Goal: Transaction & Acquisition: Download file/media

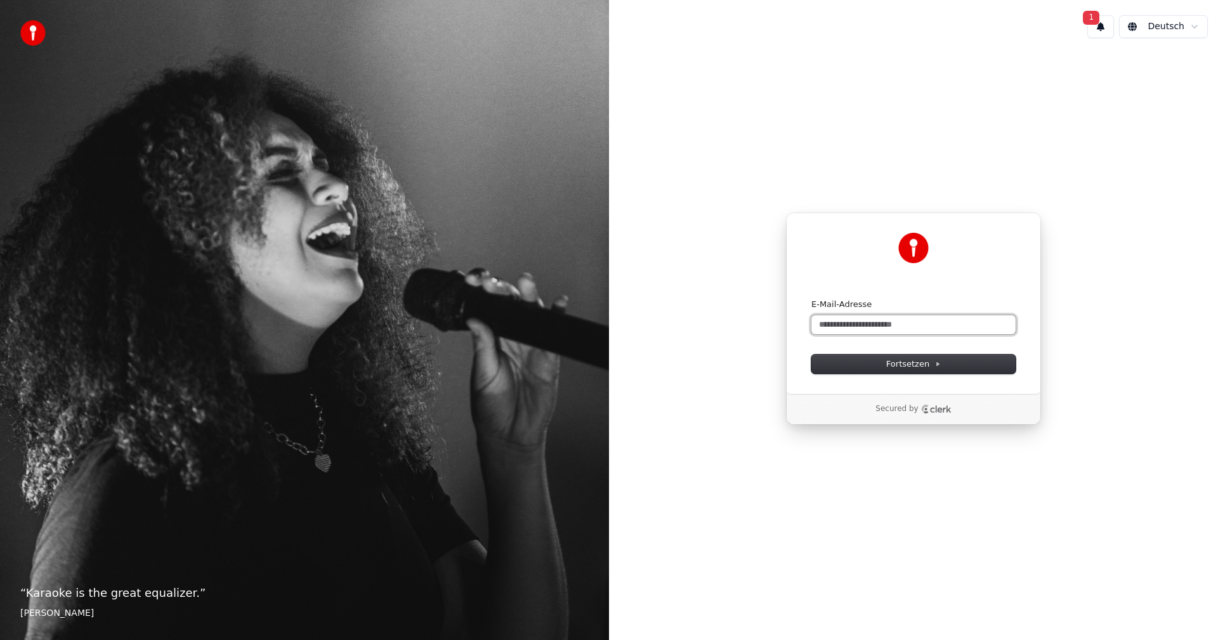
click at [823, 320] on input "E-Mail-Adresse" at bounding box center [913, 324] width 204 height 19
click at [867, 331] on input "E-Mail-Adresse" at bounding box center [913, 324] width 204 height 19
click at [869, 330] on input "E-Mail-Adresse" at bounding box center [913, 324] width 204 height 19
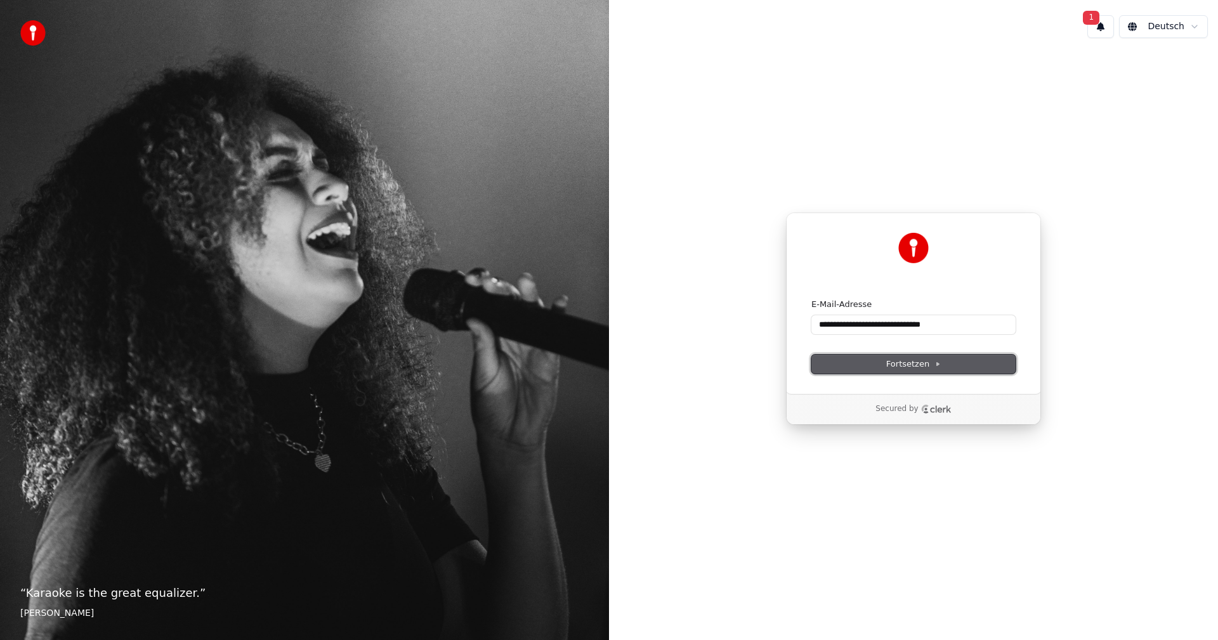
click at [925, 366] on span "Fortsetzen" at bounding box center [913, 363] width 55 height 11
type input "**********"
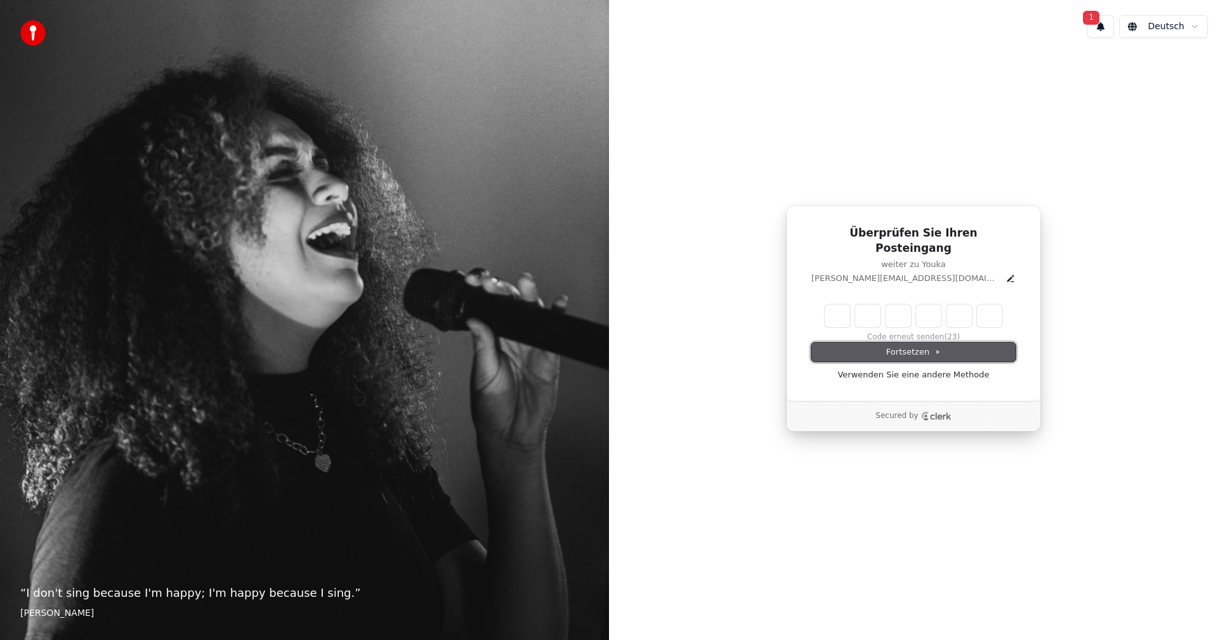
click at [934, 349] on icon at bounding box center [937, 352] width 6 height 6
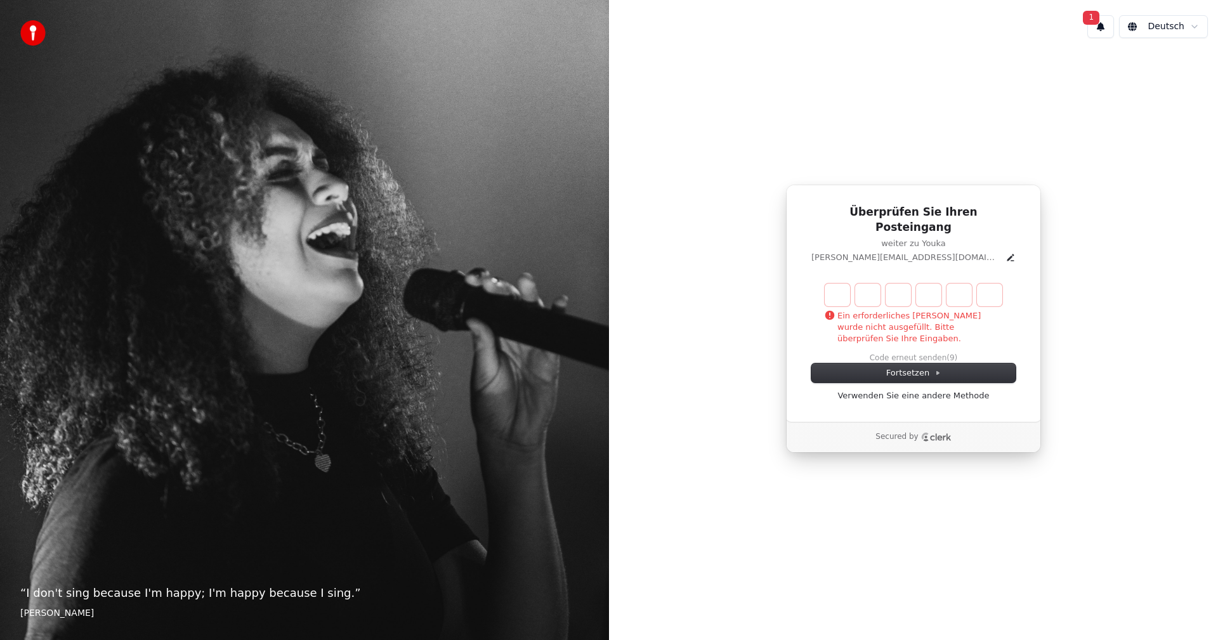
click at [848, 298] on input "Enter verification code" at bounding box center [914, 295] width 178 height 23
type input "******"
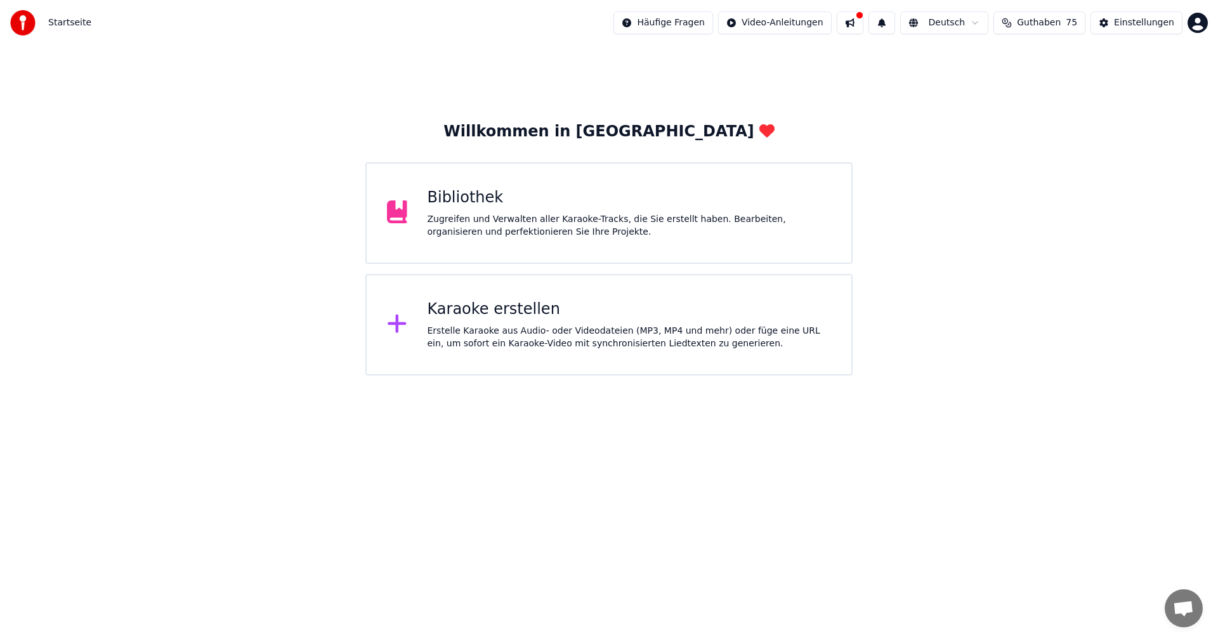
click at [461, 204] on div "Bibliothek" at bounding box center [630, 198] width 404 height 20
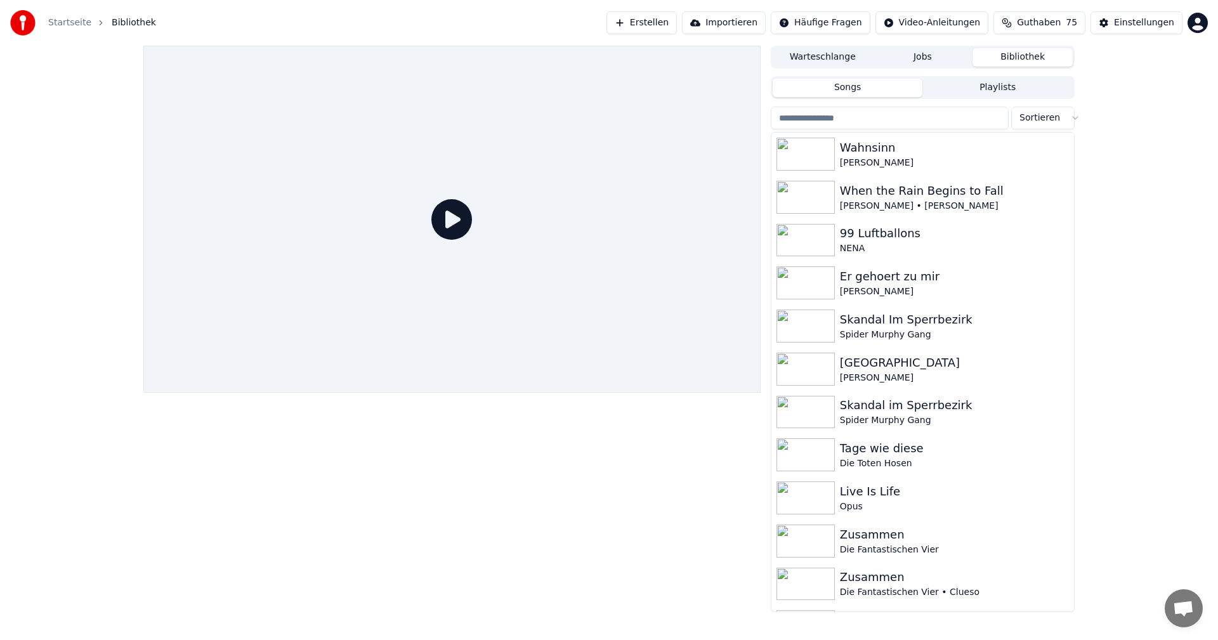
click at [677, 26] on button "Erstellen" at bounding box center [641, 22] width 70 height 23
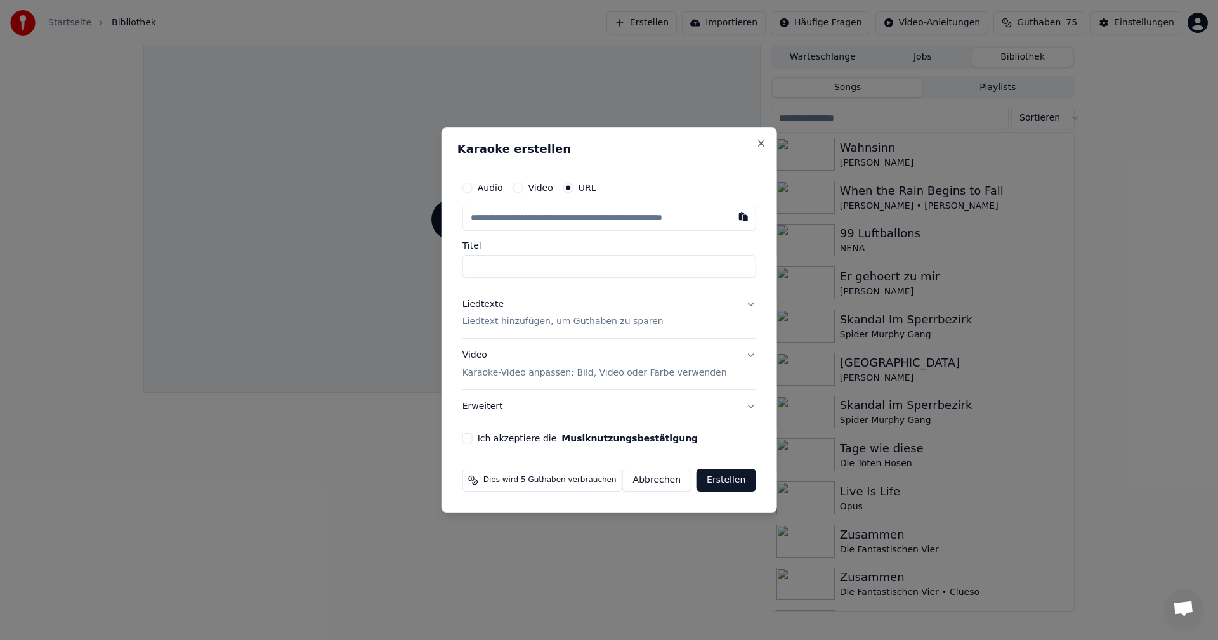
click at [507, 221] on input "text" at bounding box center [609, 218] width 294 height 25
click at [756, 145] on button "Close" at bounding box center [761, 143] width 10 height 10
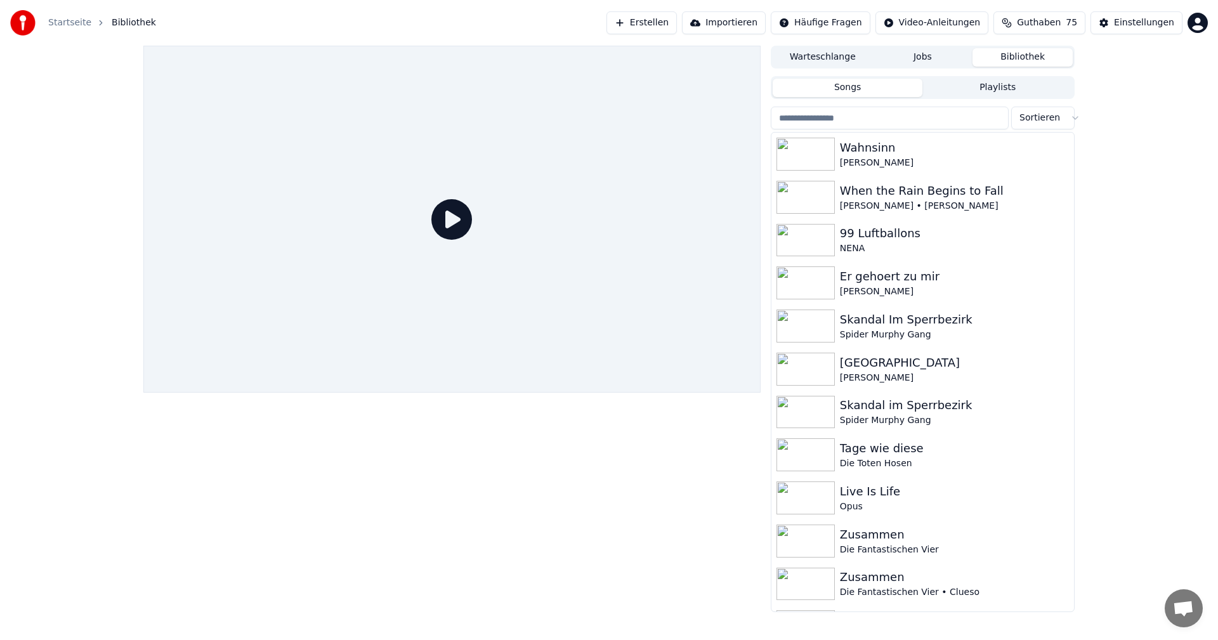
click at [676, 24] on button "Erstellen" at bounding box center [641, 22] width 70 height 23
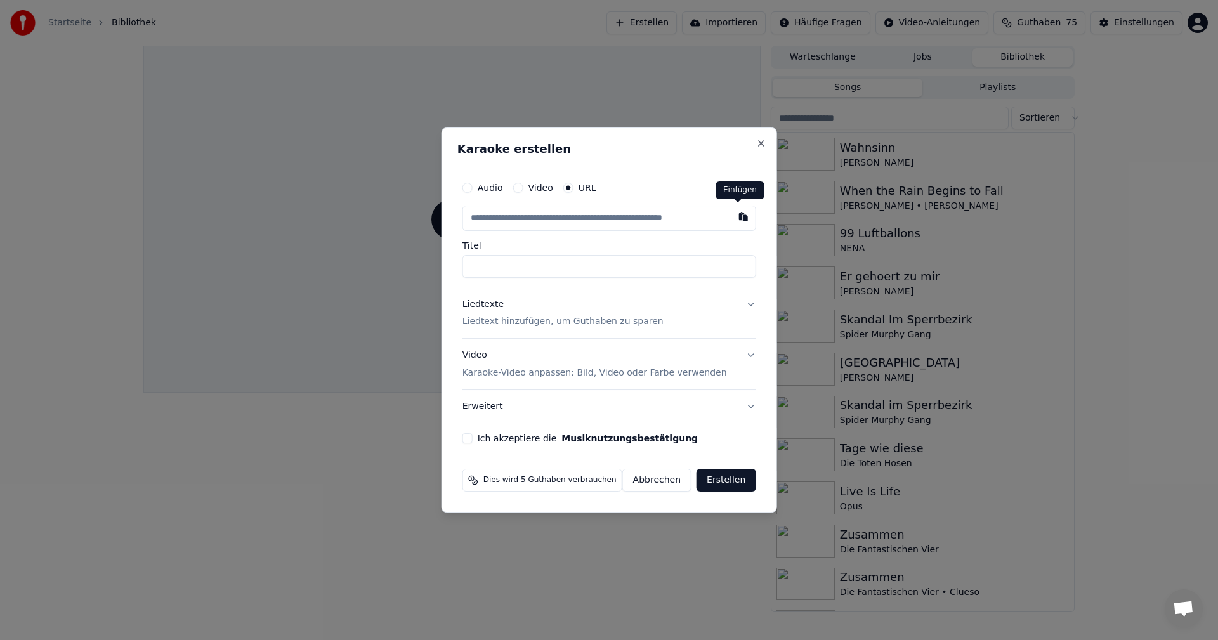
click at [736, 216] on button "button" at bounding box center [742, 217] width 25 height 23
type input "**********"
click at [470, 435] on button "Ich akzeptiere die Musiknutzungsbestätigung" at bounding box center [467, 438] width 10 height 10
click at [717, 480] on button "Erstellen" at bounding box center [726, 480] width 59 height 23
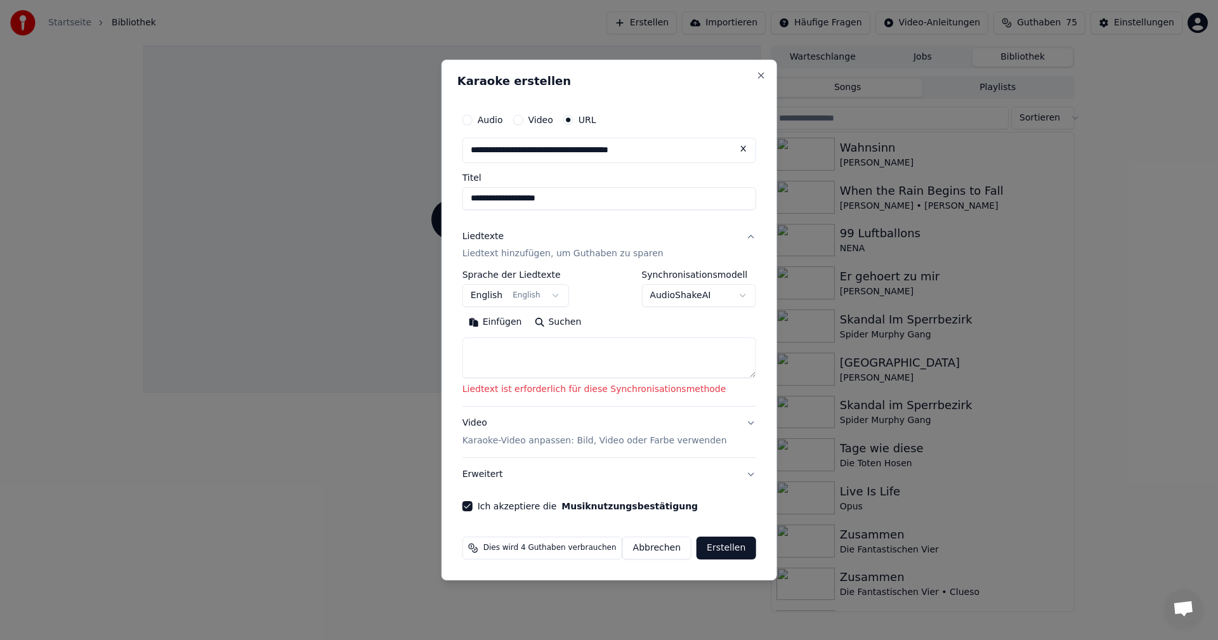
click at [520, 259] on p "Liedtext hinzufügen, um Guthaben zu sparen" at bounding box center [562, 254] width 201 height 13
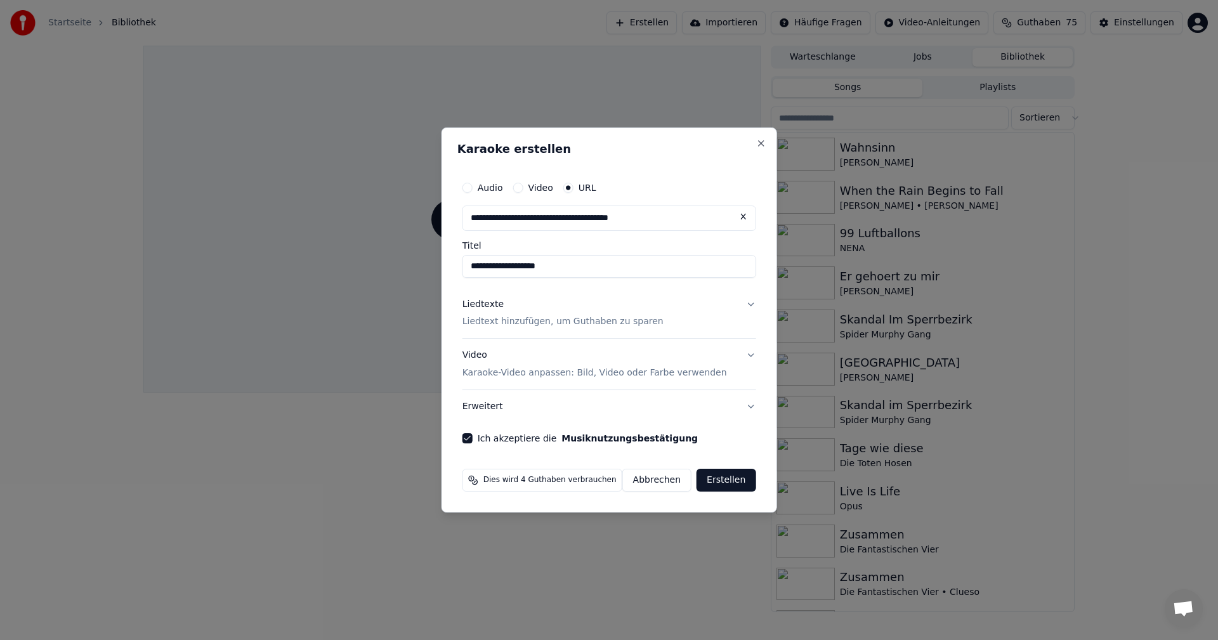
click at [546, 329] on button "Liedtexte Liedtext hinzufügen, um Guthaben zu sparen" at bounding box center [609, 313] width 294 height 51
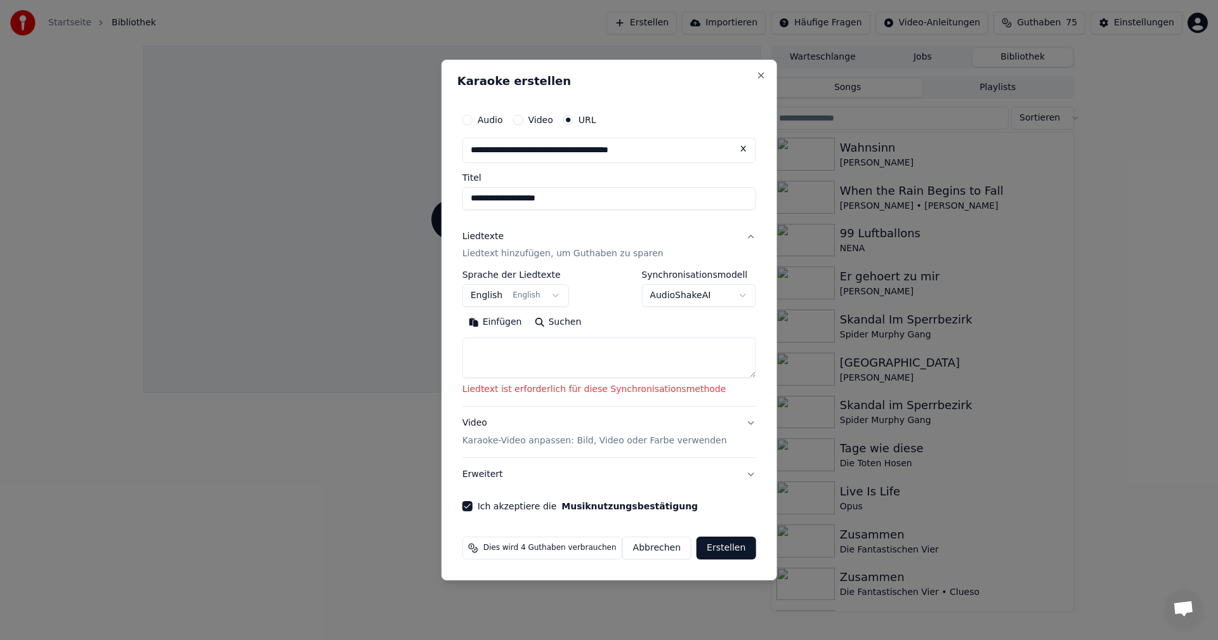
click at [718, 544] on button "Erstellen" at bounding box center [726, 548] width 59 height 23
click at [721, 542] on button "Erstellen" at bounding box center [726, 548] width 59 height 23
click at [734, 546] on button "Erstellen" at bounding box center [726, 548] width 59 height 23
click at [553, 396] on p "Liedtext ist erforderlich für diese Synchronisationsmethode" at bounding box center [609, 390] width 294 height 13
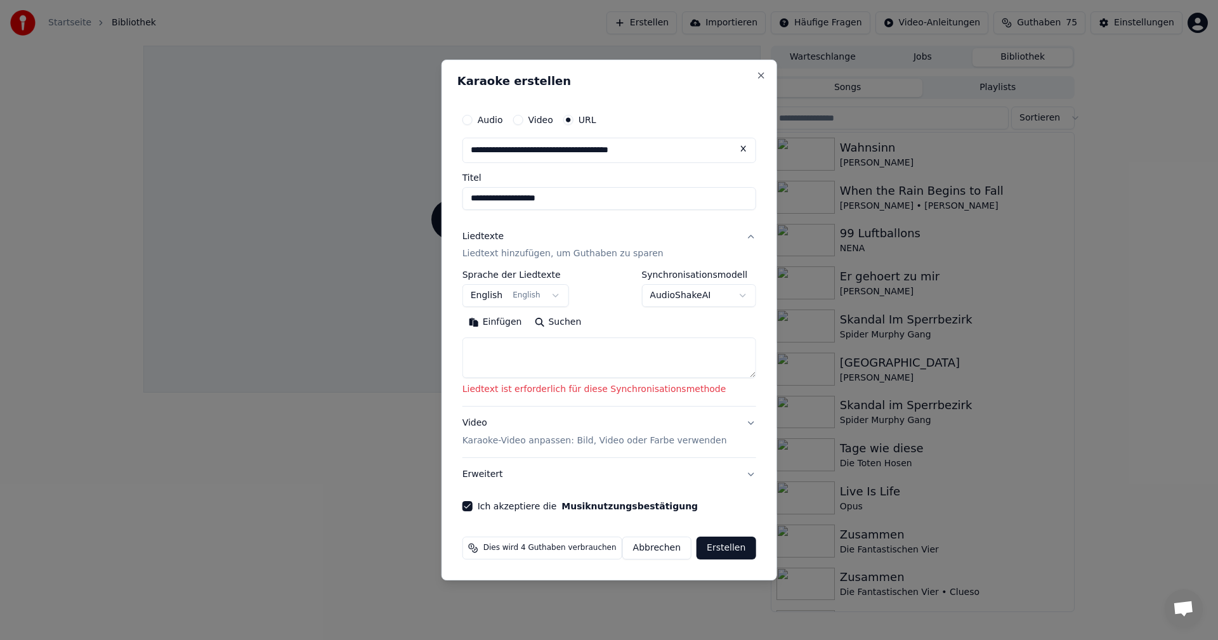
click at [571, 383] on div "**********" at bounding box center [609, 334] width 294 height 126
click at [556, 317] on button "Suchen" at bounding box center [558, 323] width 60 height 20
type textarea "**********"
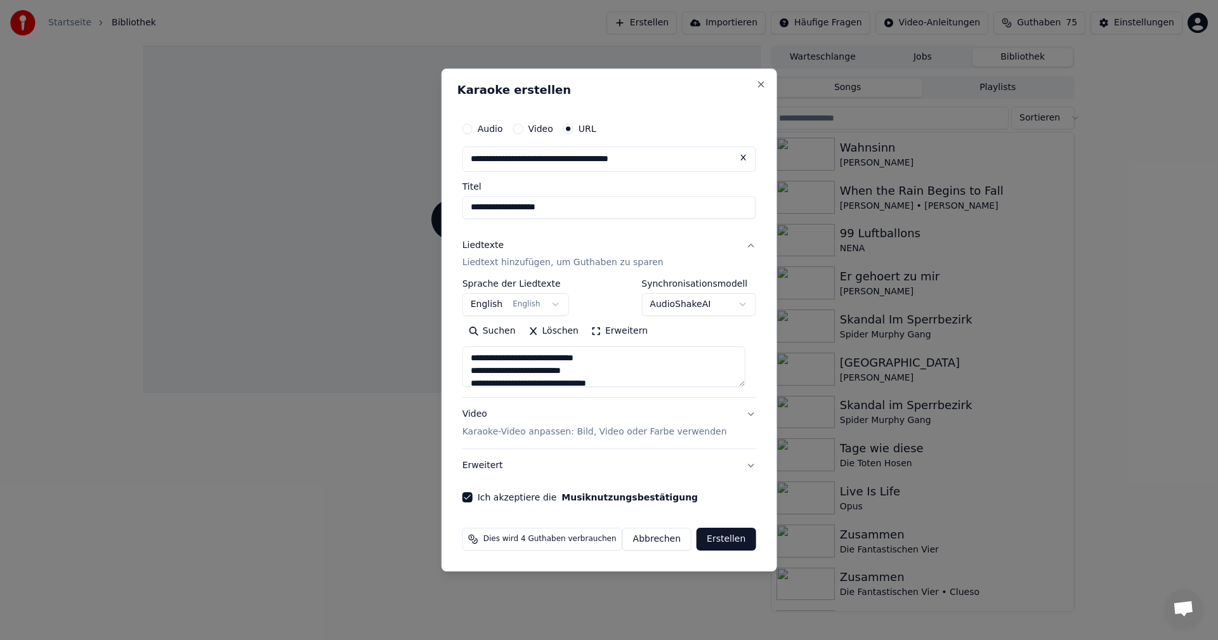
click at [729, 542] on button "Erstellen" at bounding box center [726, 539] width 59 height 23
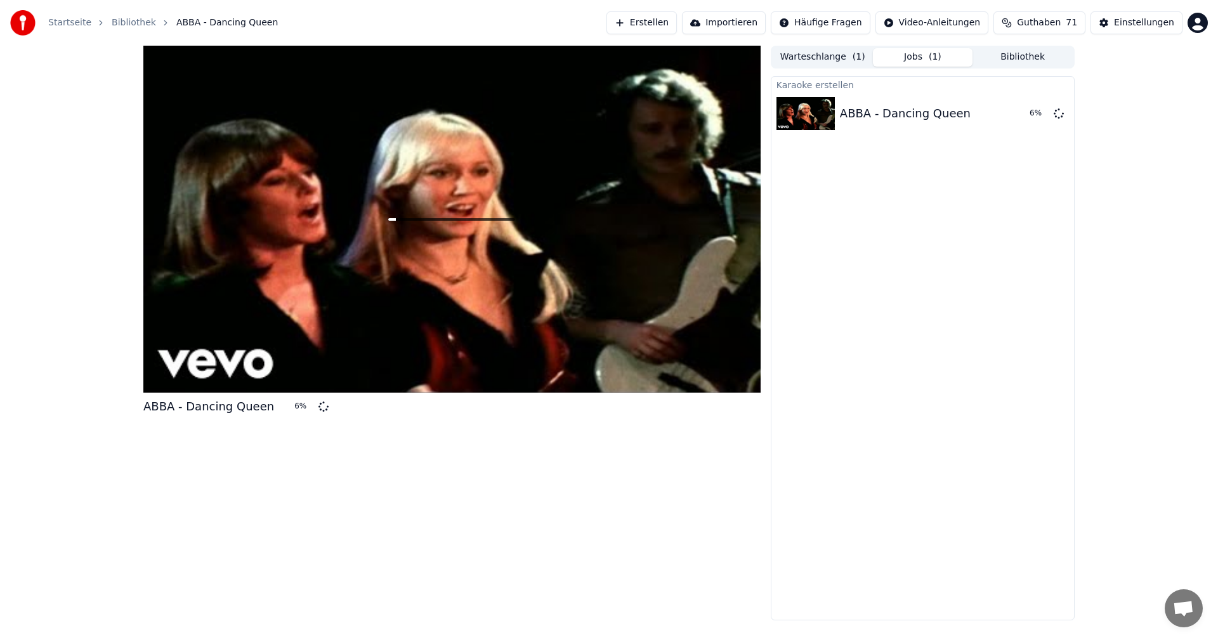
click at [660, 22] on button "Erstellen" at bounding box center [641, 22] width 70 height 23
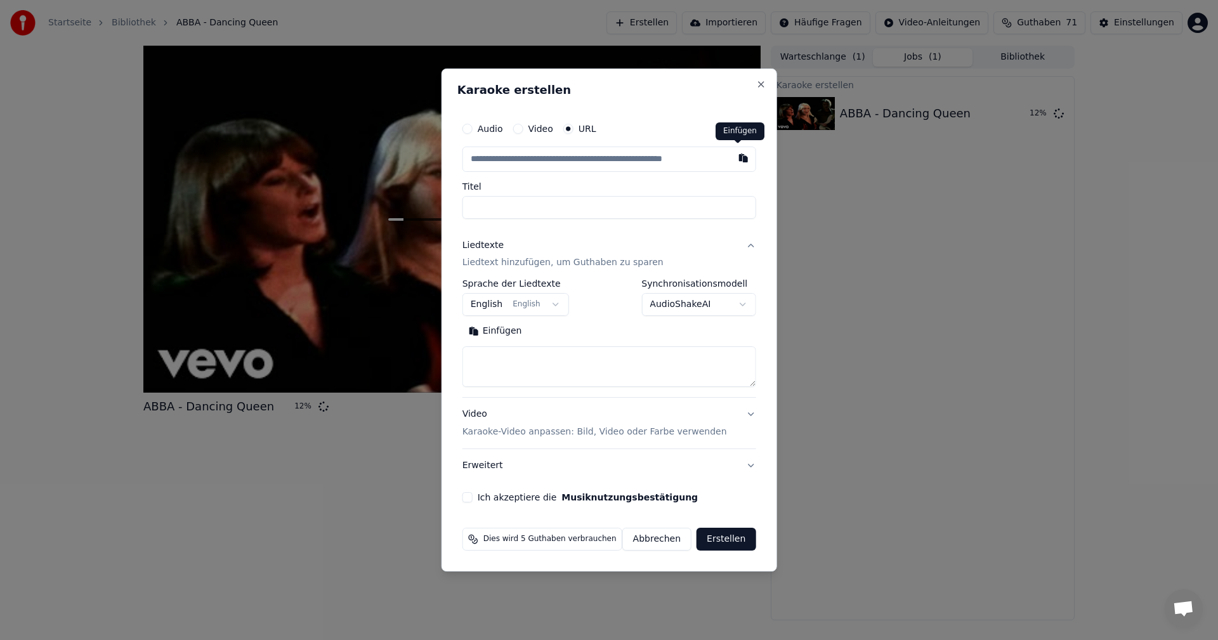
click at [738, 157] on button "button" at bounding box center [742, 158] width 25 height 23
type input "**********"
click at [570, 333] on button "Suchen" at bounding box center [558, 332] width 60 height 20
type textarea "**********"
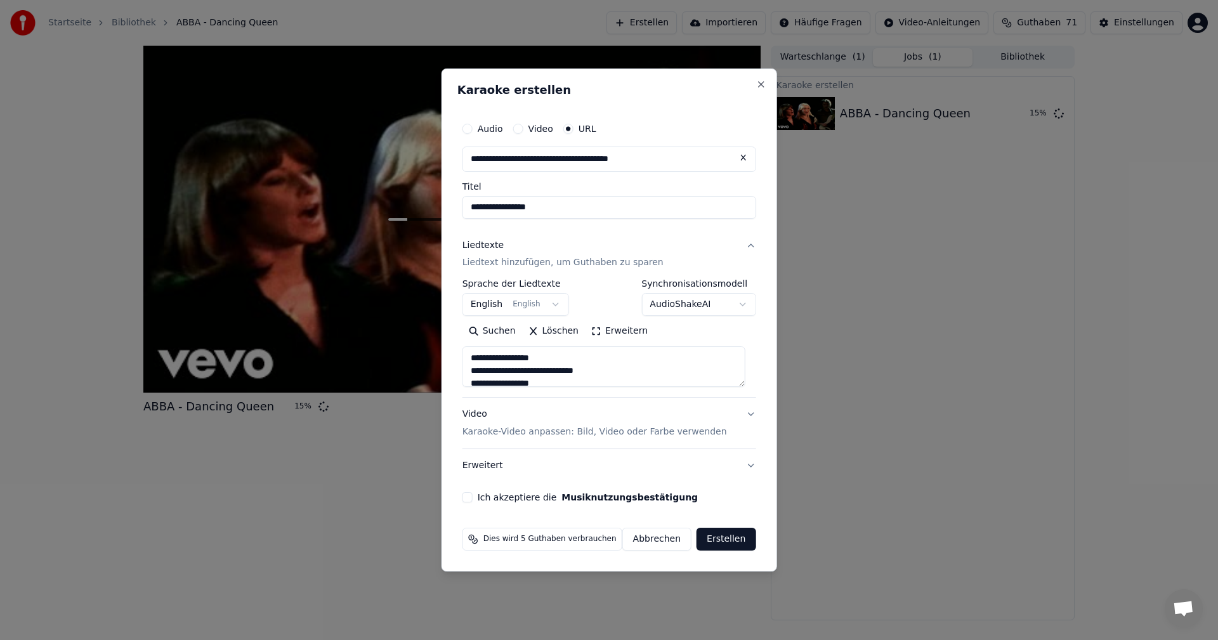
click at [472, 496] on button "Ich akzeptiere die Musiknutzungsbestätigung" at bounding box center [467, 497] width 10 height 10
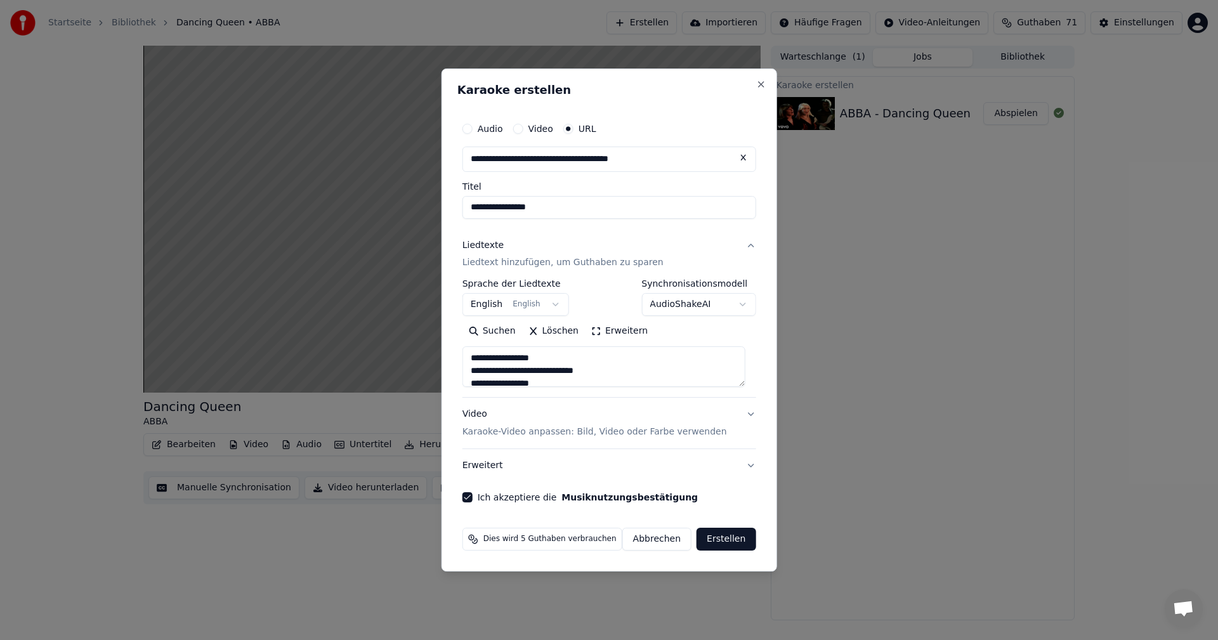
click at [717, 536] on button "Erstellen" at bounding box center [726, 539] width 59 height 23
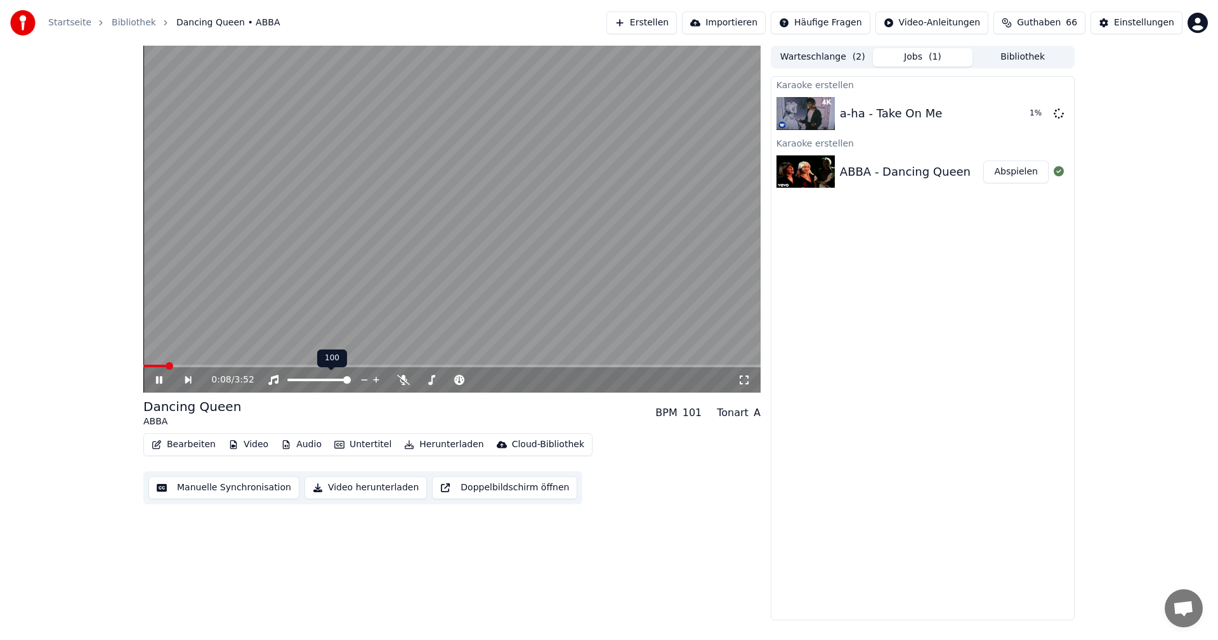
click at [287, 381] on span at bounding box center [318, 380] width 63 height 3
click at [677, 23] on button "Erstellen" at bounding box center [641, 22] width 70 height 23
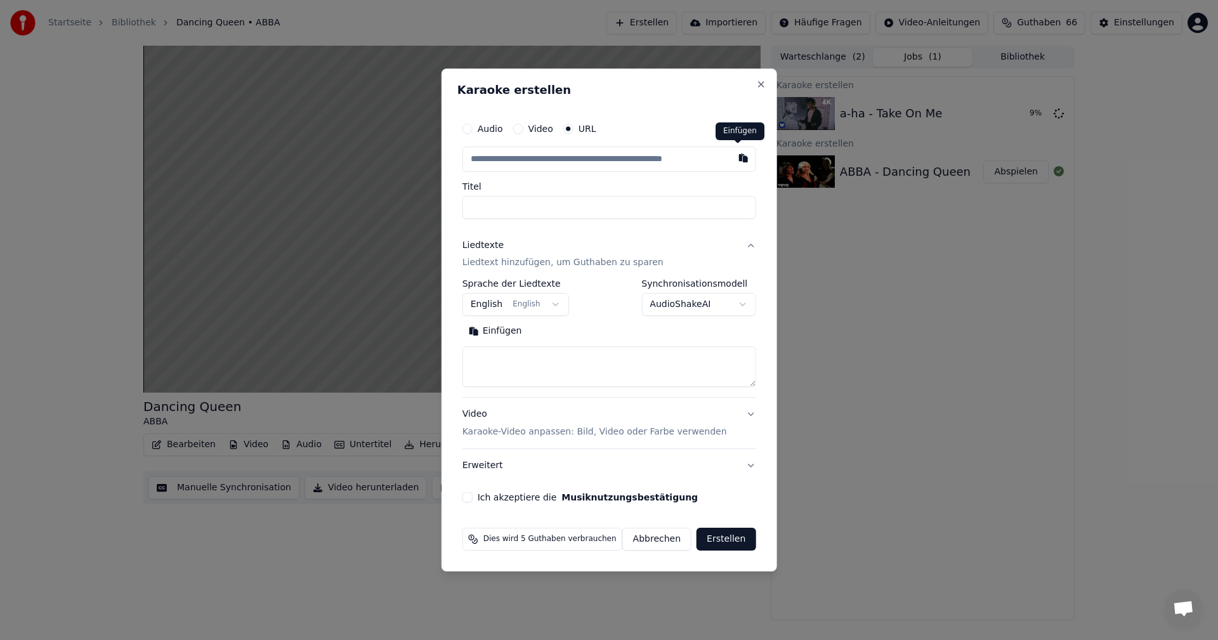
click at [735, 164] on button "button" at bounding box center [742, 158] width 25 height 23
type input "**********"
click at [565, 330] on button "Suchen" at bounding box center [558, 332] width 60 height 20
click at [470, 496] on button "Ich akzeptiere die Musiknutzungsbestätigung" at bounding box center [467, 497] width 10 height 10
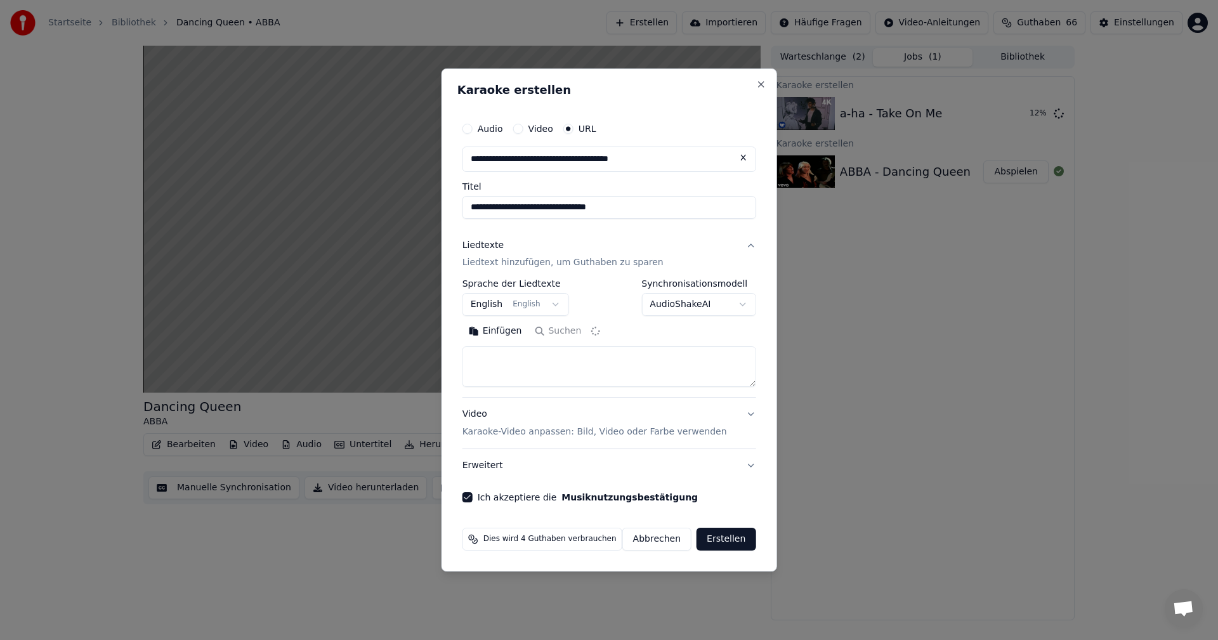
type textarea "**********"
click at [723, 539] on button "Erstellen" at bounding box center [726, 539] width 59 height 23
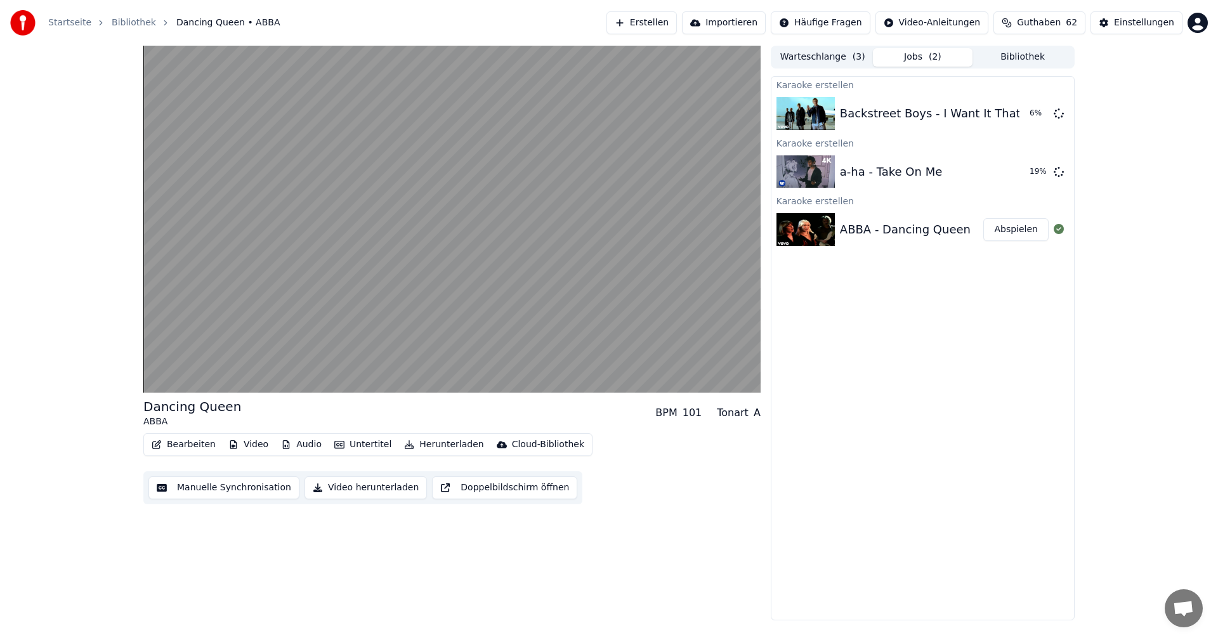
click at [658, 22] on button "Erstellen" at bounding box center [641, 22] width 70 height 23
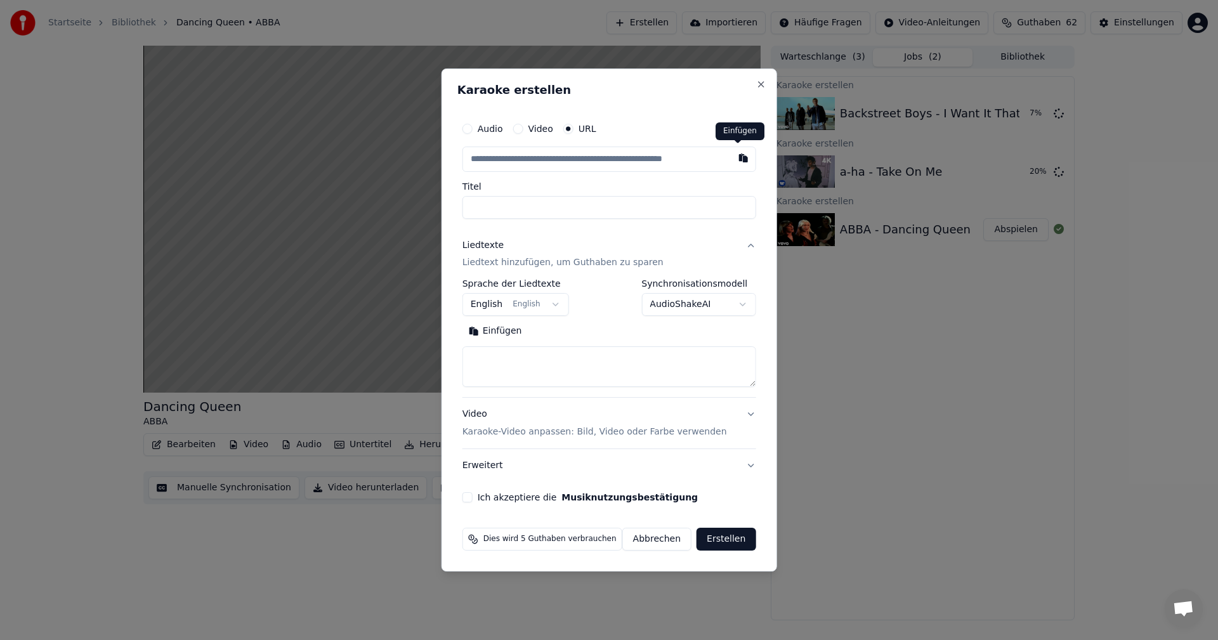
click at [740, 158] on button "button" at bounding box center [742, 158] width 25 height 23
type input "**********"
click at [549, 331] on button "Suchen" at bounding box center [558, 332] width 60 height 20
click at [469, 495] on button "Ich akzeptiere die Musiknutzungsbestätigung" at bounding box center [467, 497] width 10 height 10
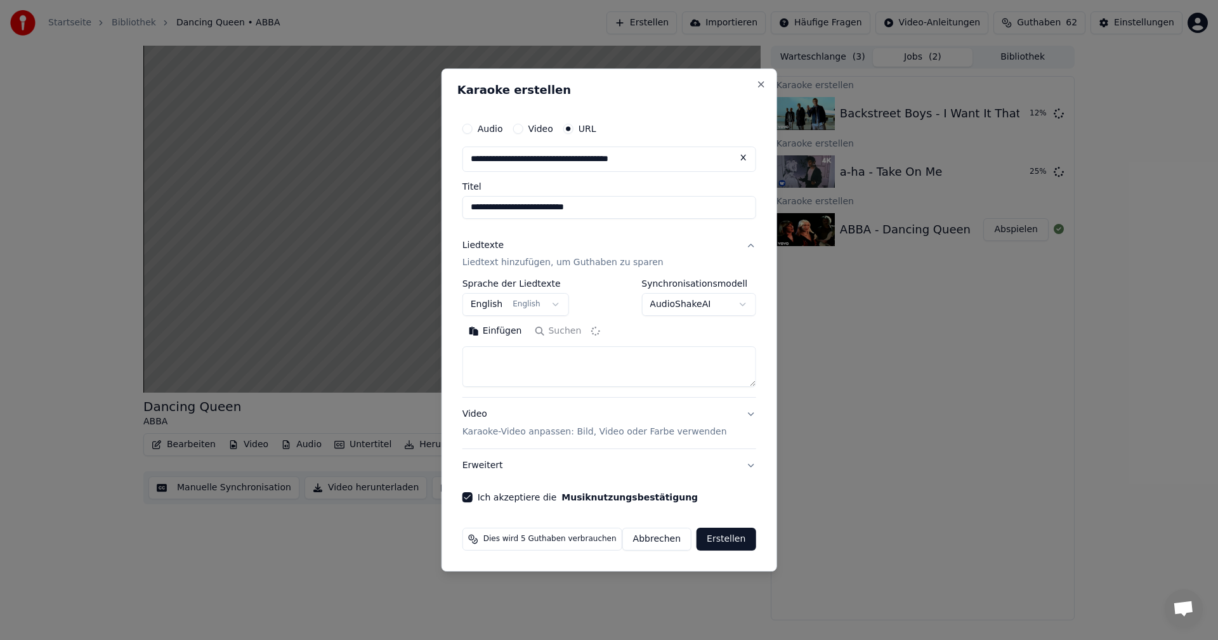
type textarea "**********"
click at [729, 539] on button "Erstellen" at bounding box center [726, 539] width 59 height 23
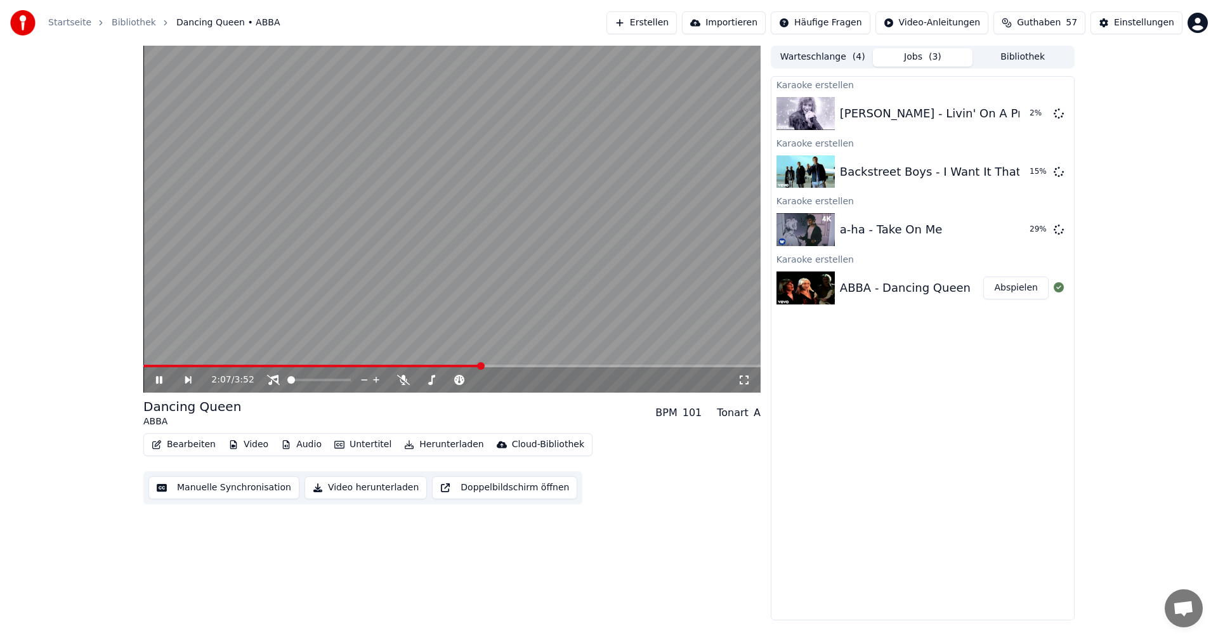
click at [677, 18] on button "Erstellen" at bounding box center [641, 22] width 70 height 23
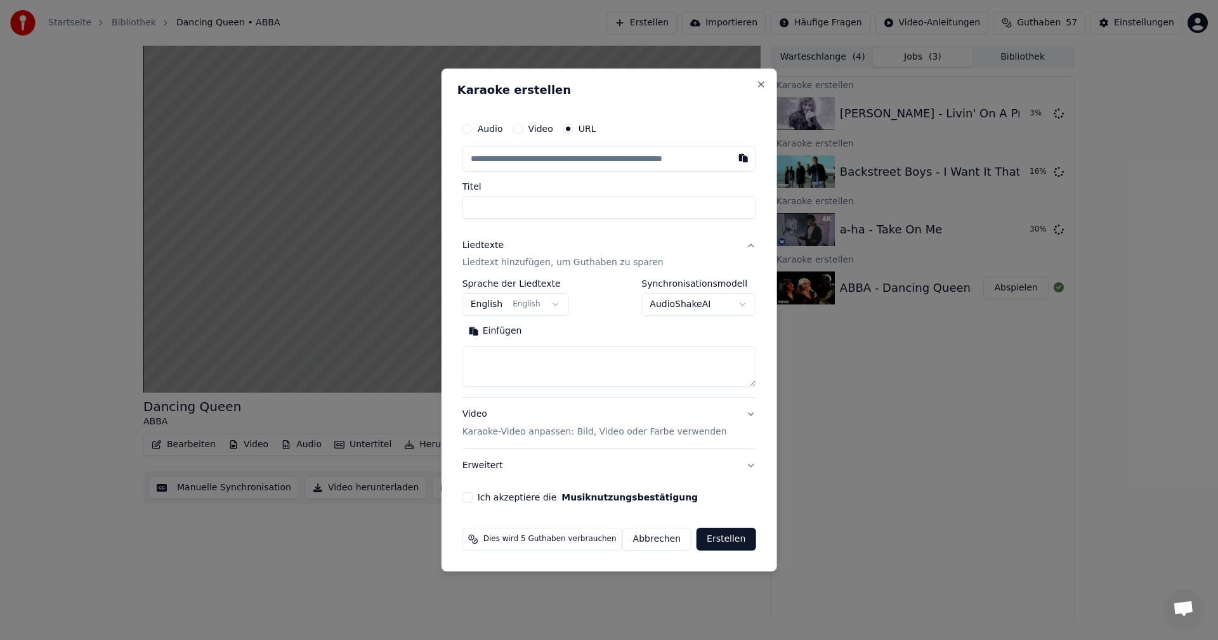
click at [738, 157] on button "button" at bounding box center [742, 158] width 25 height 23
type input "**********"
click at [561, 328] on button "Suchen" at bounding box center [558, 332] width 60 height 20
click at [568, 332] on button "Suchen" at bounding box center [558, 332] width 60 height 20
click at [471, 497] on button "Ich akzeptiere die Musiknutzungsbestätigung" at bounding box center [467, 497] width 10 height 10
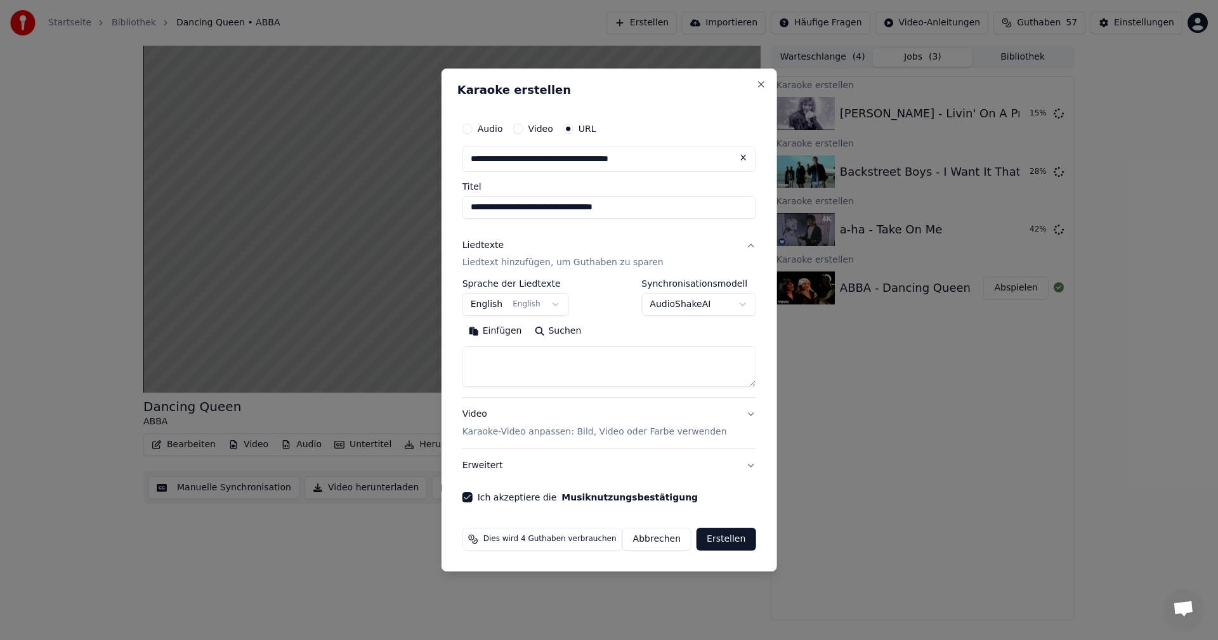
click at [544, 208] on input "**********" at bounding box center [609, 207] width 294 height 23
click at [547, 209] on input "**********" at bounding box center [609, 207] width 294 height 23
click at [566, 327] on button "Suchen" at bounding box center [558, 332] width 60 height 20
drag, startPoint x: 548, startPoint y: 207, endPoint x: 472, endPoint y: 213, distance: 76.3
click at [472, 213] on input "**********" at bounding box center [609, 207] width 294 height 23
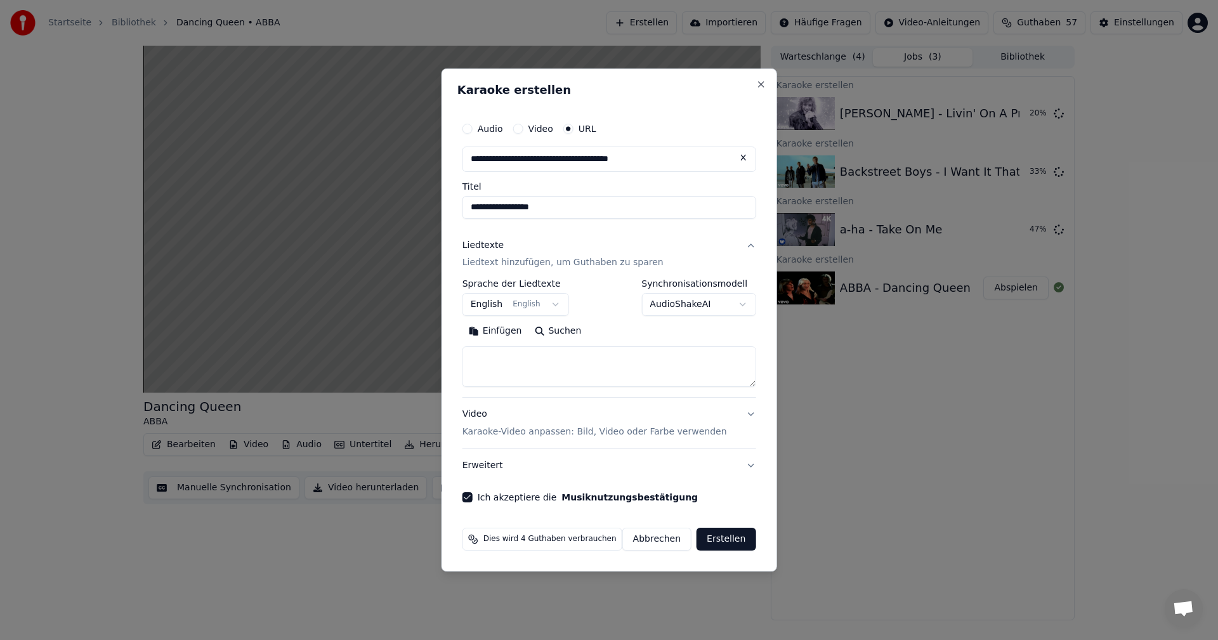
click at [562, 328] on button "Suchen" at bounding box center [558, 332] width 60 height 20
drag, startPoint x: 587, startPoint y: 204, endPoint x: 450, endPoint y: 214, distance: 137.3
click at [450, 214] on div "**********" at bounding box center [610, 321] width 336 height 504
click at [563, 329] on button "Suchen" at bounding box center [558, 332] width 60 height 20
drag, startPoint x: 492, startPoint y: 209, endPoint x: 469, endPoint y: 209, distance: 22.8
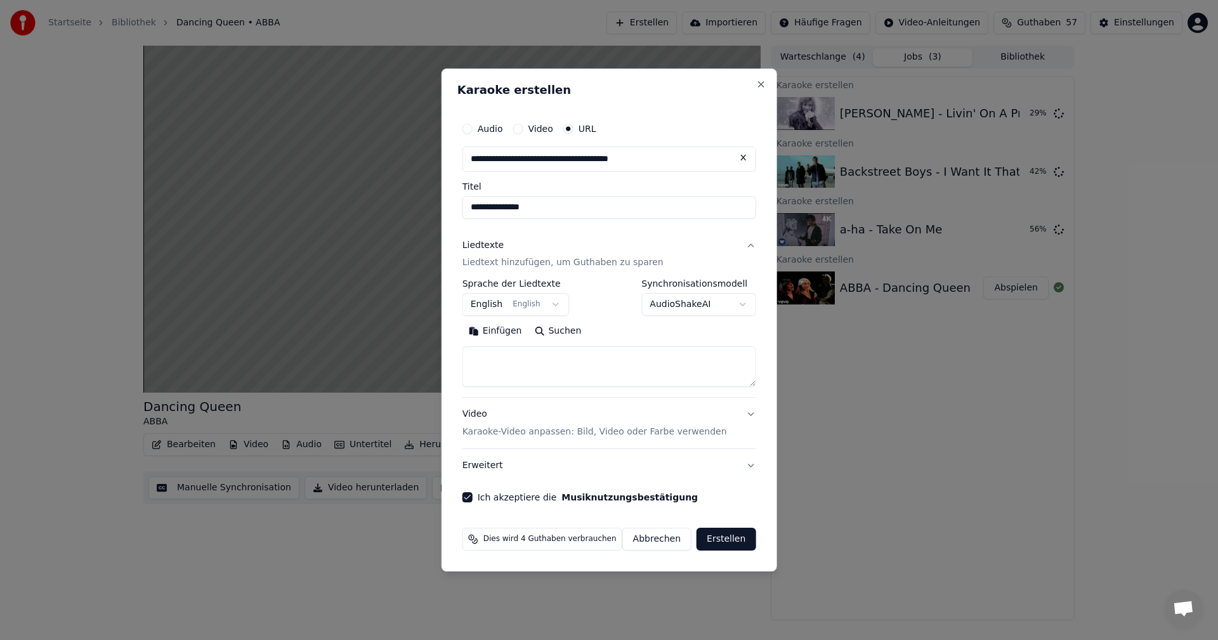
click at [469, 209] on input "**********" at bounding box center [609, 207] width 294 height 23
paste input "****"
type input "**********"
click at [564, 334] on button "Suchen" at bounding box center [558, 332] width 60 height 20
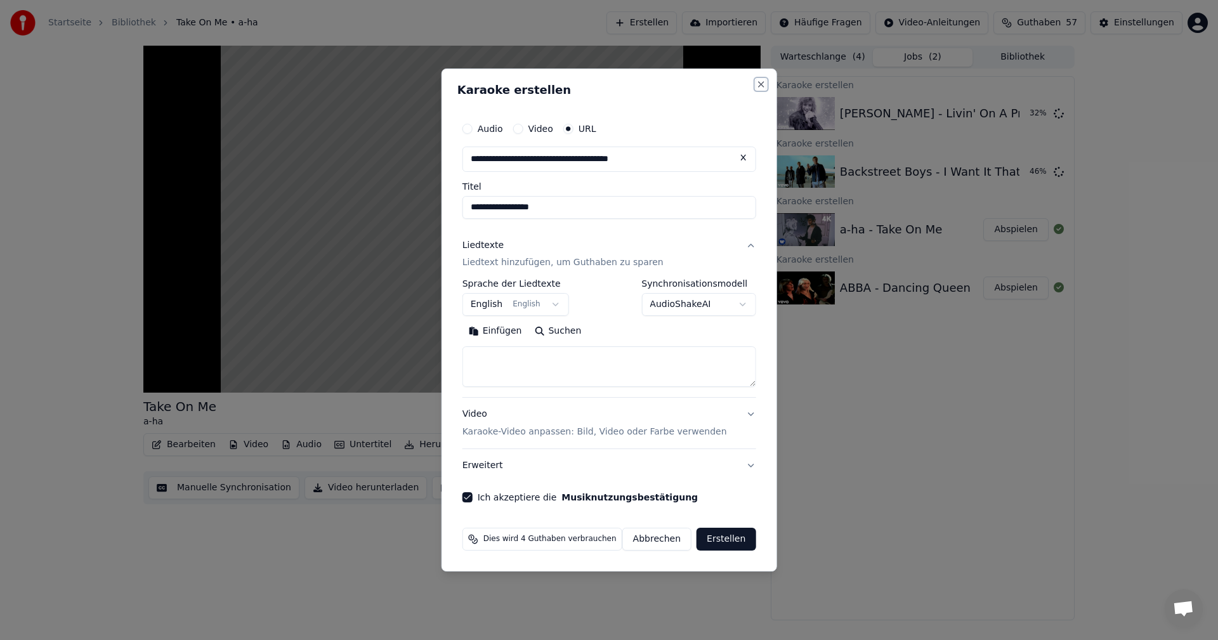
click at [757, 81] on button "Close" at bounding box center [761, 84] width 10 height 10
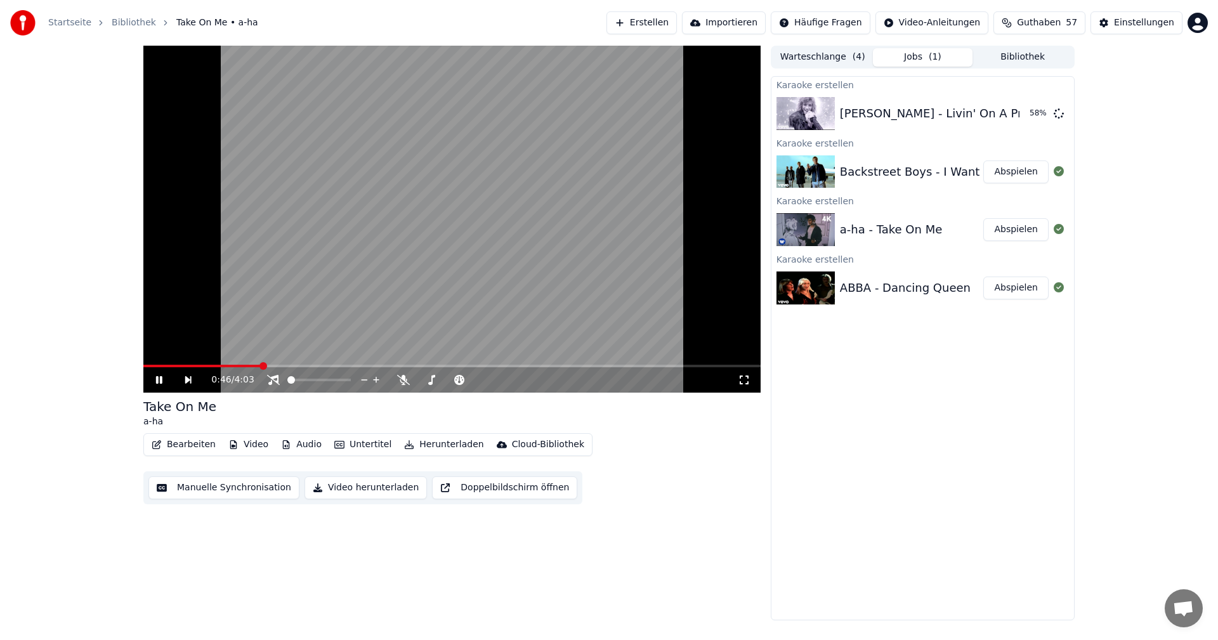
click at [677, 25] on button "Erstellen" at bounding box center [641, 22] width 70 height 23
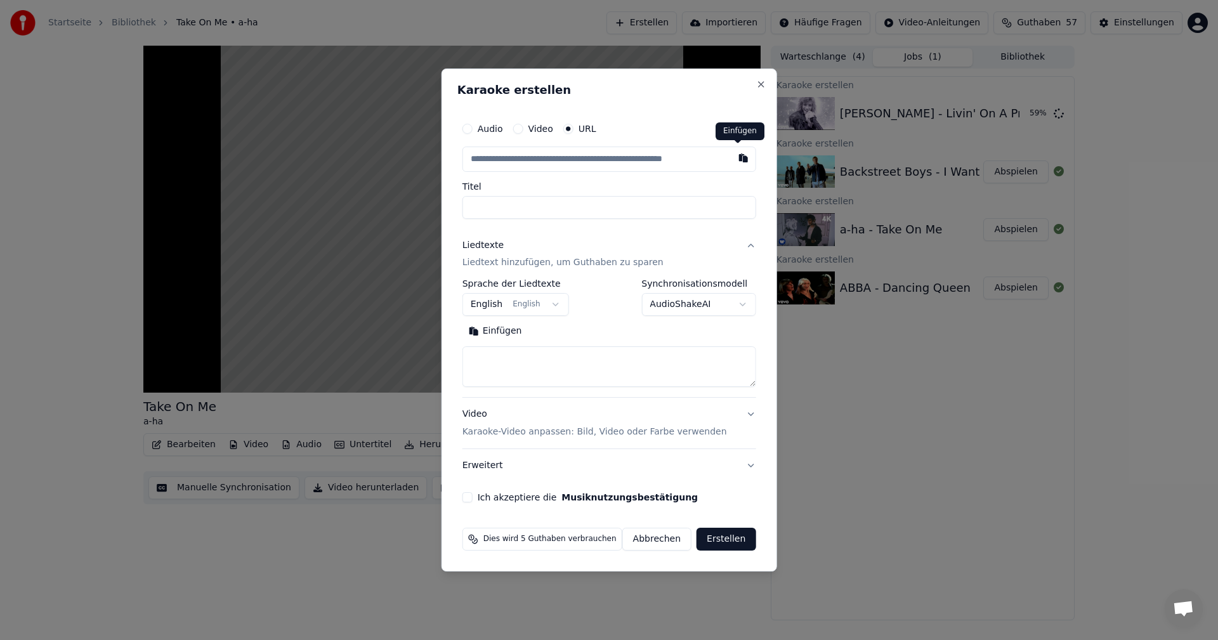
click at [735, 160] on button "button" at bounding box center [742, 158] width 25 height 23
type input "**********"
click at [566, 331] on button "Suchen" at bounding box center [558, 332] width 60 height 20
click at [473, 499] on button "Ich akzeptiere die Musiknutzungsbestätigung" at bounding box center [467, 497] width 10 height 10
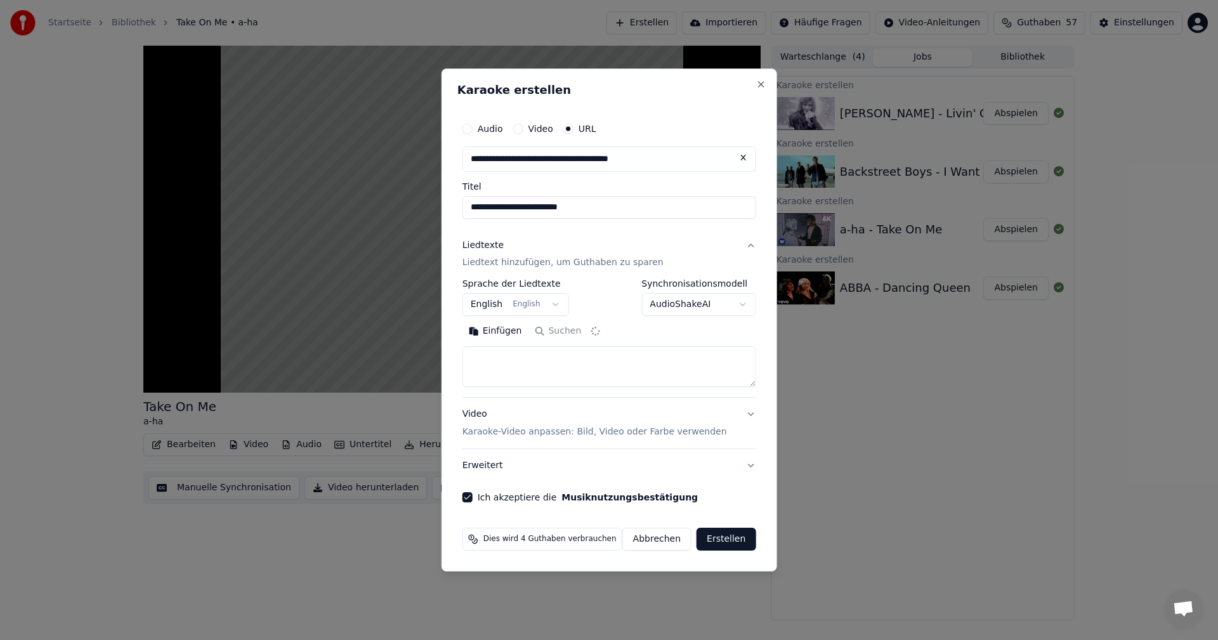
type textarea "**********"
click at [717, 533] on button "Erstellen" at bounding box center [726, 539] width 59 height 23
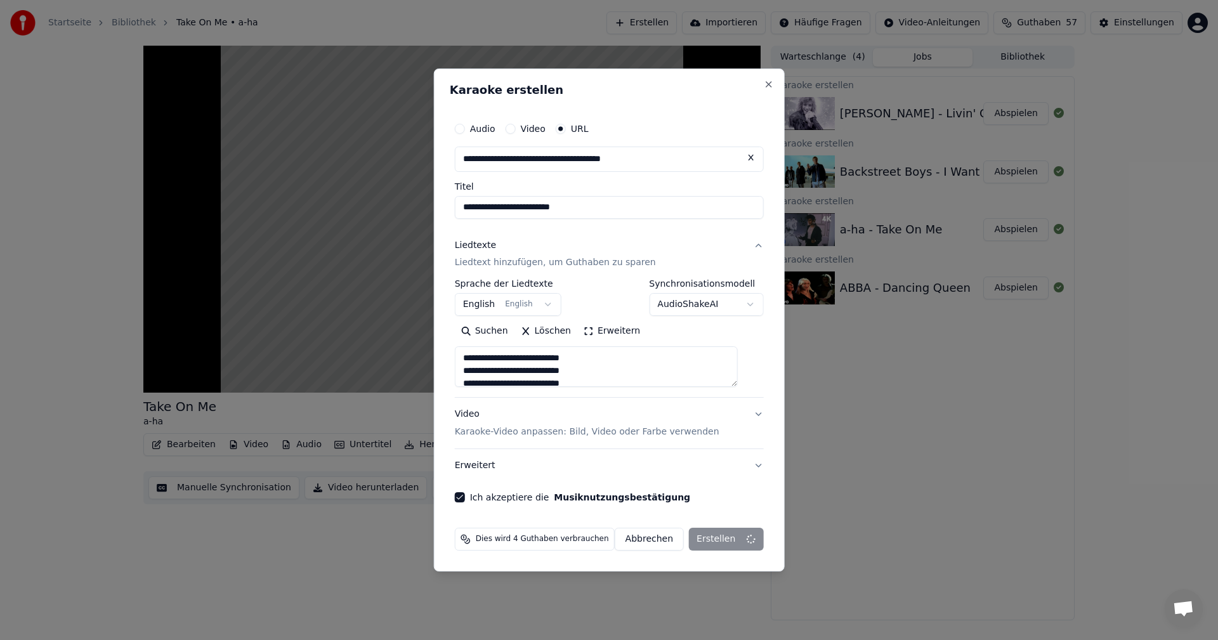
select select
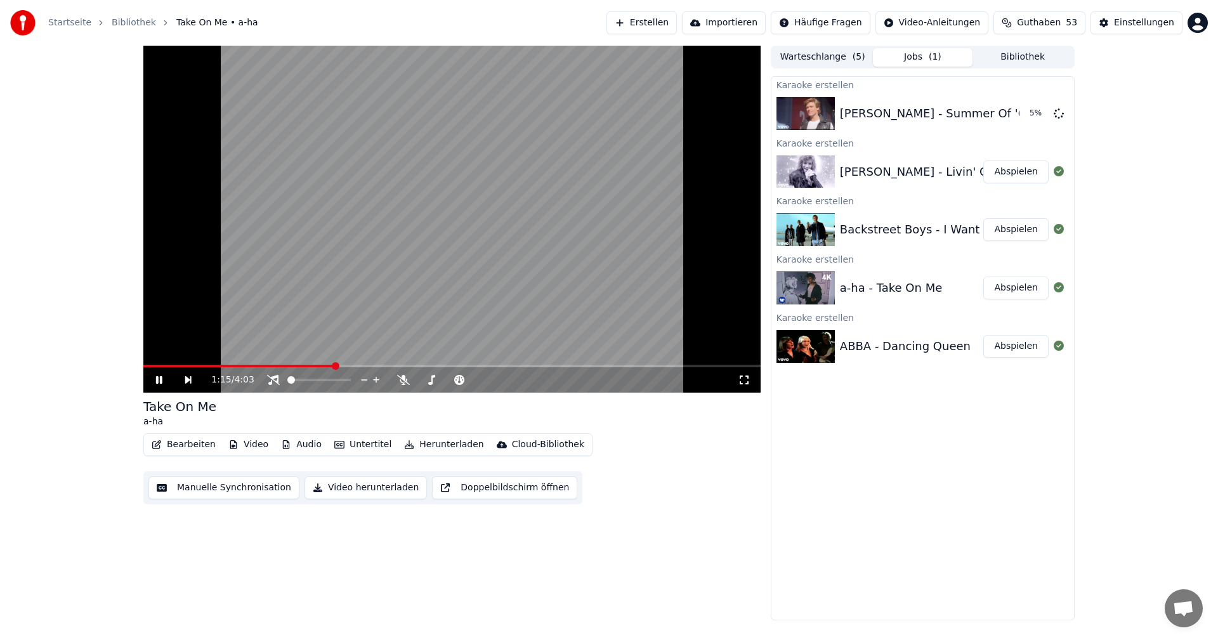
click at [674, 23] on button "Erstellen" at bounding box center [641, 22] width 70 height 23
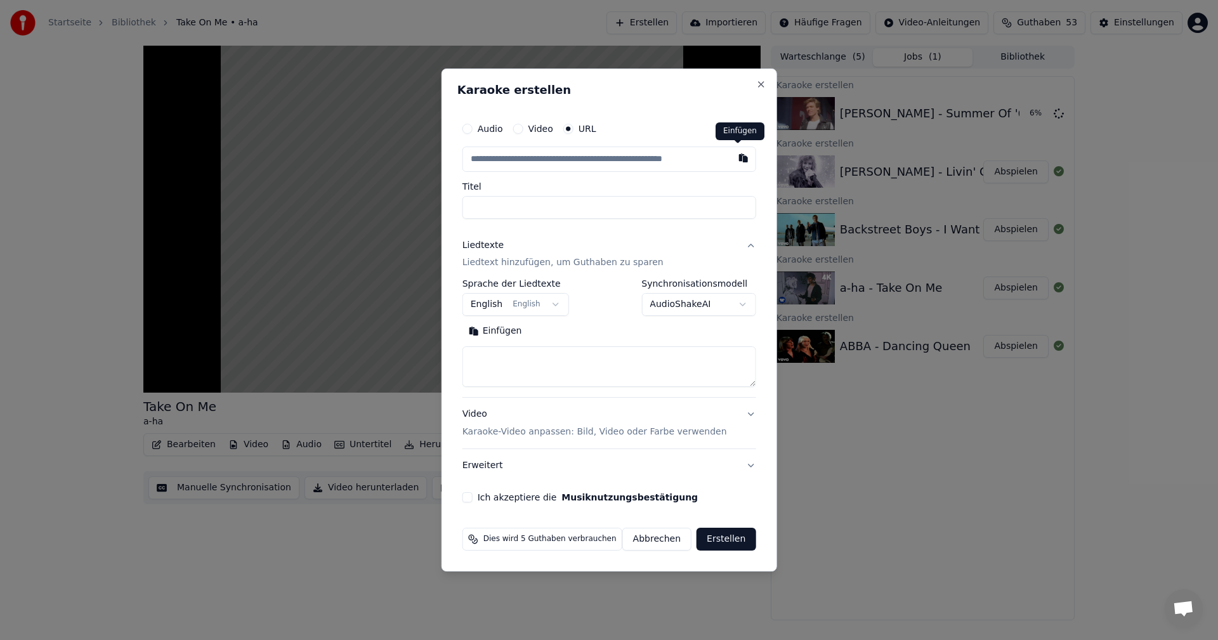
click at [735, 162] on button "button" at bounding box center [742, 158] width 25 height 23
type input "**********"
click at [576, 333] on button "Suchen" at bounding box center [558, 332] width 60 height 20
click at [469, 494] on button "Ich akzeptiere die Musiknutzungsbestätigung" at bounding box center [467, 497] width 10 height 10
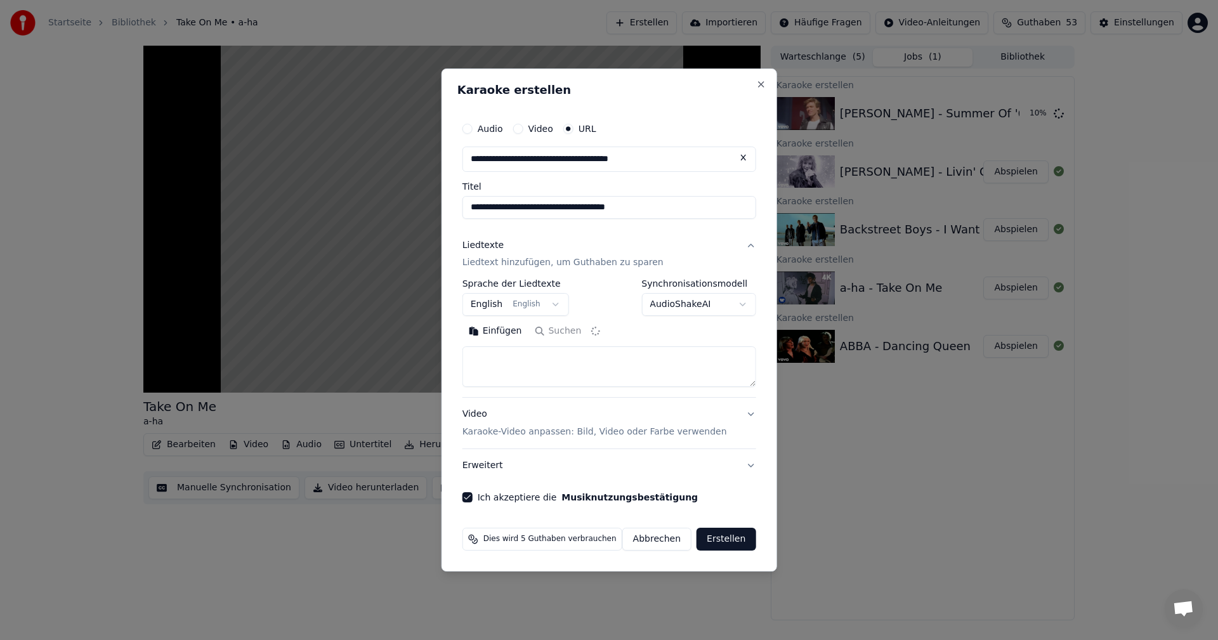
type textarea "**********"
click at [724, 543] on button "Erstellen" at bounding box center [726, 539] width 59 height 23
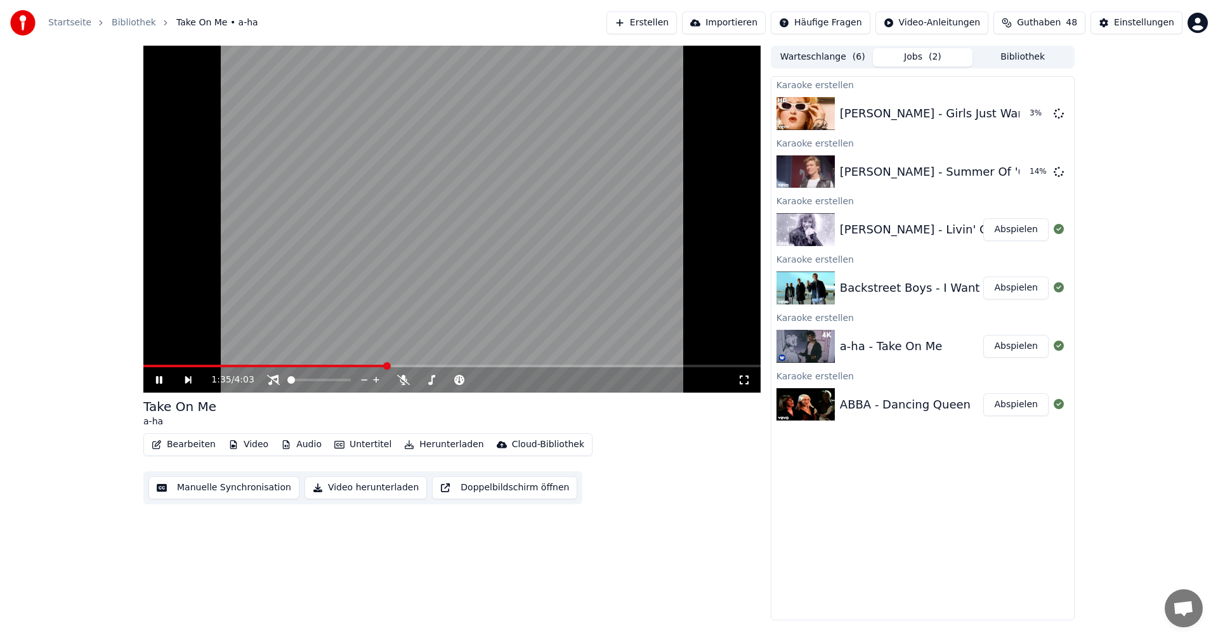
click at [673, 22] on button "Erstellen" at bounding box center [641, 22] width 70 height 23
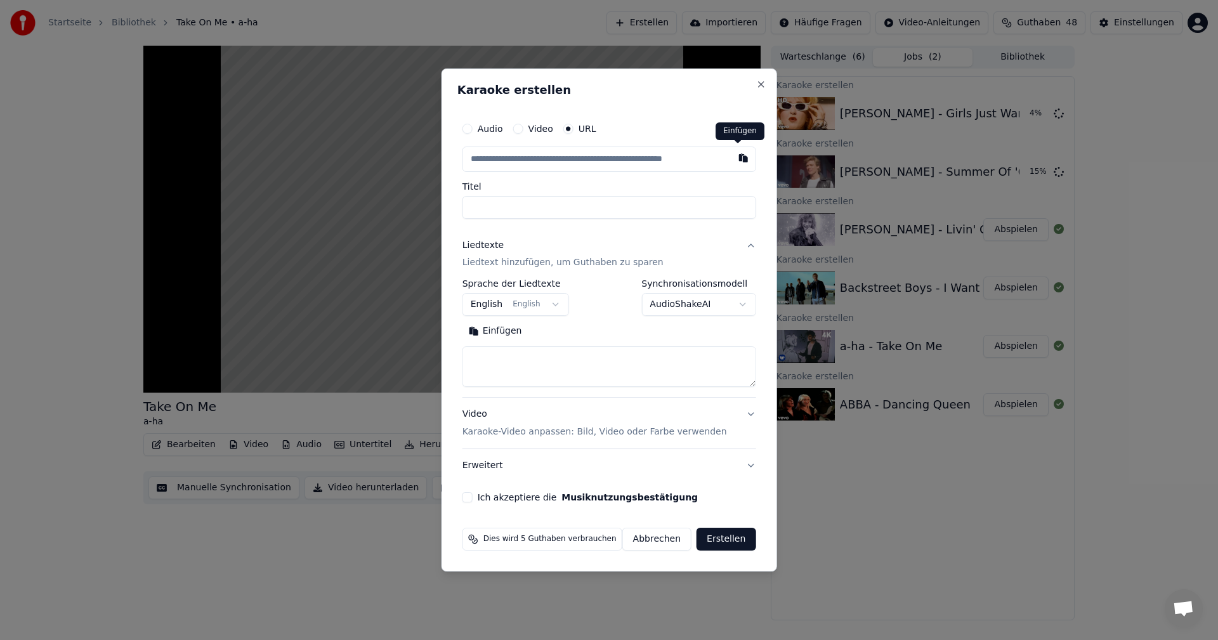
click at [743, 157] on button "button" at bounding box center [742, 158] width 25 height 23
type input "**********"
click at [568, 330] on button "Suchen" at bounding box center [558, 332] width 60 height 20
click at [473, 498] on button "Ich akzeptiere die Musiknutzungsbestätigung" at bounding box center [467, 497] width 10 height 10
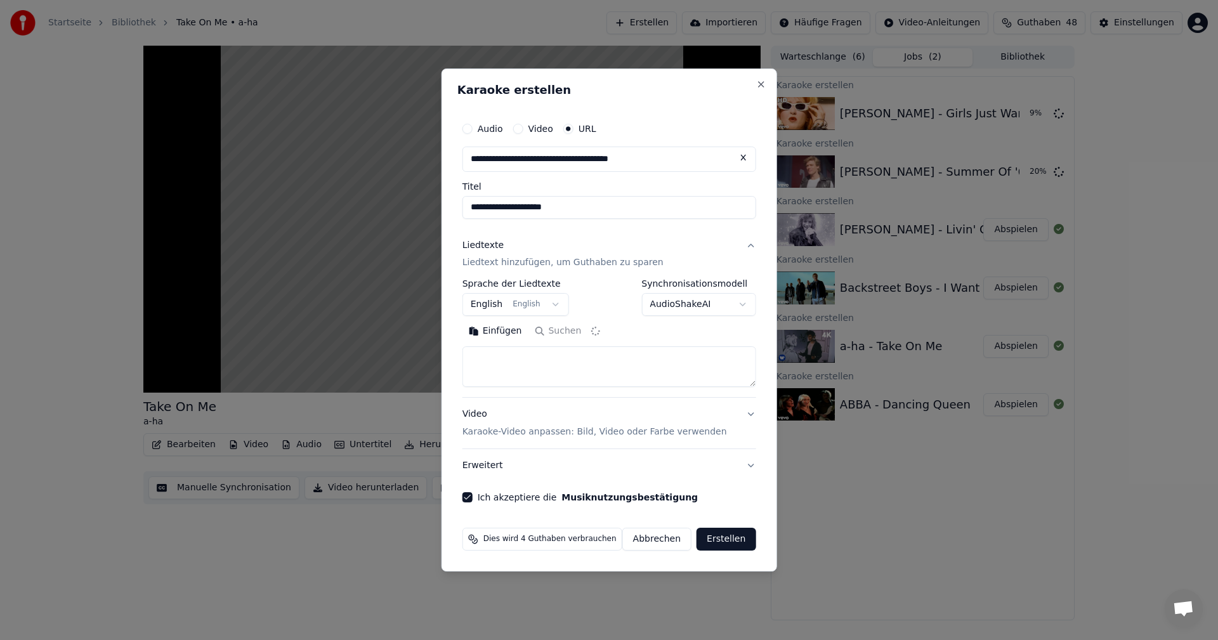
type textarea "**********"
click at [735, 525] on div "Dies wird 4 Guthaben verbrauchen Abbrechen Erstellen" at bounding box center [609, 539] width 304 height 33
click at [736, 535] on button "Erstellen" at bounding box center [726, 539] width 59 height 23
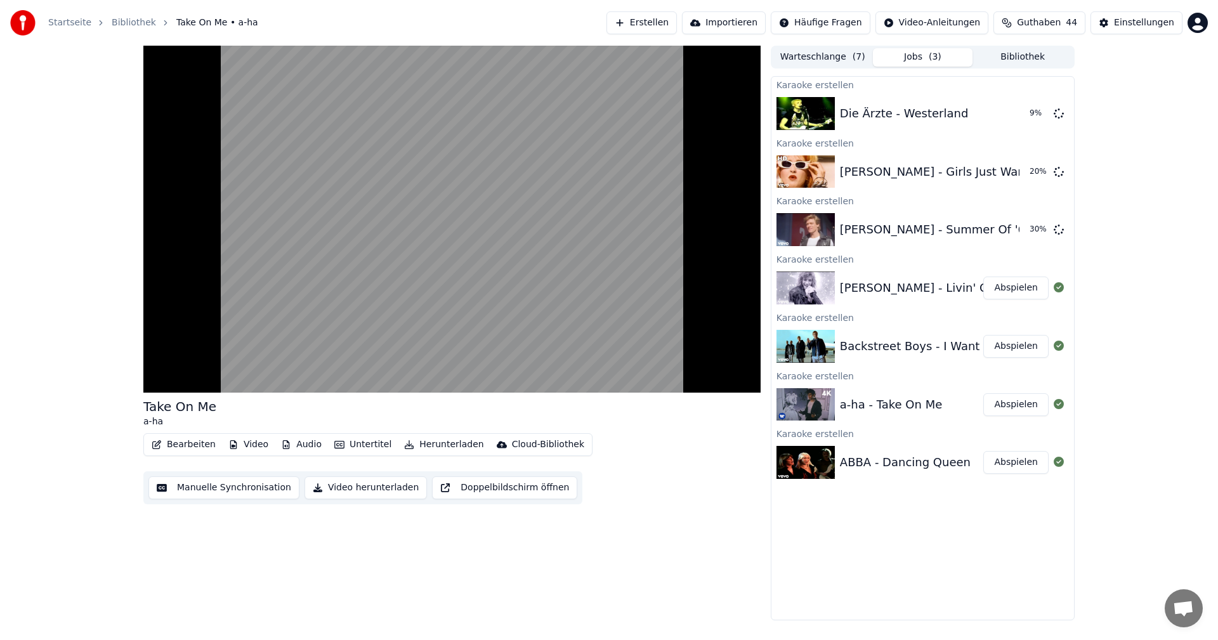
click at [666, 27] on button "Erstellen" at bounding box center [641, 22] width 70 height 23
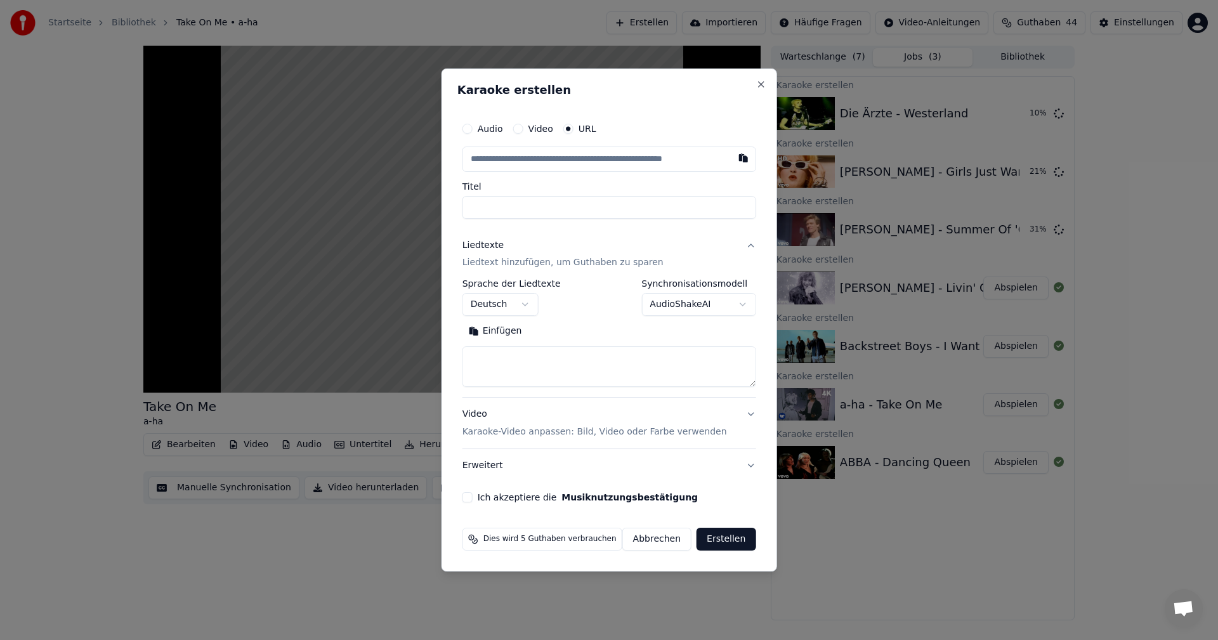
click at [737, 162] on button "button" at bounding box center [742, 158] width 25 height 23
type input "**********"
click at [566, 329] on button "Suchen" at bounding box center [558, 332] width 60 height 20
type textarea "**********"
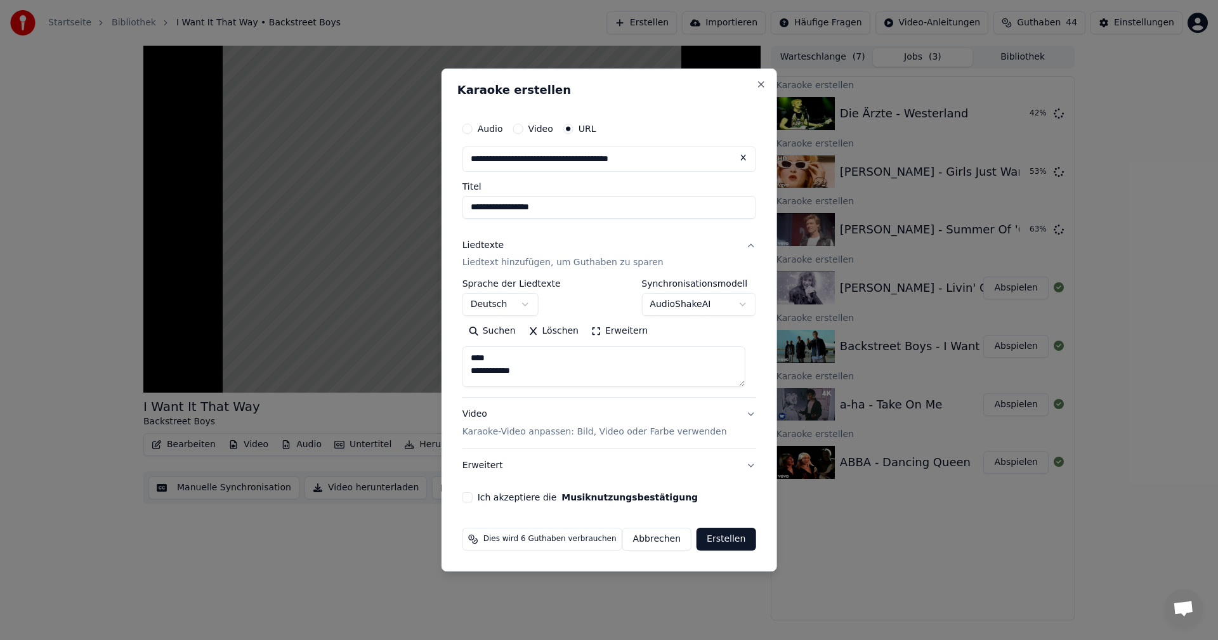
click at [471, 495] on button "Ich akzeptiere die Musiknutzungsbestätigung" at bounding box center [467, 497] width 10 height 10
click at [717, 537] on button "Erstellen" at bounding box center [726, 539] width 59 height 23
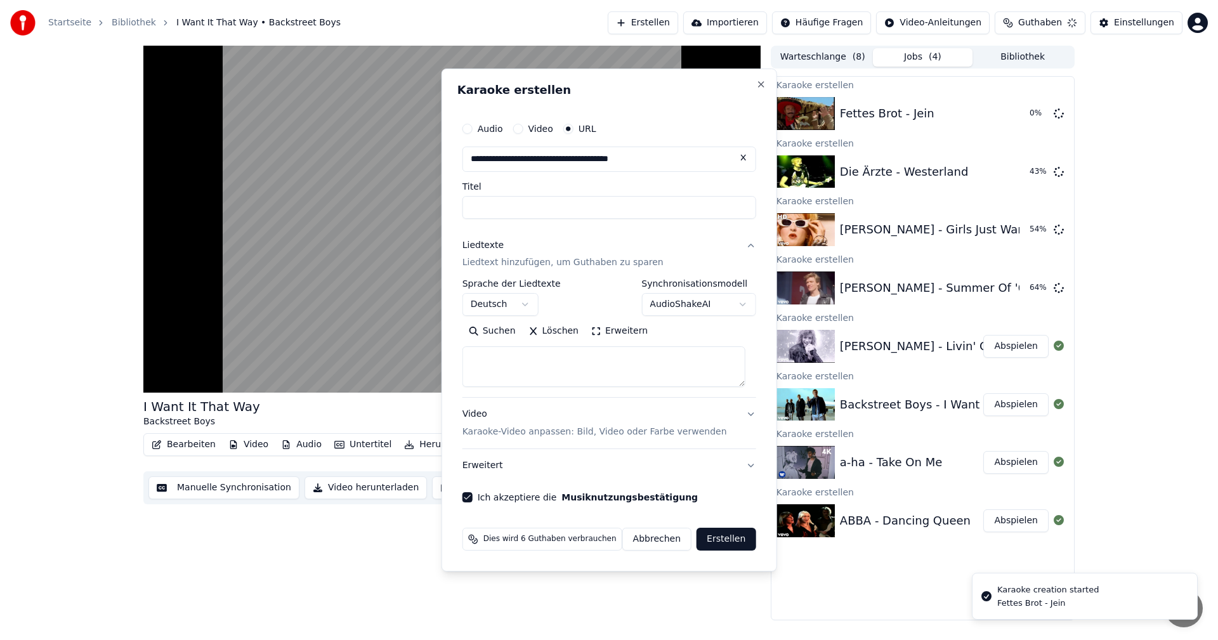
select select
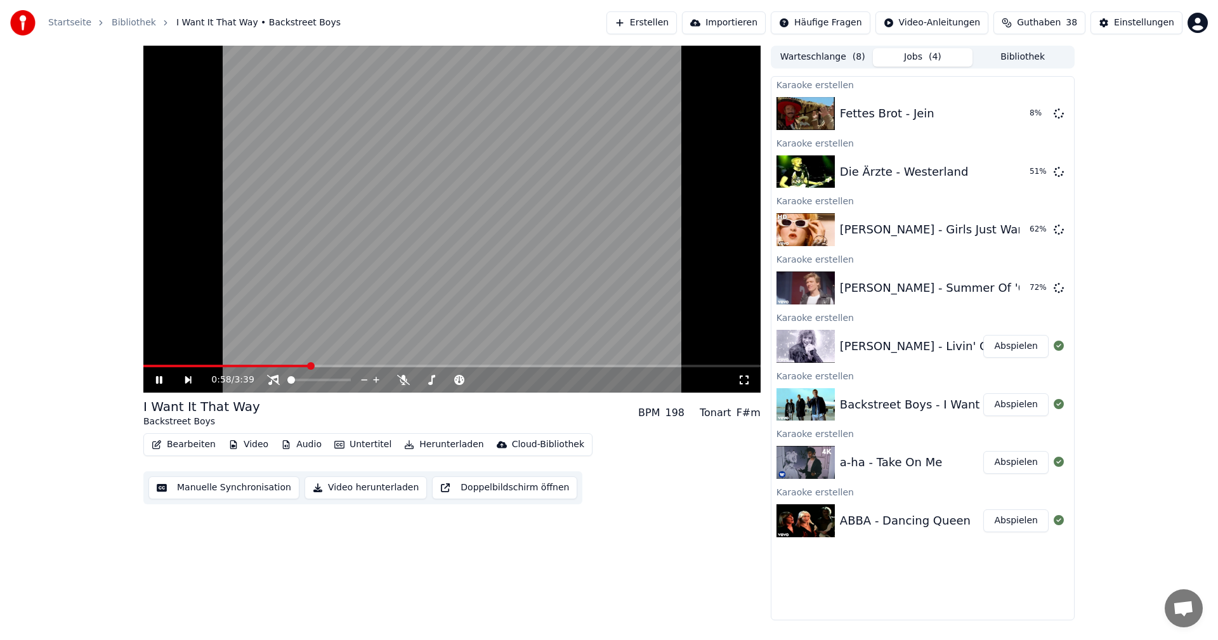
click at [674, 21] on button "Erstellen" at bounding box center [641, 22] width 70 height 23
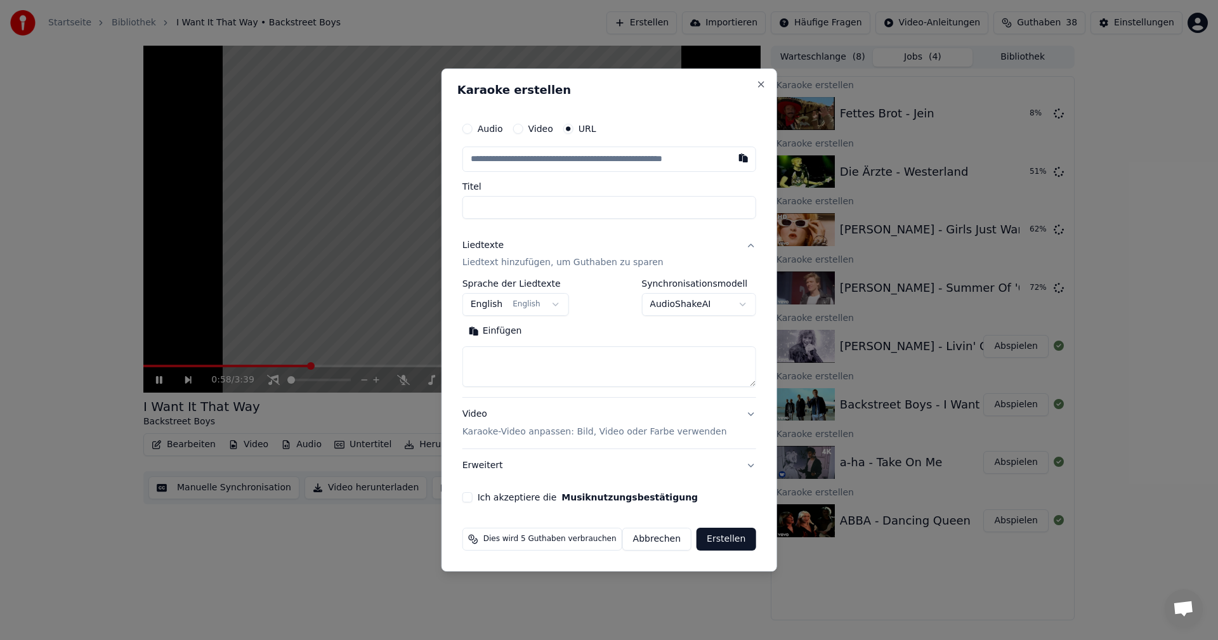
click at [743, 157] on button "button" at bounding box center [742, 158] width 25 height 23
type input "**********"
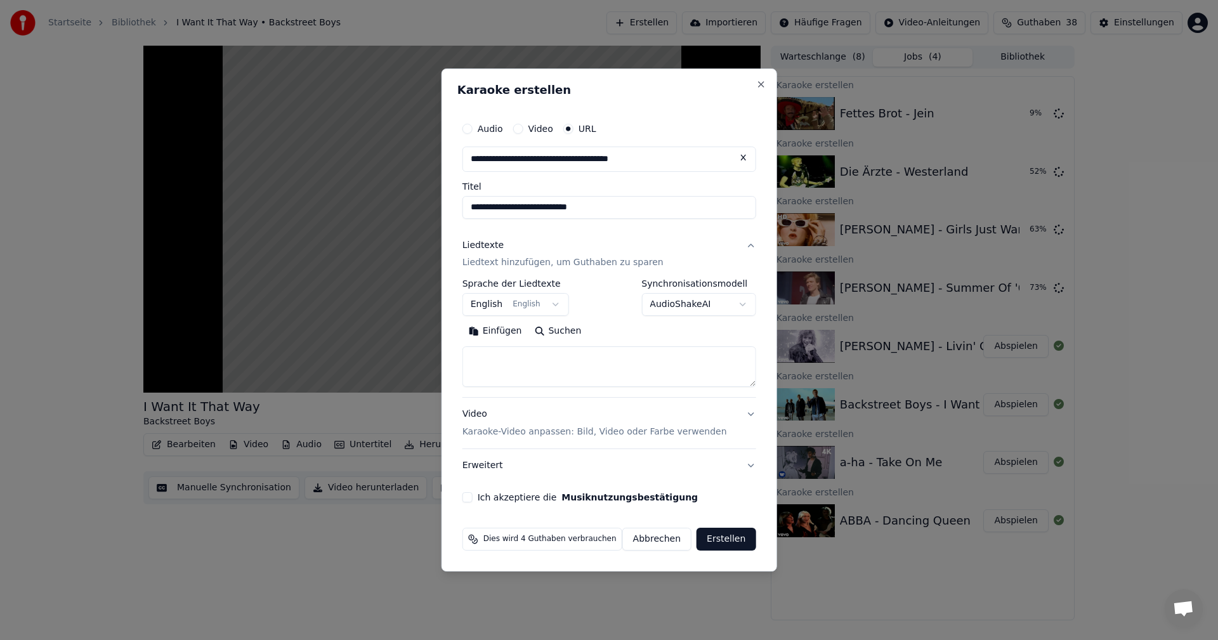
type input "**********"
click at [557, 329] on button "Suchen" at bounding box center [558, 332] width 60 height 20
click at [473, 500] on button "Ich akzeptiere die Musiknutzungsbestätigung" at bounding box center [467, 497] width 10 height 10
type textarea "**********"
click at [719, 540] on button "Erstellen" at bounding box center [726, 539] width 59 height 23
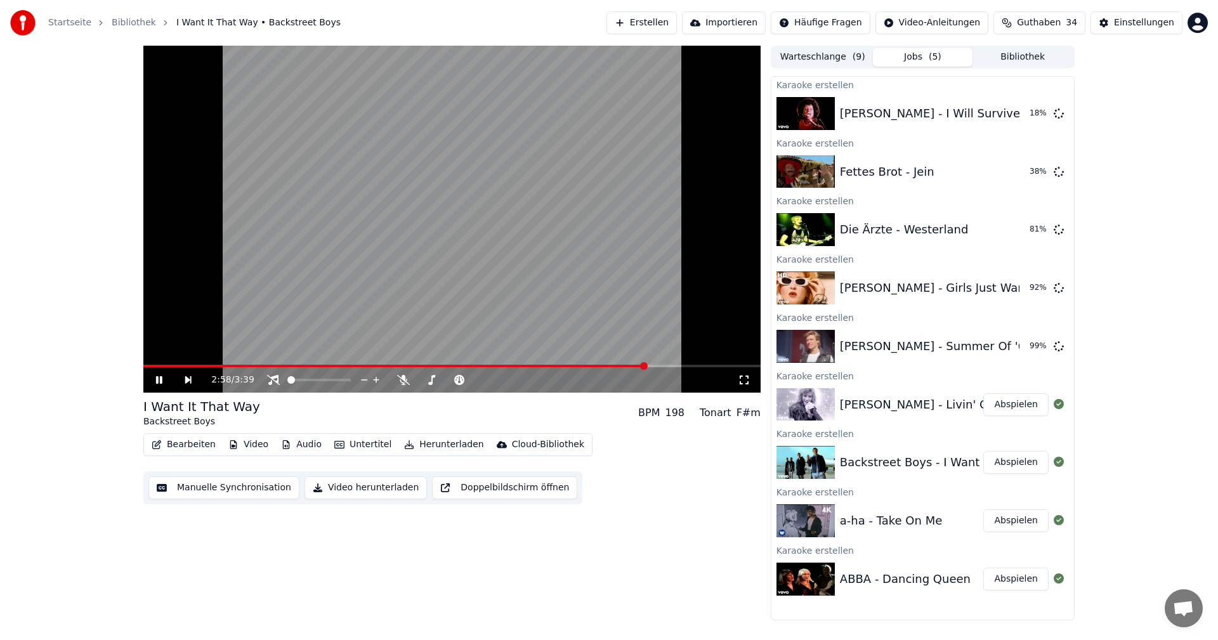
click at [664, 20] on button "Erstellen" at bounding box center [641, 22] width 70 height 23
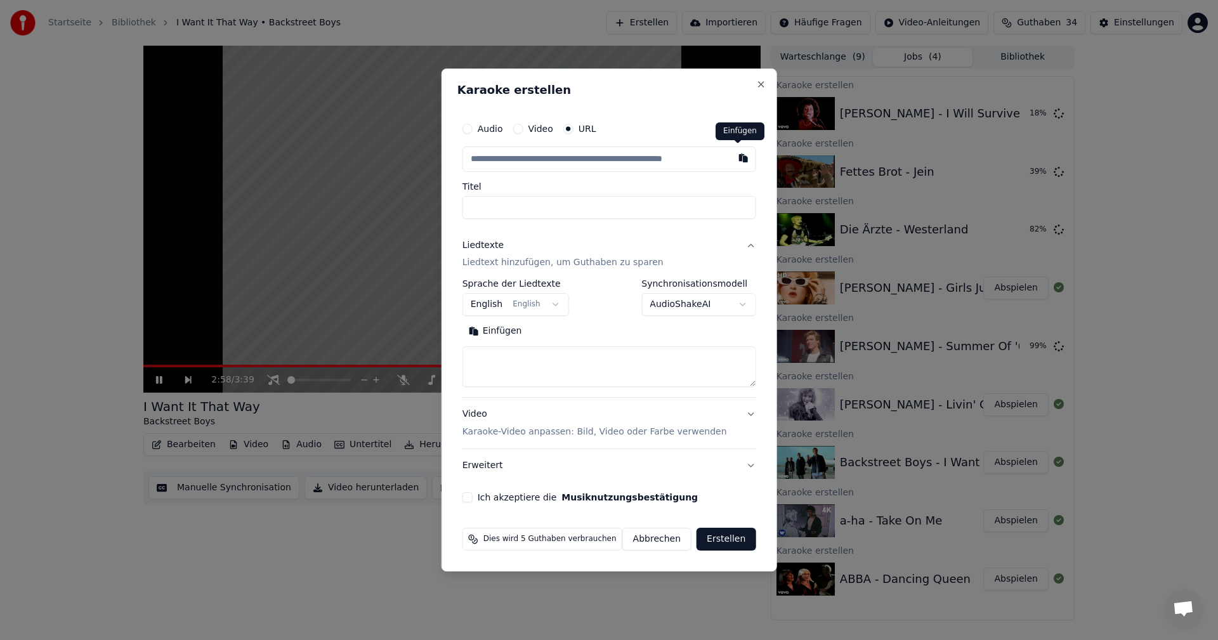
click at [743, 162] on button "button" at bounding box center [742, 158] width 25 height 23
type input "**********"
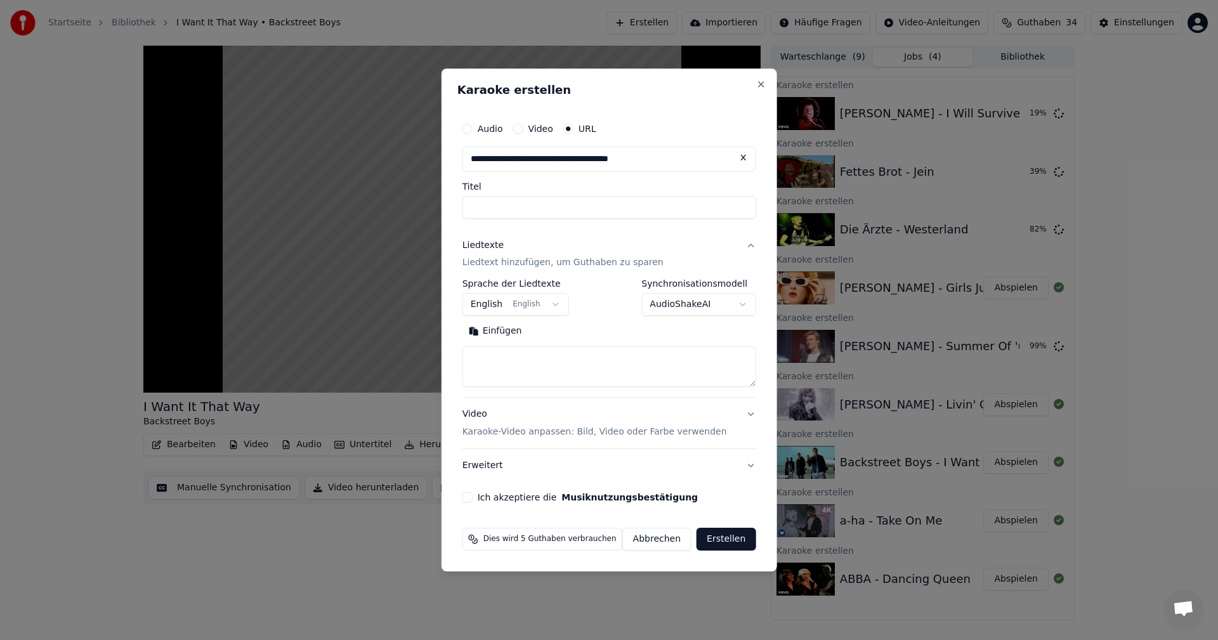
type input "**********"
click at [473, 499] on button "Ich akzeptiere die Musiknutzungsbestätigung" at bounding box center [467, 497] width 10 height 10
click at [564, 332] on button "Suchen" at bounding box center [558, 332] width 60 height 20
type textarea "**********"
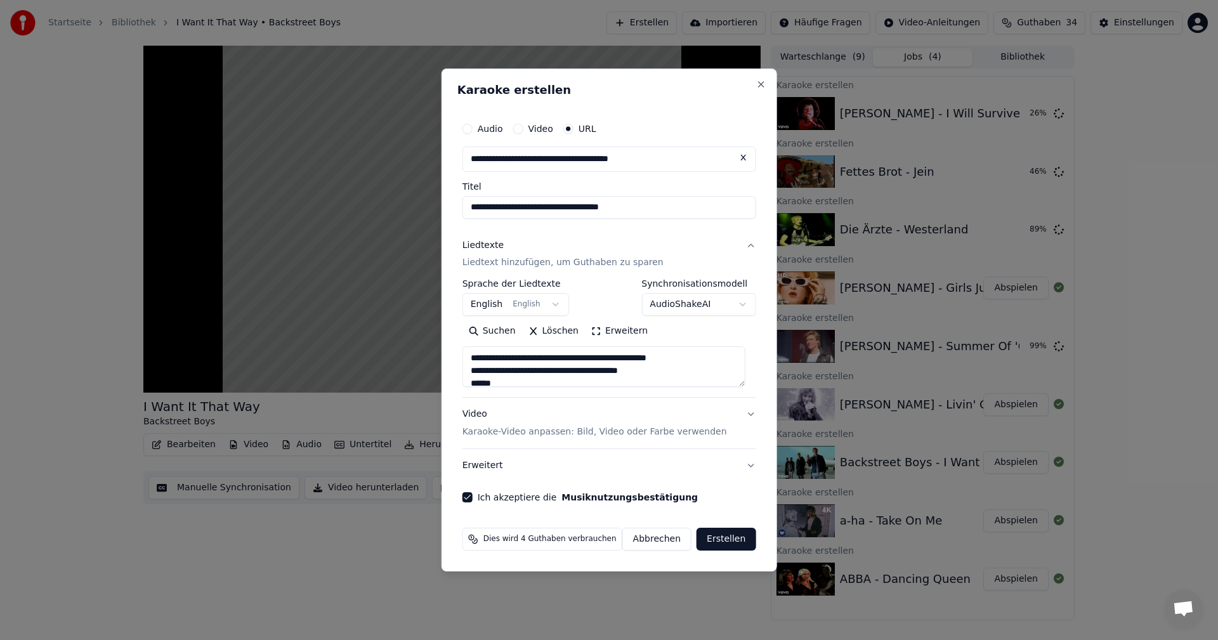
click at [716, 539] on button "Erstellen" at bounding box center [726, 539] width 59 height 23
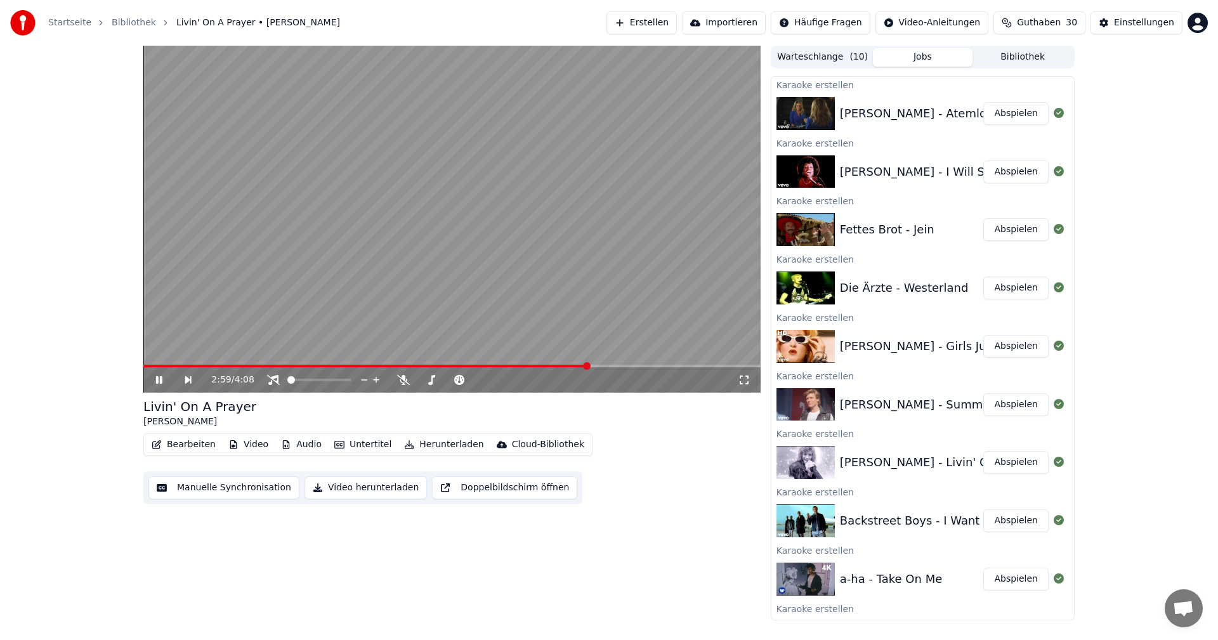
click at [668, 22] on button "Erstellen" at bounding box center [641, 22] width 70 height 23
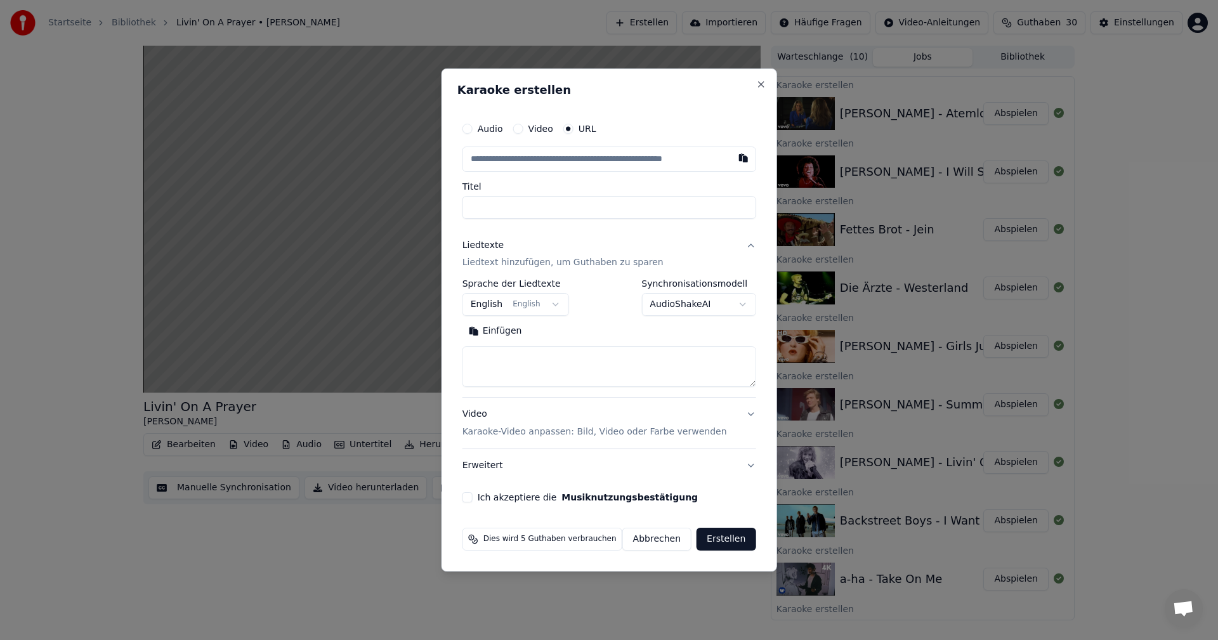
click at [733, 159] on button "button" at bounding box center [742, 158] width 25 height 23
type input "**********"
click at [558, 332] on button "Suchen" at bounding box center [558, 332] width 60 height 20
click at [470, 497] on button "Ich akzeptiere die Musiknutzungsbestätigung" at bounding box center [467, 497] width 10 height 10
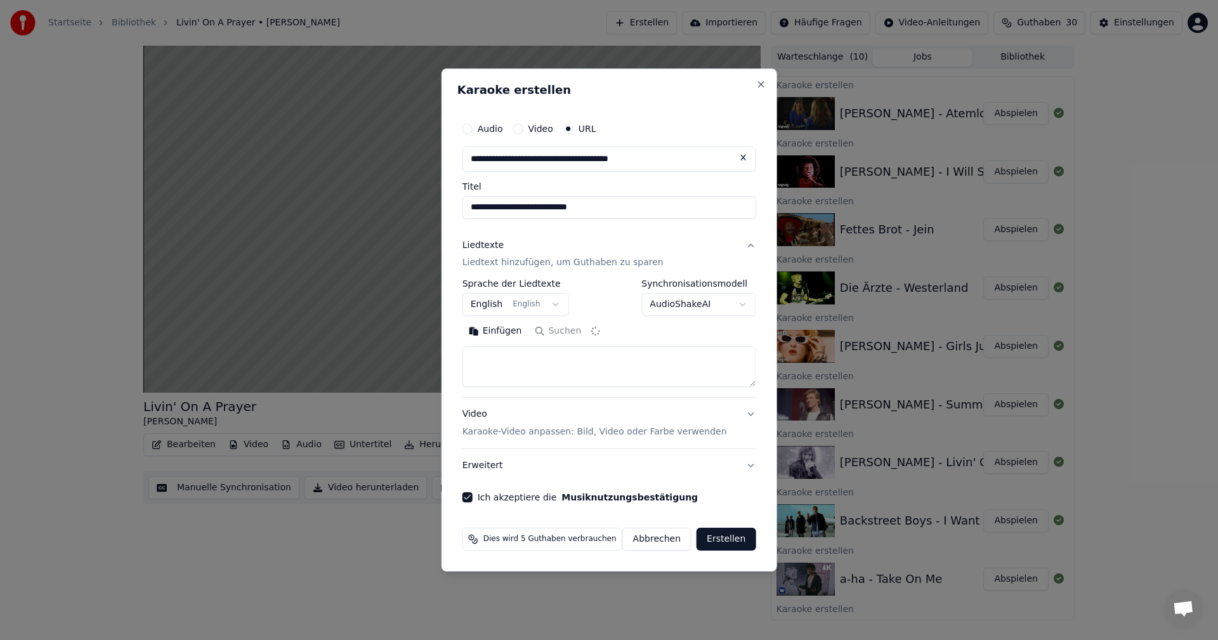
type textarea "**********"
click at [715, 543] on button "Erstellen" at bounding box center [726, 539] width 59 height 23
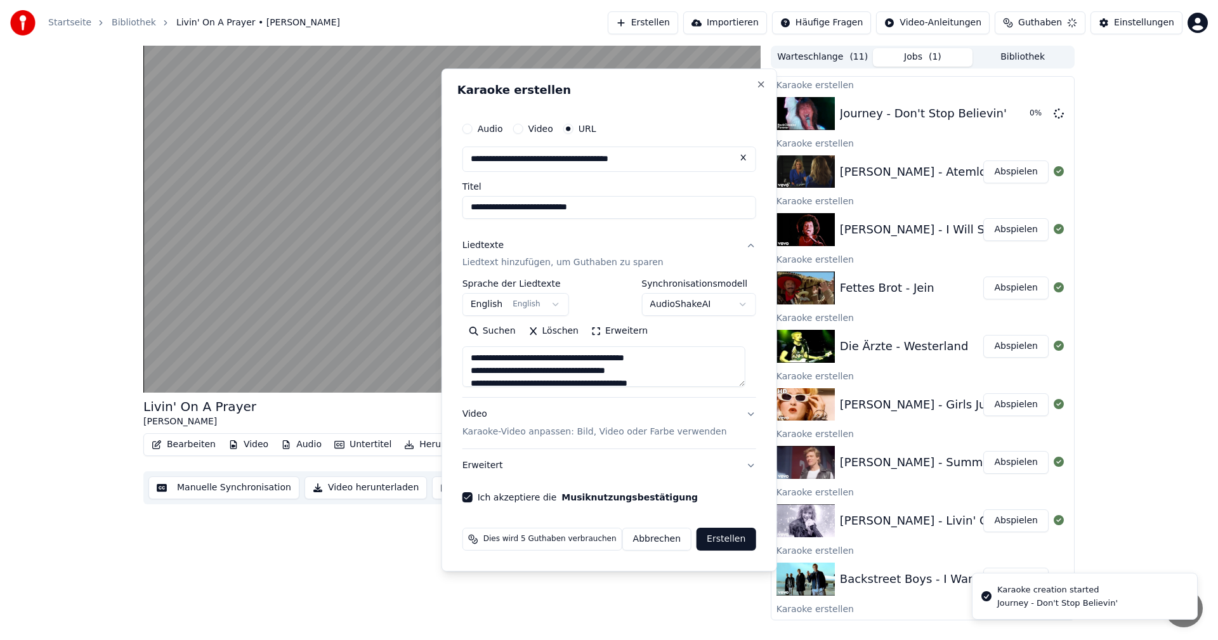
select select
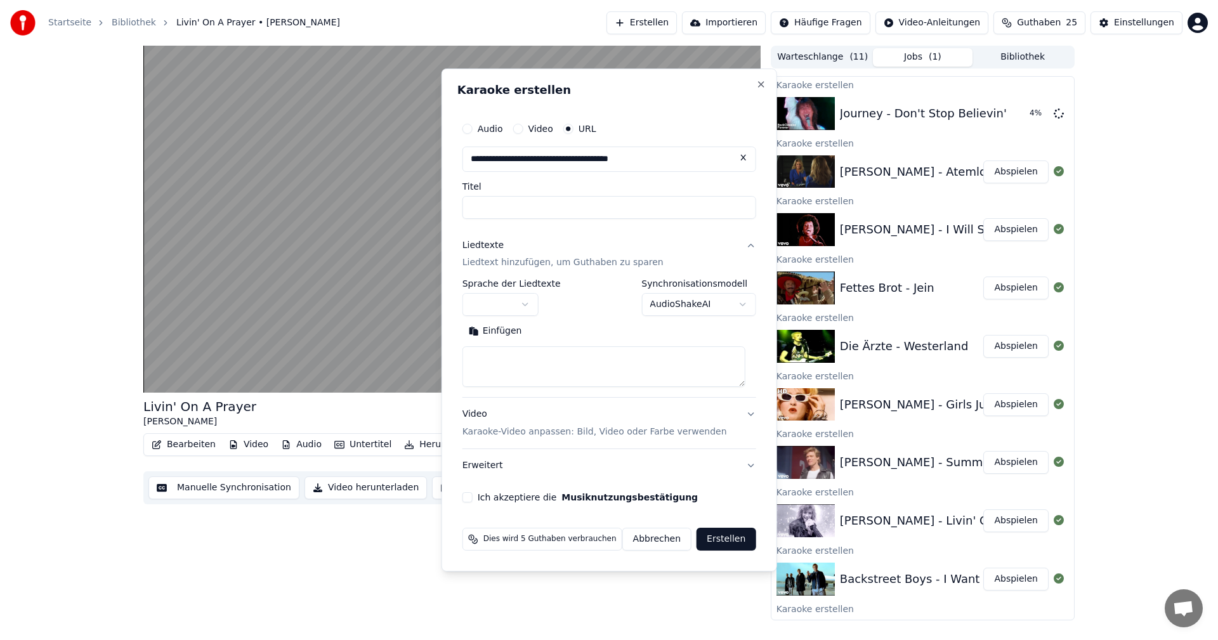
click at [672, 24] on html "Startseite Bibliothek Livin' On A Prayer • Bon Jovi Erstellen Importieren Häufi…" at bounding box center [609, 320] width 1218 height 640
click at [674, 23] on html "Startseite Bibliothek Livin' On A Prayer • Bon Jovi Erstellen Importieren Häufi…" at bounding box center [609, 320] width 1218 height 640
click at [680, 21] on html "Startseite Bibliothek Livin' On A Prayer • Bon Jovi Erstellen Importieren Häufi…" at bounding box center [609, 320] width 1218 height 640
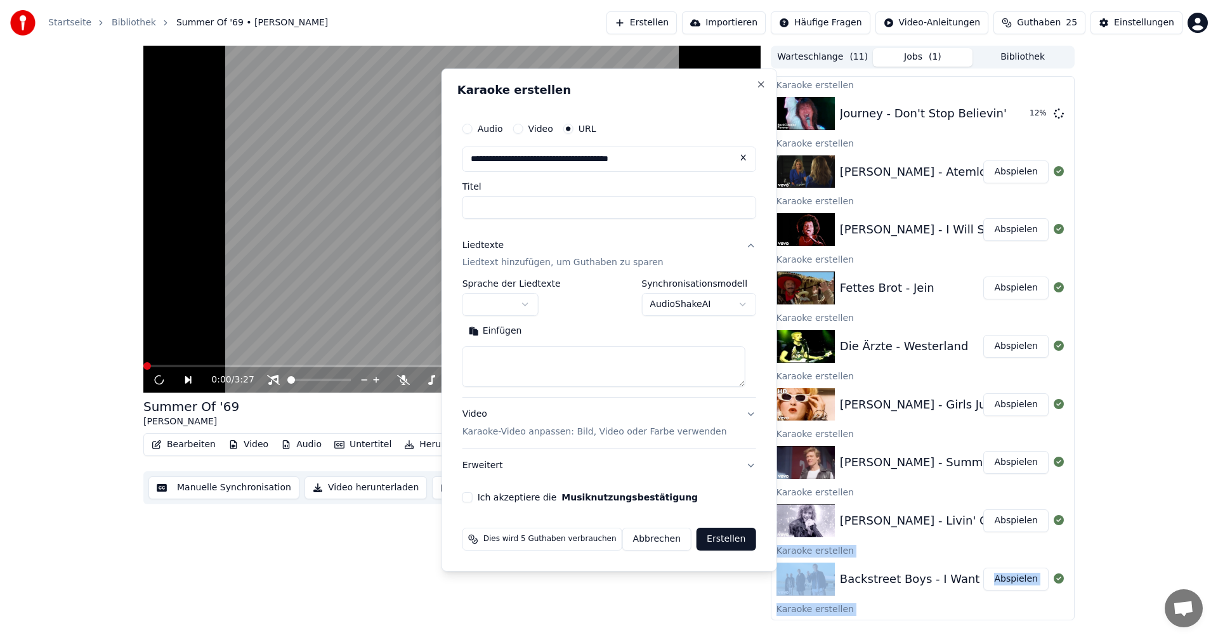
drag, startPoint x: 1067, startPoint y: 505, endPoint x: 1071, endPoint y: 618, distance: 113.6
click at [1071, 618] on html "Startseite Bibliothek Summer Of '69 • Bryan Adams Erstellen Importieren Häufige…" at bounding box center [609, 320] width 1218 height 640
click at [1068, 613] on html "Startseite Bibliothek Summer Of '69 • Bryan Adams Erstellen Importieren Häufige…" at bounding box center [609, 320] width 1218 height 640
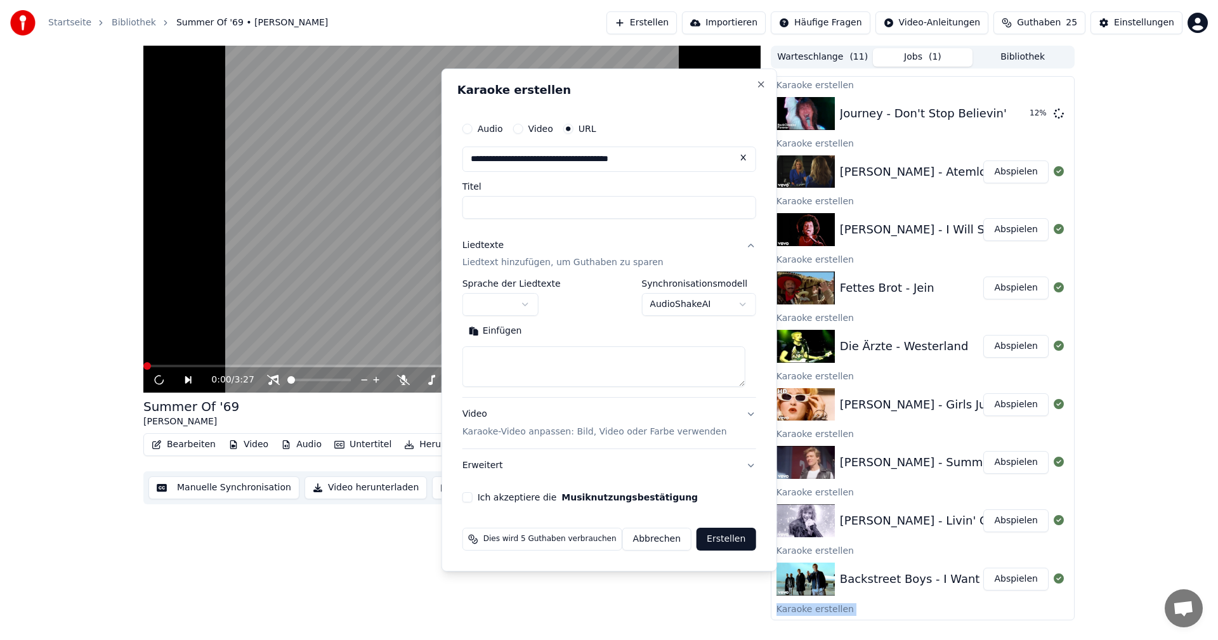
click at [1068, 613] on html "Startseite Bibliothek Summer Of '69 • Bryan Adams Erstellen Importieren Häufige…" at bounding box center [609, 320] width 1218 height 640
click at [676, 20] on html "Startseite Bibliothek Summer Of '69 • Bryan Adams Erstellen Importieren Häufige…" at bounding box center [609, 320] width 1218 height 640
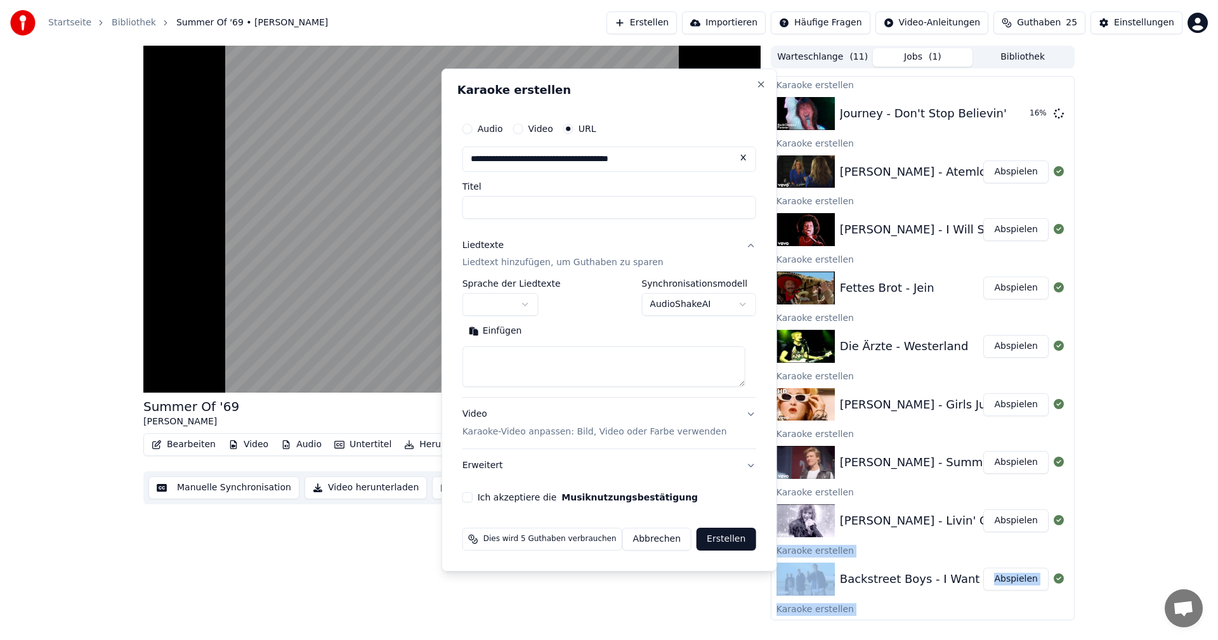
drag, startPoint x: 1068, startPoint y: 513, endPoint x: 1063, endPoint y: 618, distance: 106.0
click at [1063, 618] on html "Startseite Bibliothek Summer Of '69 • Bryan Adams Erstellen Importieren Häufige…" at bounding box center [609, 320] width 1218 height 640
click at [1070, 611] on html "Startseite Bibliothek Summer Of '69 • Bryan Adams Erstellen Importieren Häufige…" at bounding box center [609, 320] width 1218 height 640
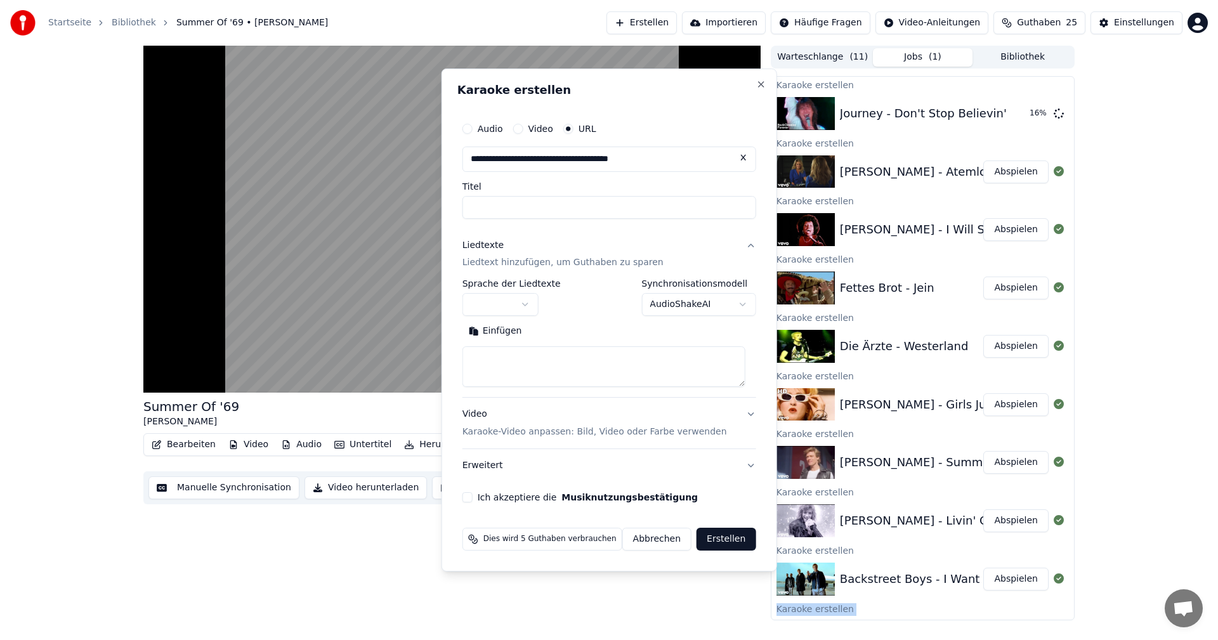
click at [1070, 611] on html "Startseite Bibliothek Summer Of '69 • Bryan Adams Erstellen Importieren Häufige…" at bounding box center [609, 320] width 1218 height 640
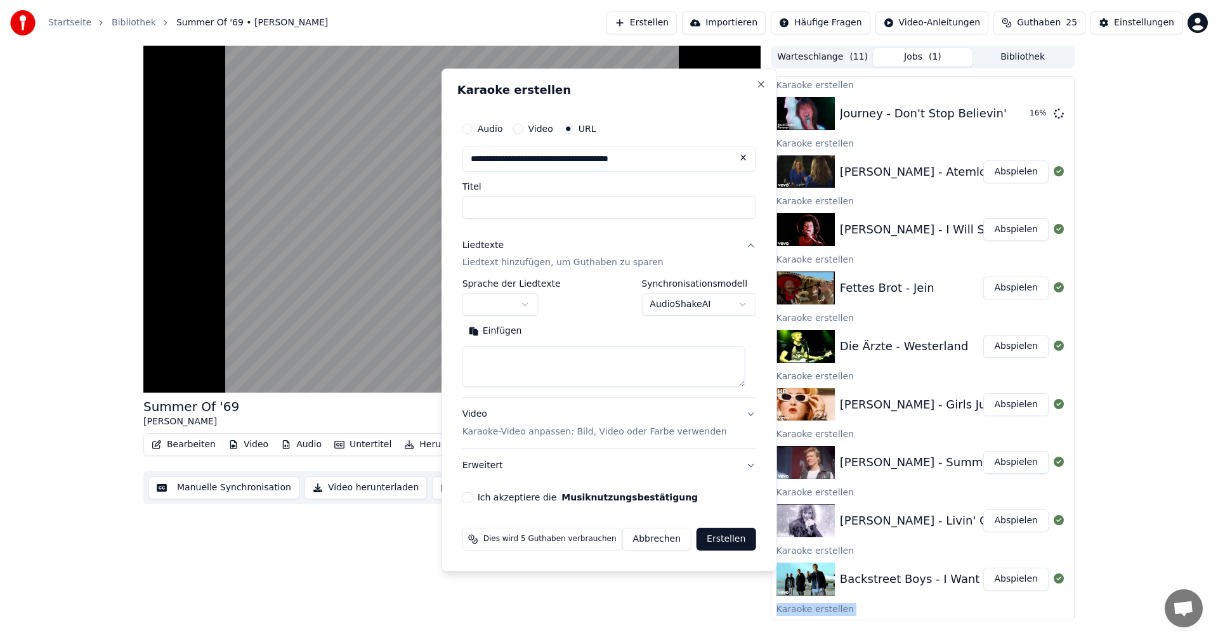
click at [1070, 611] on html "Startseite Bibliothek Summer Of '69 • Bryan Adams Erstellen Importieren Häufige…" at bounding box center [609, 320] width 1218 height 640
click at [433, 447] on html "Startseite Bibliothek Summer Of '69 • Bryan Adams Erstellen Importieren Häufige…" at bounding box center [609, 320] width 1218 height 640
click at [426, 442] on html "Startseite Bibliothek Summer Of '69 • Bryan Adams Erstellen Importieren Häufige…" at bounding box center [609, 320] width 1218 height 640
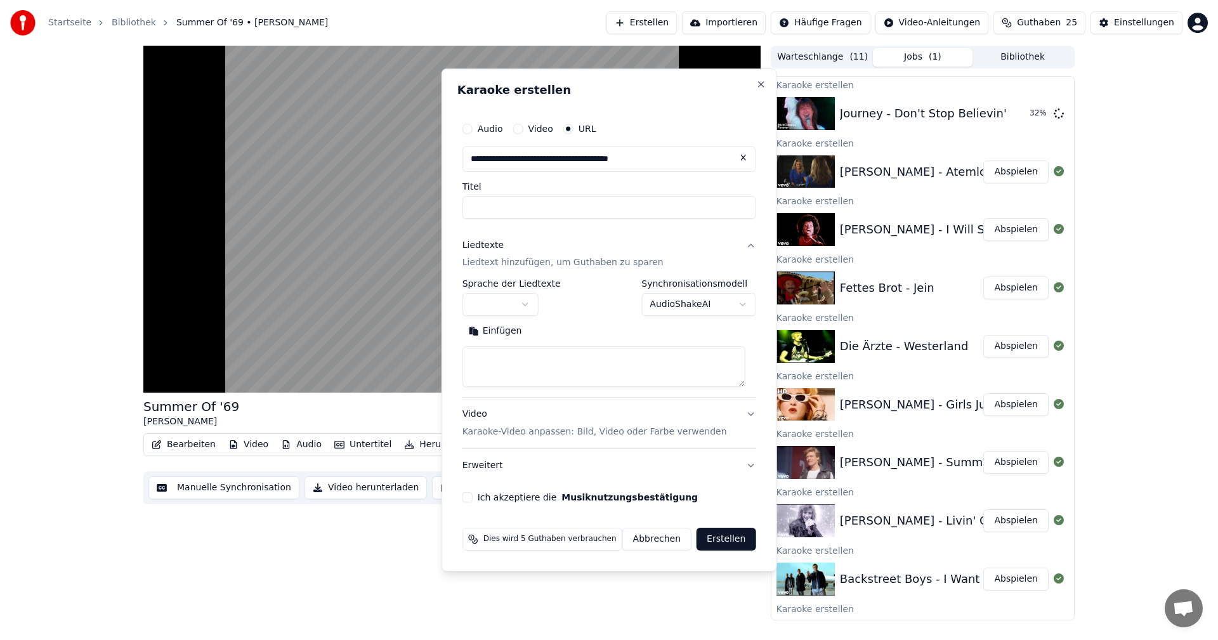
click at [437, 446] on html "Startseite Bibliothek Summer Of '69 • Bryan Adams Erstellen Importieren Häufige…" at bounding box center [609, 320] width 1218 height 640
click at [338, 490] on html "Startseite Bibliothek Summer Of '69 • Bryan Adams Erstellen Importieren Häufige…" at bounding box center [609, 320] width 1218 height 640
drag, startPoint x: 1069, startPoint y: 500, endPoint x: 1070, endPoint y: 582, distance: 81.8
click at [1070, 582] on html "Startseite Bibliothek Summer Of '69 • Bryan Adams Erstellen Importieren Häufige…" at bounding box center [609, 320] width 1218 height 640
click at [1072, 612] on html "Startseite Bibliothek Summer Of '69 • Bryan Adams Erstellen Importieren Häufige…" at bounding box center [609, 320] width 1218 height 640
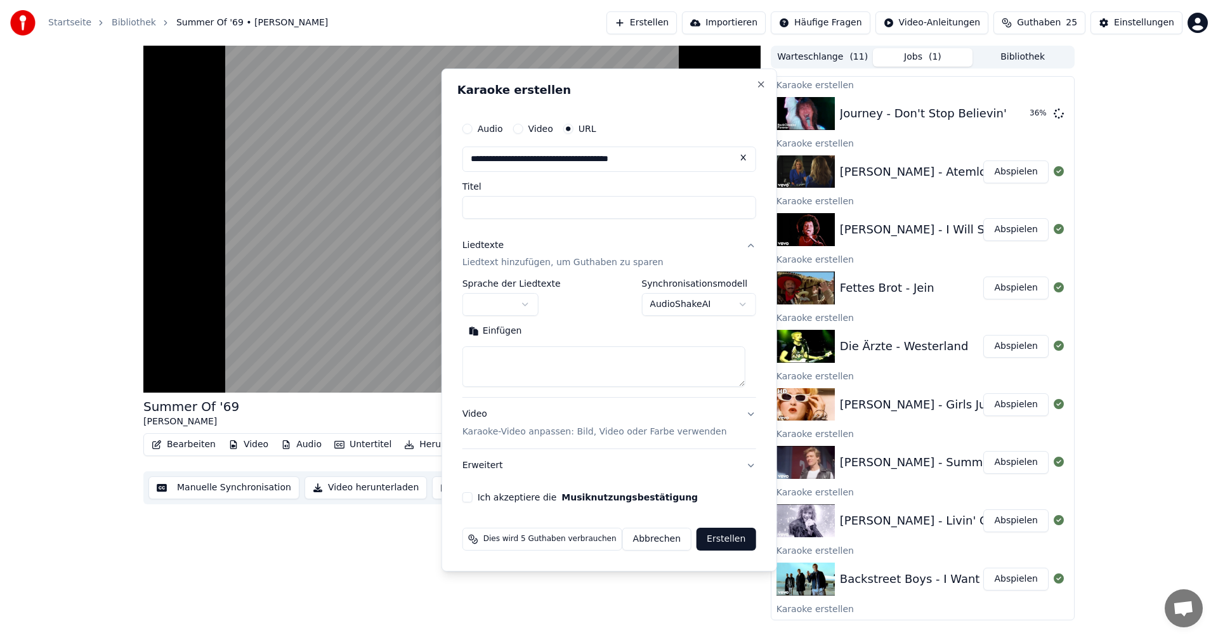
click at [1068, 616] on html "Startseite Bibliothek Summer Of '69 • Bryan Adams Erstellen Importieren Häufige…" at bounding box center [609, 320] width 1218 height 640
click at [355, 487] on html "Startseite Bibliothek Summer Of '69 • Bryan Adams Erstellen Importieren Häufige…" at bounding box center [609, 320] width 1218 height 640
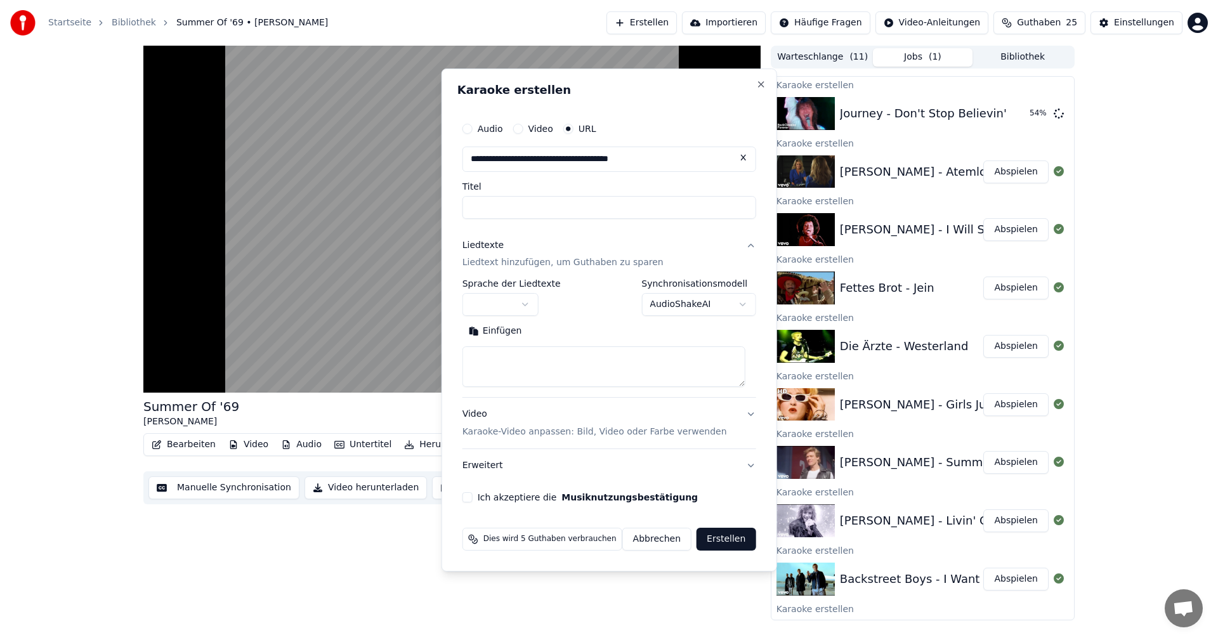
click at [362, 489] on html "Startseite Bibliothek Summer Of '69 • Bryan Adams Erstellen Importieren Häufige…" at bounding box center [609, 320] width 1218 height 640
click at [429, 443] on html "Startseite Bibliothek Girls Just Want To Have Fun • Cyndi Lauper Erstellen Impo…" at bounding box center [609, 320] width 1218 height 640
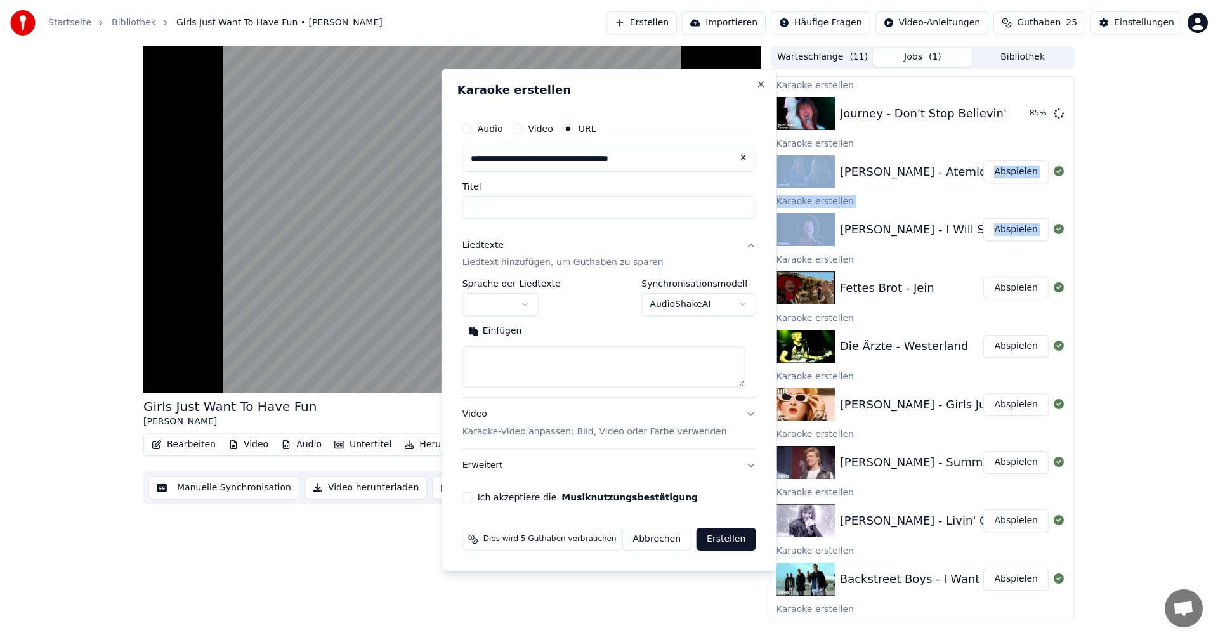
drag, startPoint x: 1068, startPoint y: 223, endPoint x: 1052, endPoint y: 346, distance: 124.8
click at [1068, 223] on html "Startseite Bibliothek Girls Just Want To Have Fun • Cyndi Lauper Erstellen Impo…" at bounding box center [609, 320] width 1218 height 640
drag, startPoint x: 1068, startPoint y: 496, endPoint x: 1071, endPoint y: 613, distance: 116.8
click at [1069, 601] on html "Startseite Bibliothek Girls Just Want To Have Fun • Cyndi Lauper Erstellen Impo…" at bounding box center [609, 320] width 1218 height 640
click at [1071, 613] on html "Startseite Bibliothek Girls Just Want To Have Fun • Cyndi Lauper Erstellen Impo…" at bounding box center [609, 320] width 1218 height 640
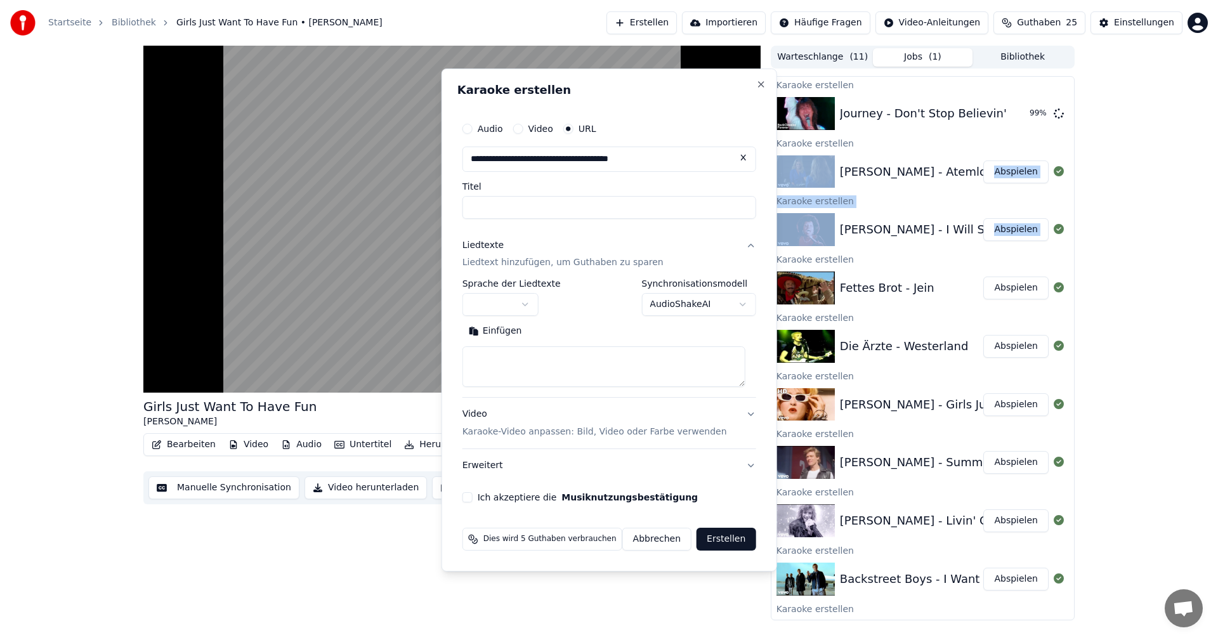
click at [1071, 613] on html "Startseite Bibliothek Girls Just Want To Have Fun • Cyndi Lauper Erstellen Impo…" at bounding box center [609, 320] width 1218 height 640
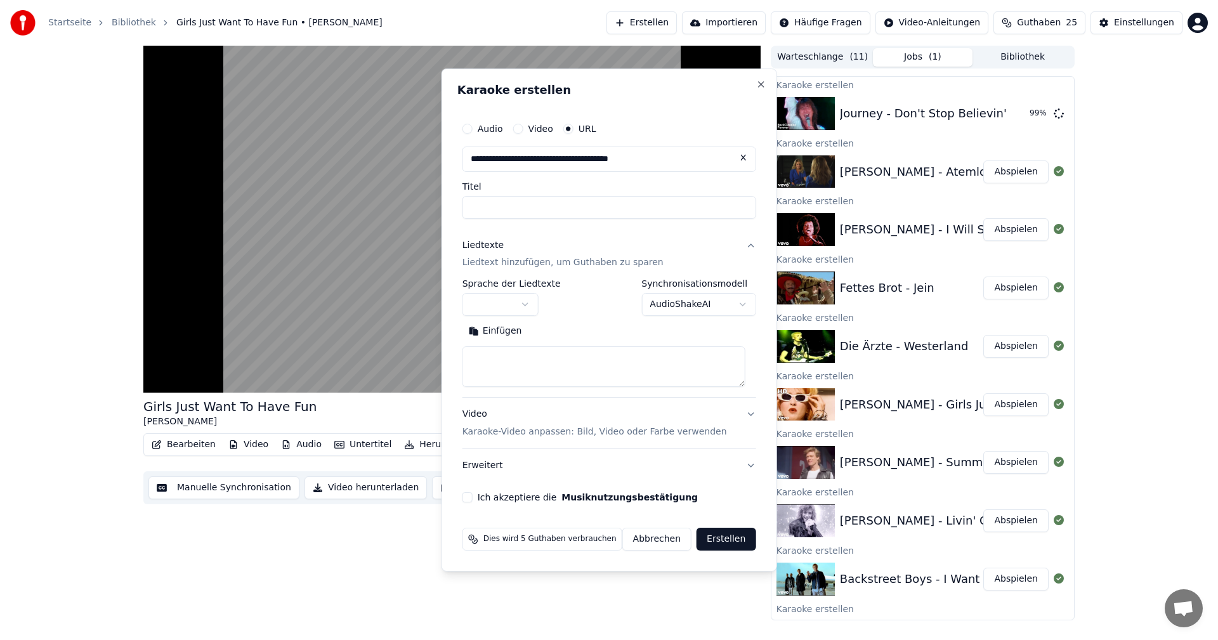
click at [1071, 613] on html "Startseite Bibliothek Girls Just Want To Have Fun • Cyndi Lauper Erstellen Impo…" at bounding box center [609, 320] width 1218 height 640
click at [1070, 614] on html "Startseite Bibliothek Girls Just Want To Have Fun • Cyndi Lauper Erstellen Impo…" at bounding box center [609, 320] width 1218 height 640
click at [917, 61] on html "Startseite Bibliothek Girls Just Want To Have Fun • Cyndi Lauper Erstellen Impo…" at bounding box center [609, 320] width 1218 height 640
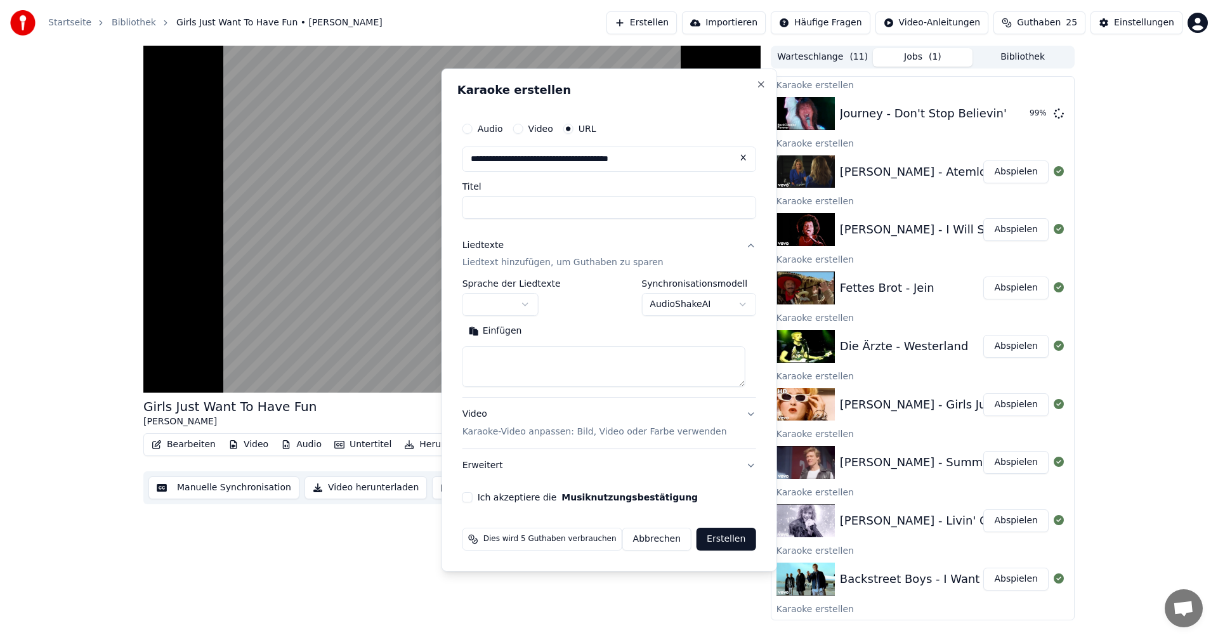
click at [839, 53] on html "Startseite Bibliothek Girls Just Want To Have Fun • Cyndi Lauper Erstellen Impo…" at bounding box center [609, 320] width 1218 height 640
click at [1019, 62] on html "Startseite Bibliothek Girls Just Want To Have Fun • Cyndi Lauper Erstellen Impo…" at bounding box center [609, 320] width 1218 height 640
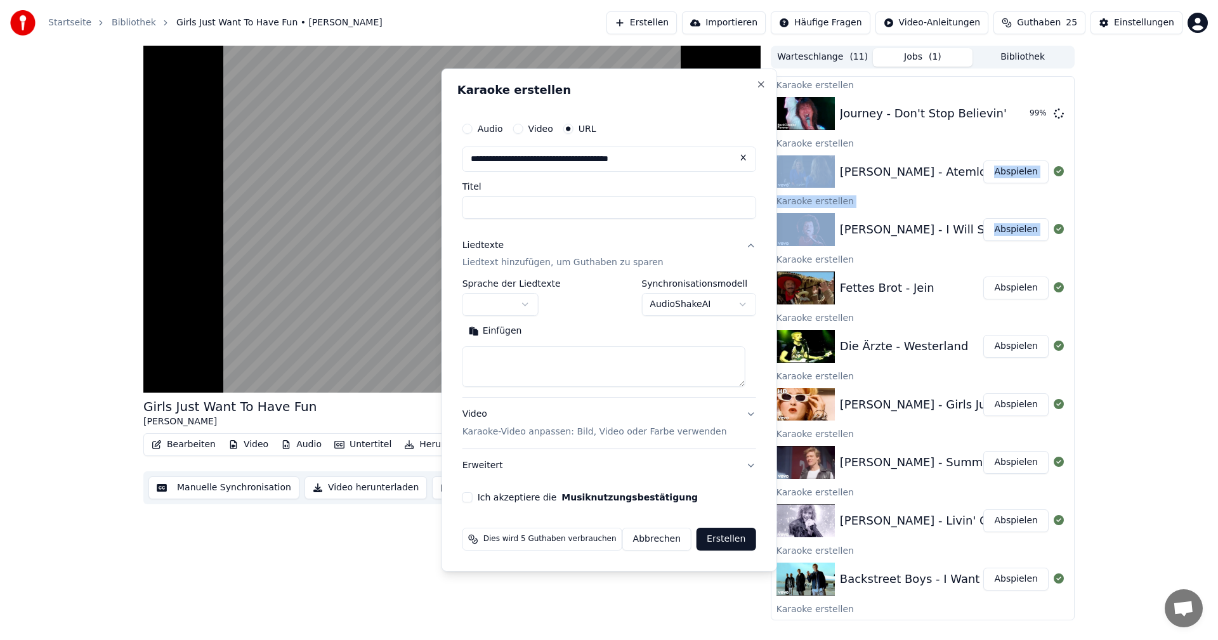
drag, startPoint x: 1070, startPoint y: 141, endPoint x: 1070, endPoint y: 221, distance: 79.9
click at [1070, 221] on html "Startseite Bibliothek Girls Just Want To Have Fun • Cyndi Lauper Erstellen Impo…" at bounding box center [609, 320] width 1218 height 640
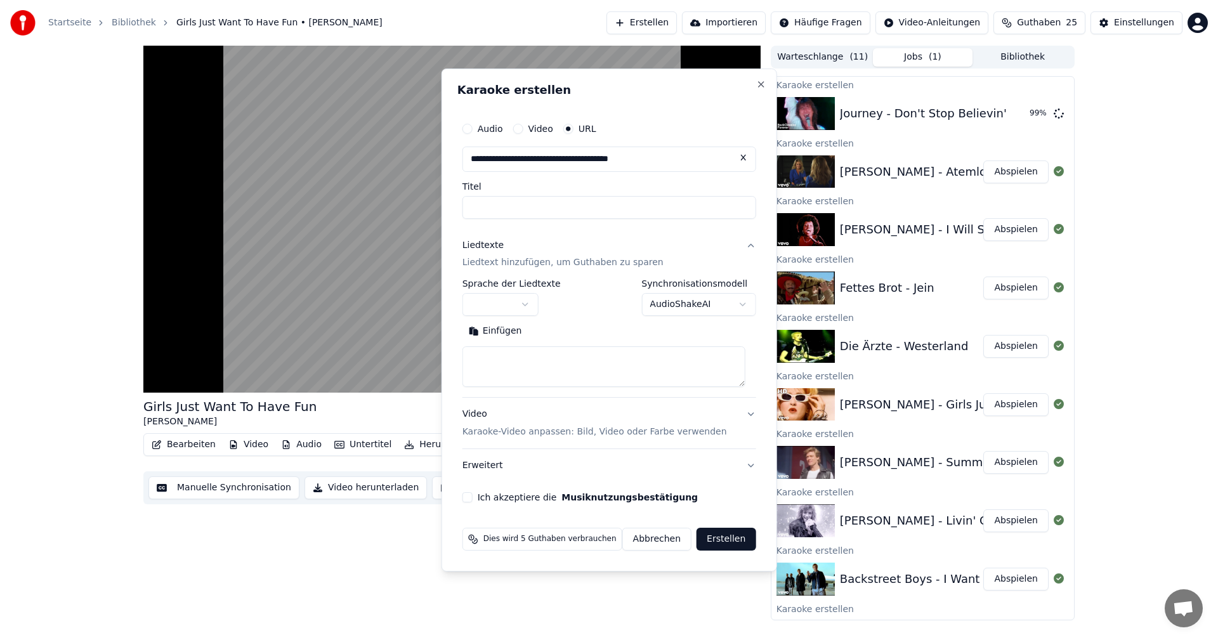
click at [87, 178] on html "Startseite Bibliothek Girls Just Want To Have Fun • Cyndi Lauper Erstellen Impo…" at bounding box center [609, 320] width 1218 height 640
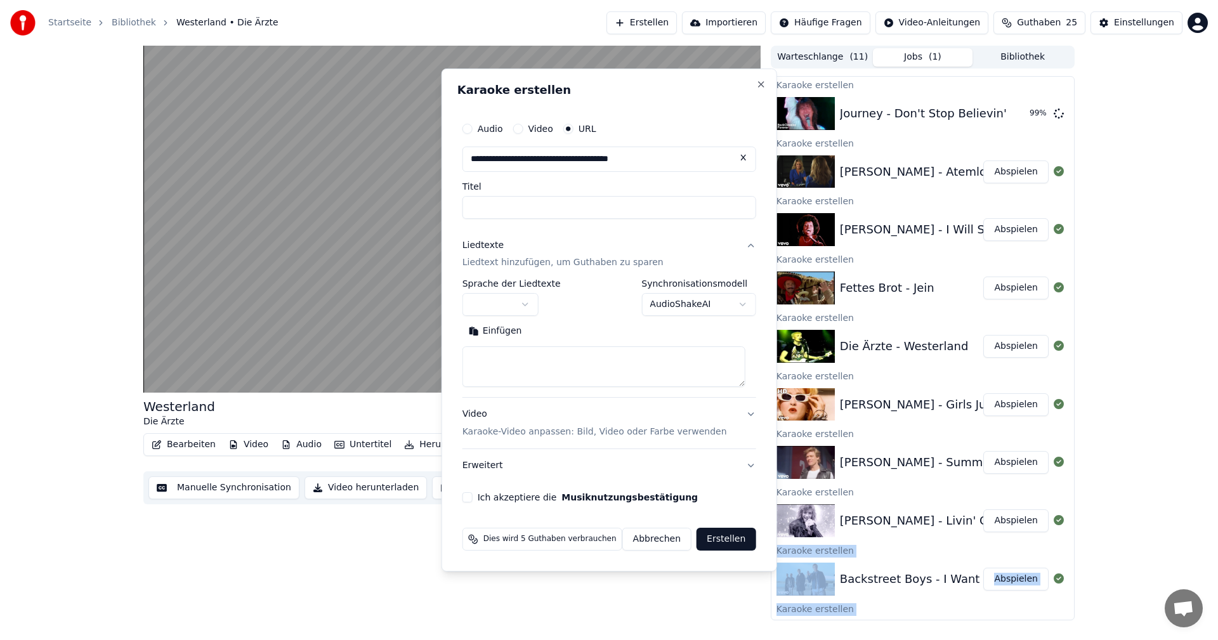
drag, startPoint x: 1068, startPoint y: 523, endPoint x: 1057, endPoint y: 643, distance: 120.4
click at [1057, 639] on html "Startseite Bibliothek Westerland • Die Ärzte Erstellen Importieren Häufige Frag…" at bounding box center [609, 320] width 1218 height 640
click at [1068, 616] on html "Startseite Bibliothek Westerland • Die Ärzte Erstellen Importieren Häufige Frag…" at bounding box center [609, 320] width 1218 height 640
click at [872, 173] on html "Startseite Bibliothek Westerland • Die Ärzte Erstellen Importieren Häufige Frag…" at bounding box center [609, 320] width 1218 height 640
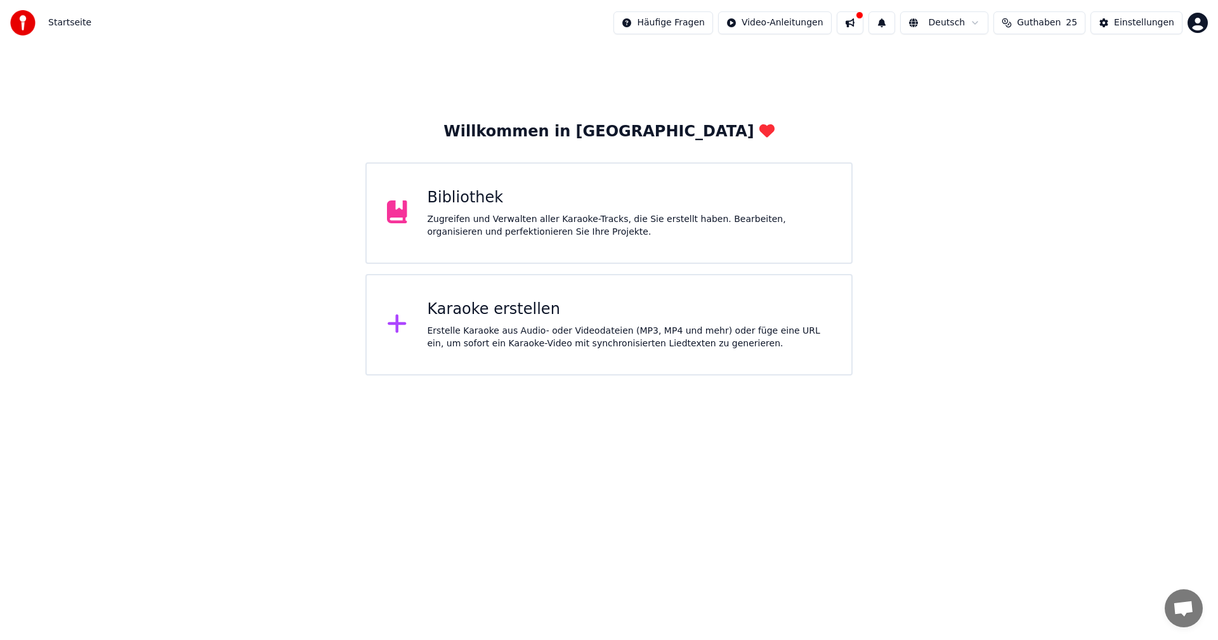
click at [528, 227] on div "Zugreifen und Verwalten aller Karaoke-Tracks, die Sie erstellt haben. Bearbeite…" at bounding box center [630, 225] width 404 height 25
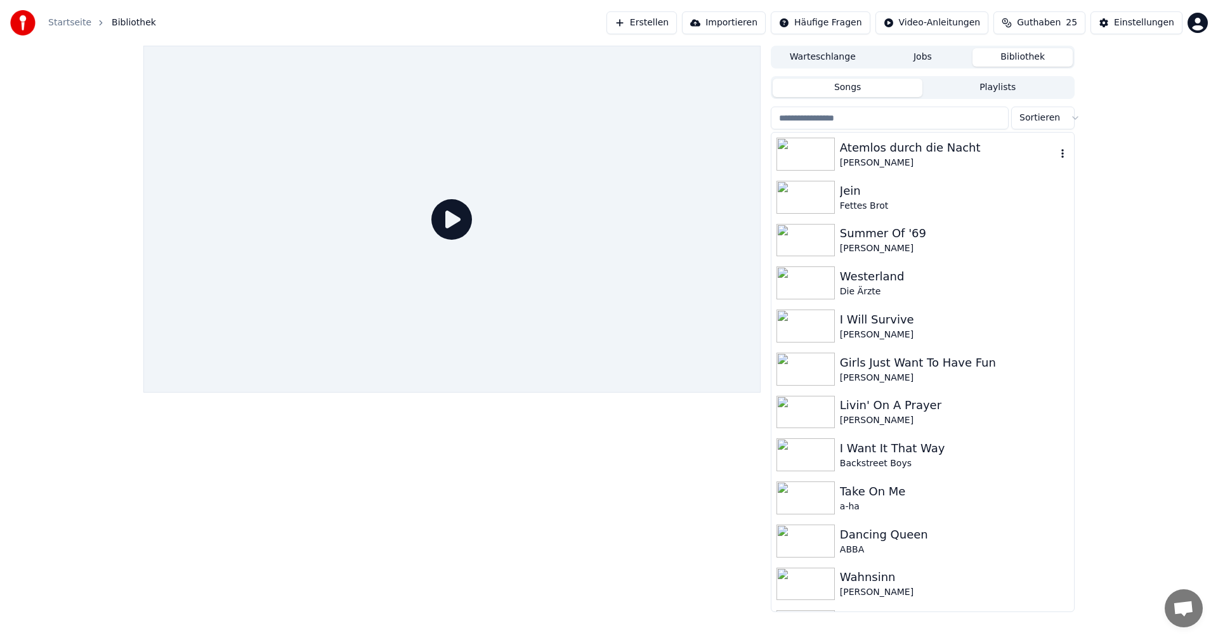
click at [1056, 152] on icon "button" at bounding box center [1062, 153] width 13 height 10
click at [867, 150] on div "Atemlos durch die Nacht" at bounding box center [948, 148] width 216 height 18
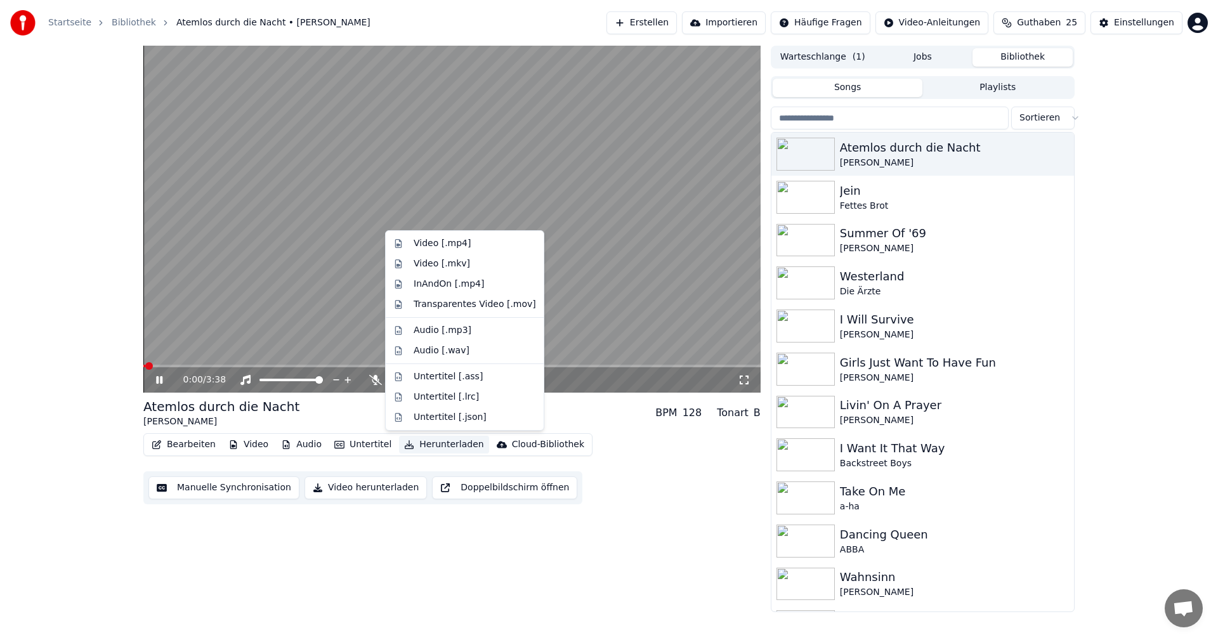
click at [435, 440] on button "Herunterladen" at bounding box center [443, 445] width 89 height 18
click at [377, 488] on button "Video herunterladen" at bounding box center [365, 487] width 122 height 23
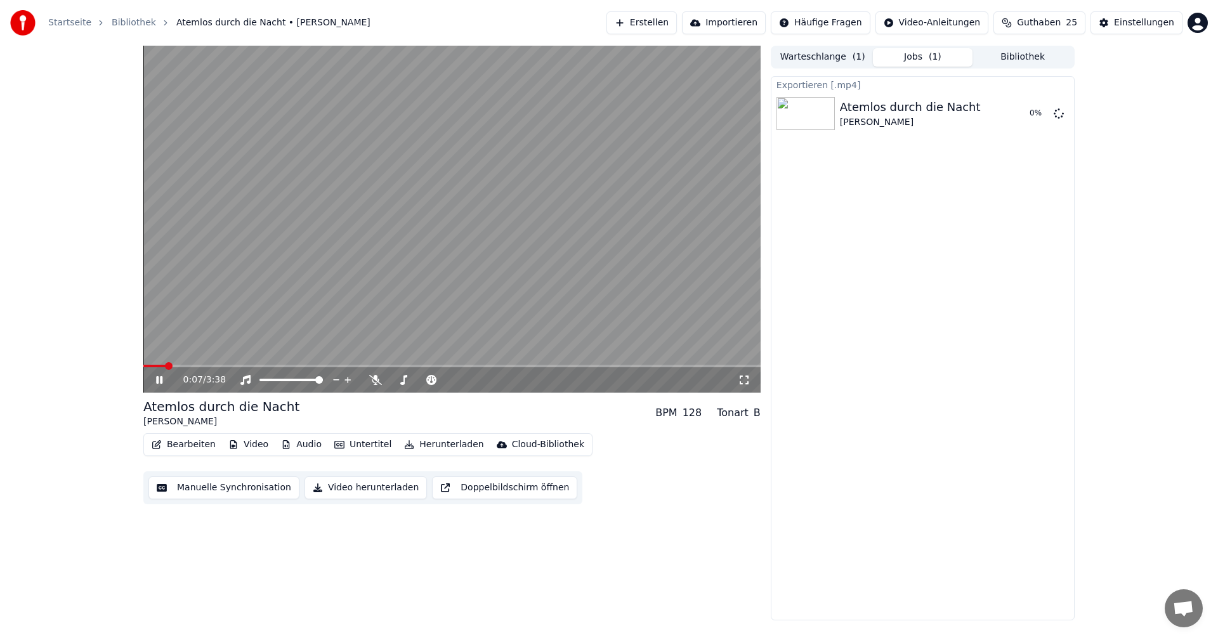
click at [160, 384] on icon at bounding box center [169, 380] width 30 height 10
click at [813, 59] on button "Warteschlange ( 1 )" at bounding box center [823, 57] width 100 height 18
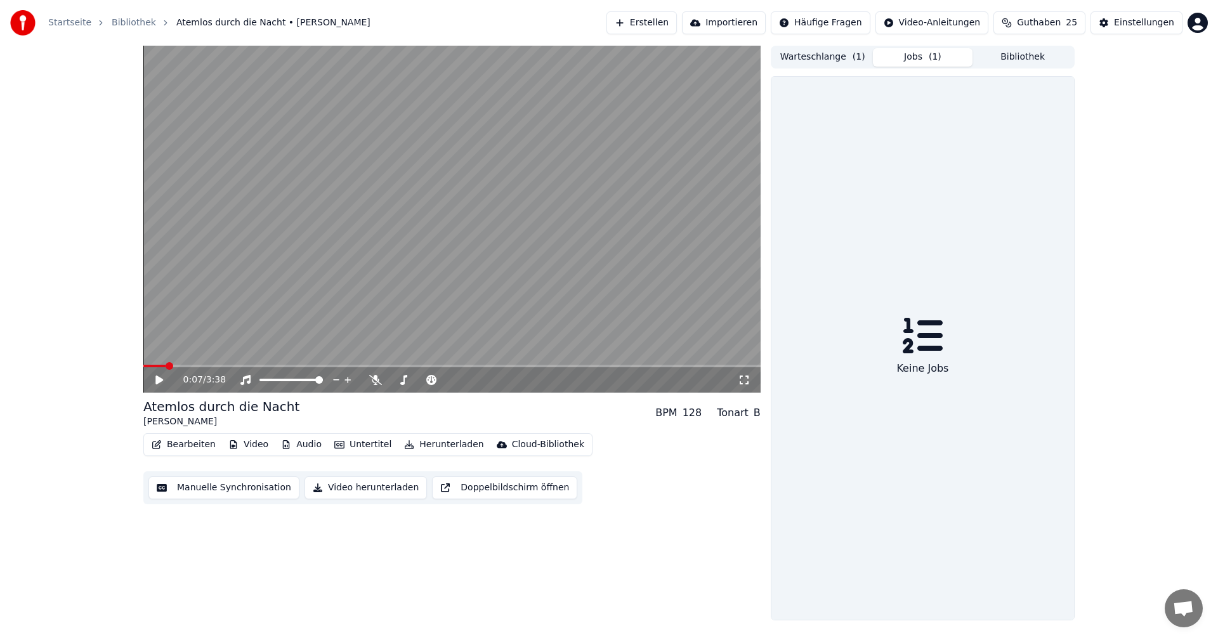
click at [917, 58] on button "Jobs ( 1 )" at bounding box center [923, 57] width 100 height 18
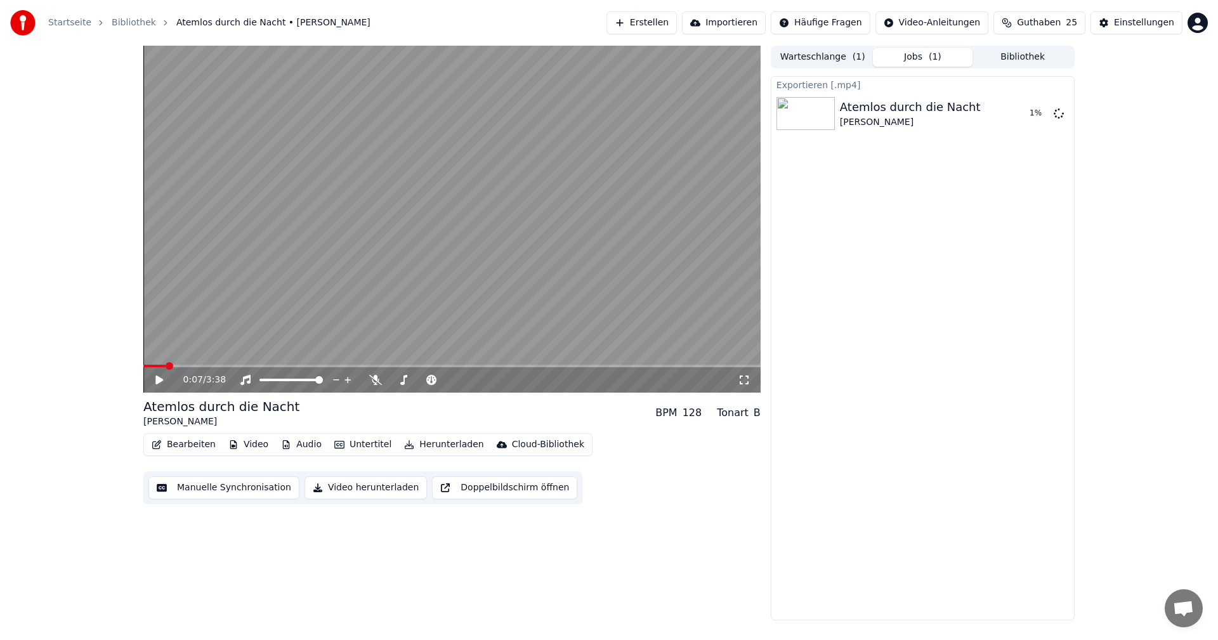
click at [1023, 58] on button "Bibliothek" at bounding box center [1022, 57] width 100 height 18
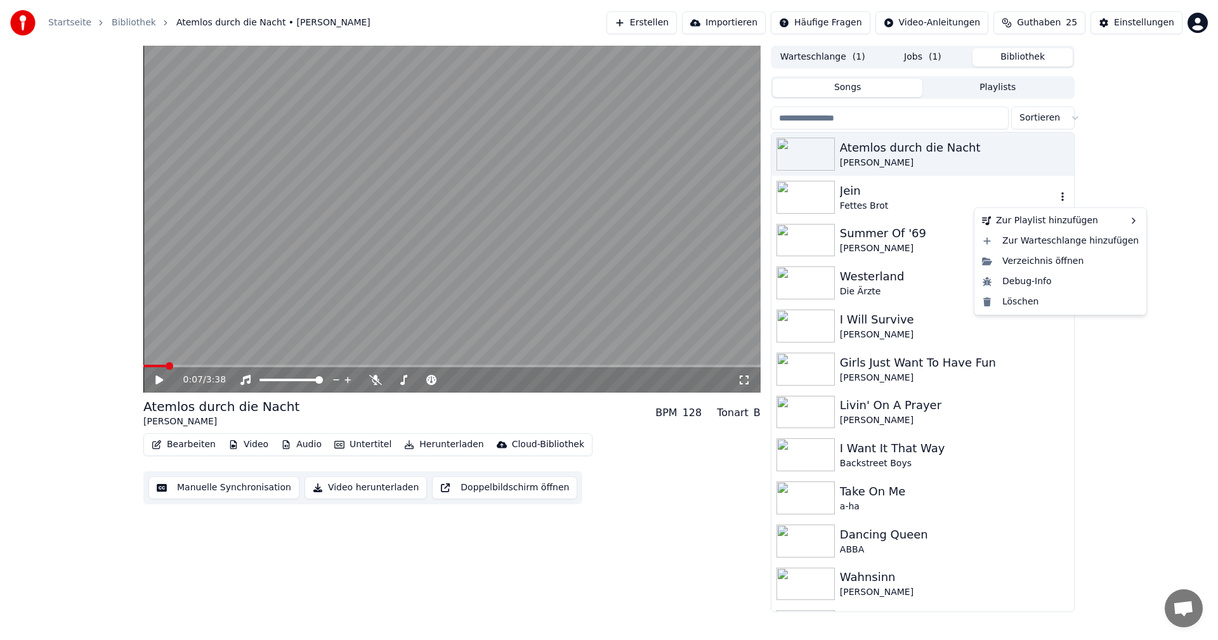
click at [1061, 195] on icon "button" at bounding box center [1062, 196] width 3 height 9
click at [1016, 258] on div "Verzeichnis öffnen" at bounding box center [1060, 261] width 167 height 20
drag, startPoint x: 872, startPoint y: 193, endPoint x: 714, endPoint y: 388, distance: 251.1
click at [872, 193] on div "Jein" at bounding box center [948, 191] width 216 height 18
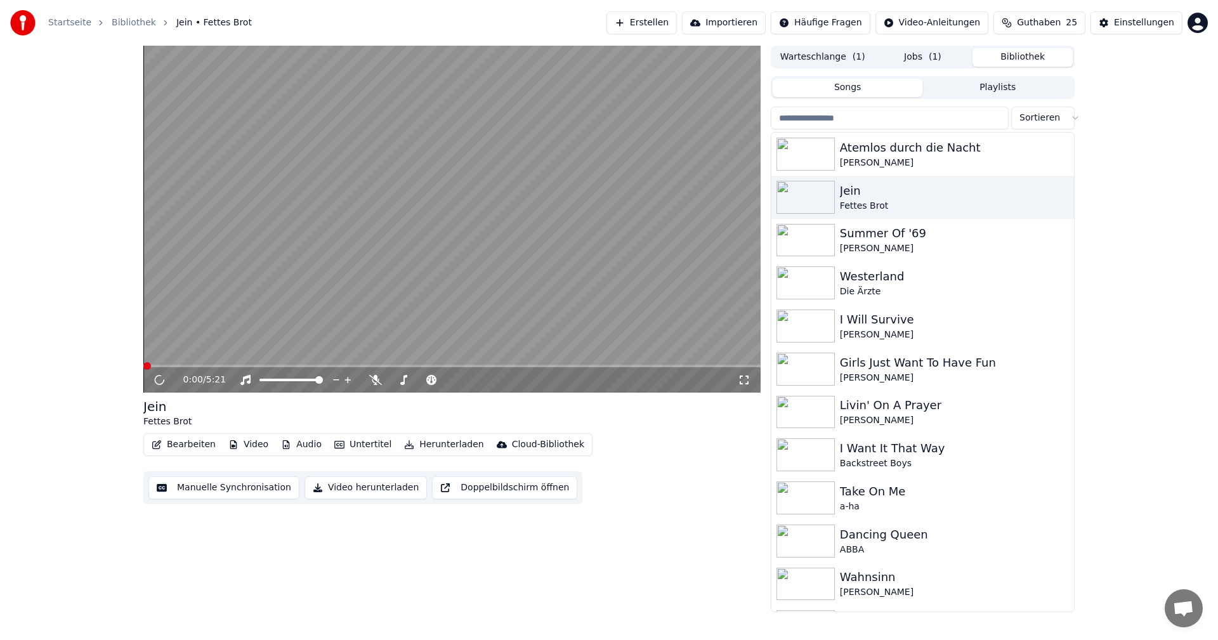
click at [360, 486] on button "Video herunterladen" at bounding box center [365, 487] width 122 height 23
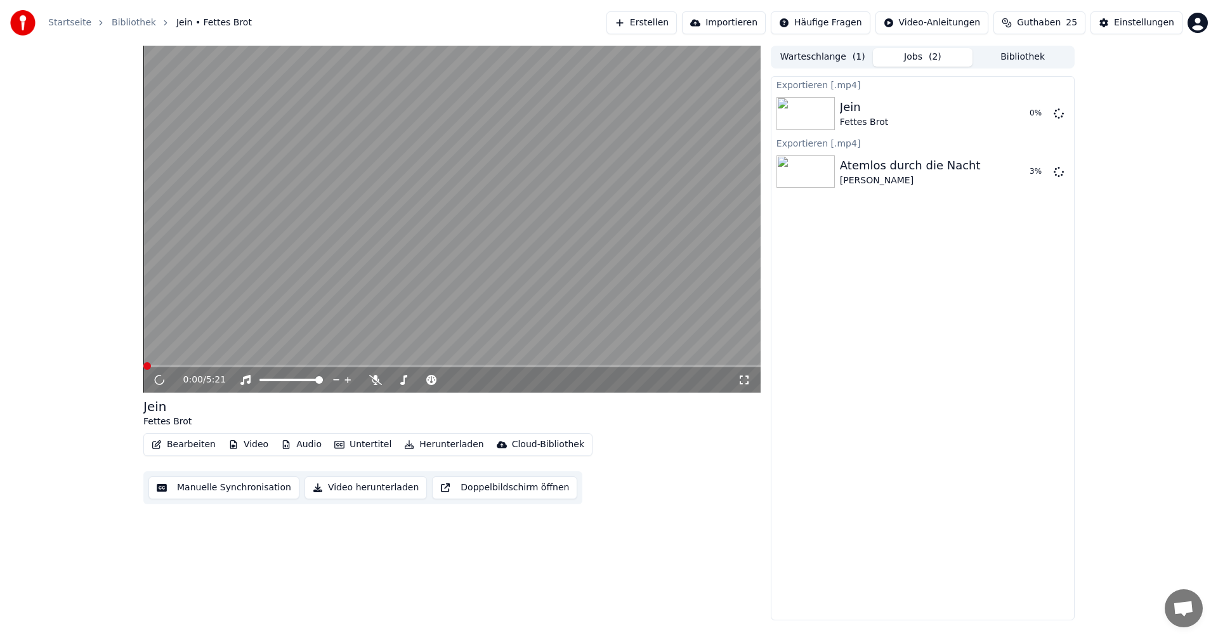
click at [1020, 58] on button "Bibliothek" at bounding box center [1022, 57] width 100 height 18
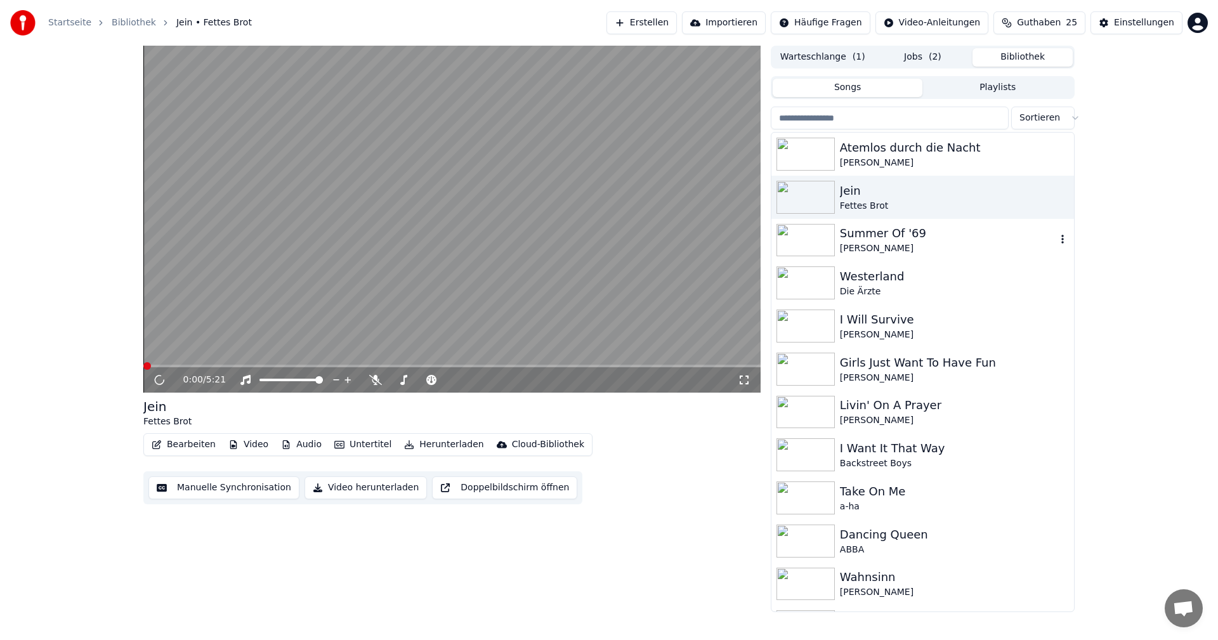
click at [918, 234] on div "Summer Of '69" at bounding box center [948, 234] width 216 height 18
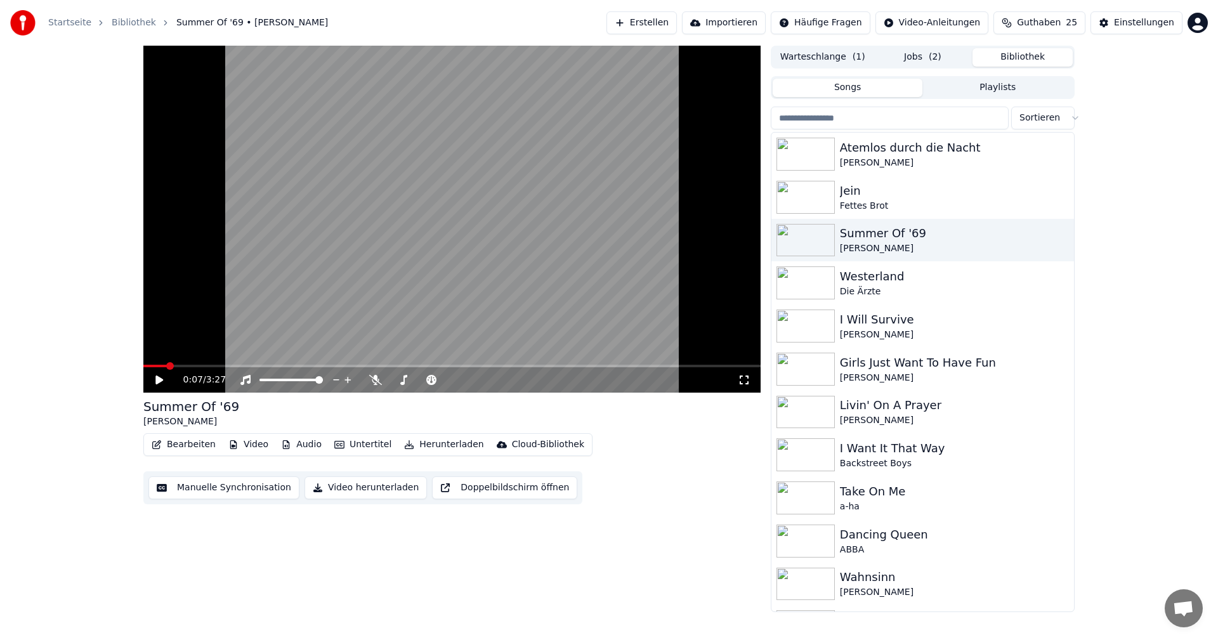
drag, startPoint x: 358, startPoint y: 487, endPoint x: 530, endPoint y: 502, distance: 172.6
click at [360, 486] on button "Video herunterladen" at bounding box center [365, 487] width 122 height 23
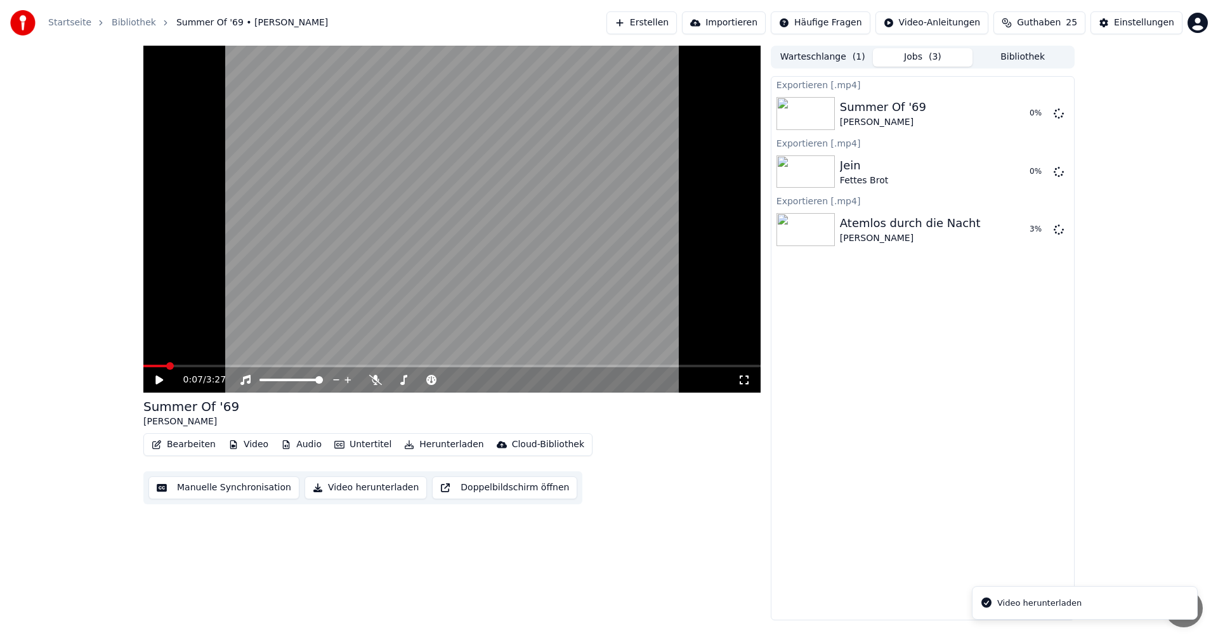
click at [1032, 56] on button "Bibliothek" at bounding box center [1022, 57] width 100 height 18
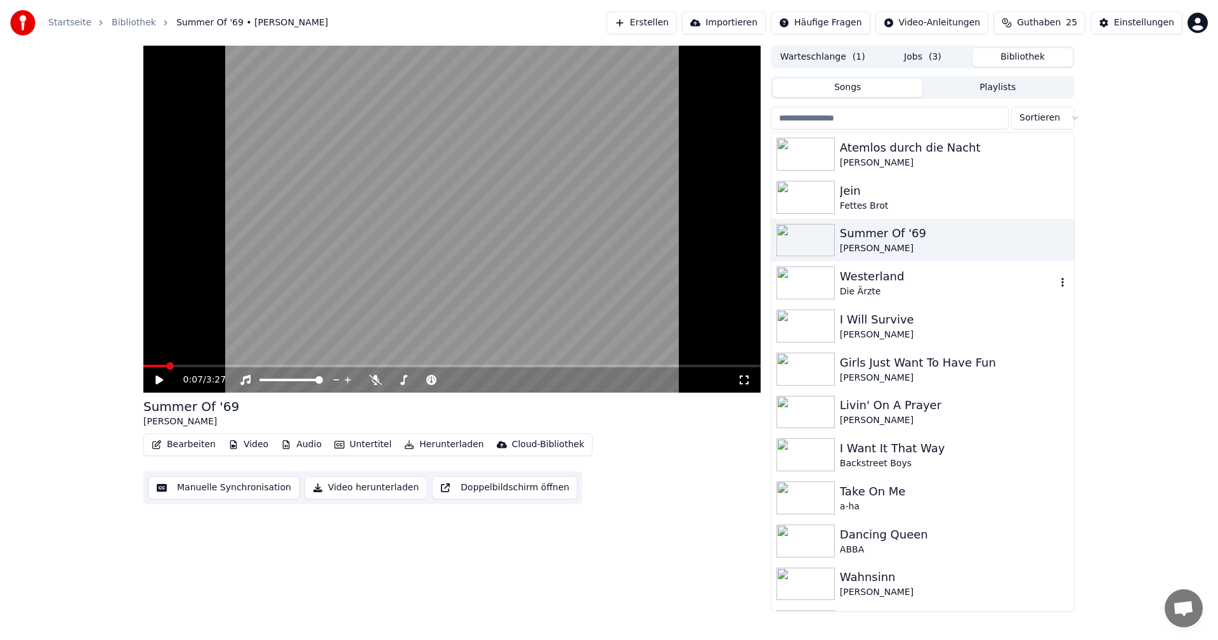
click at [869, 282] on div "Westerland" at bounding box center [948, 277] width 216 height 18
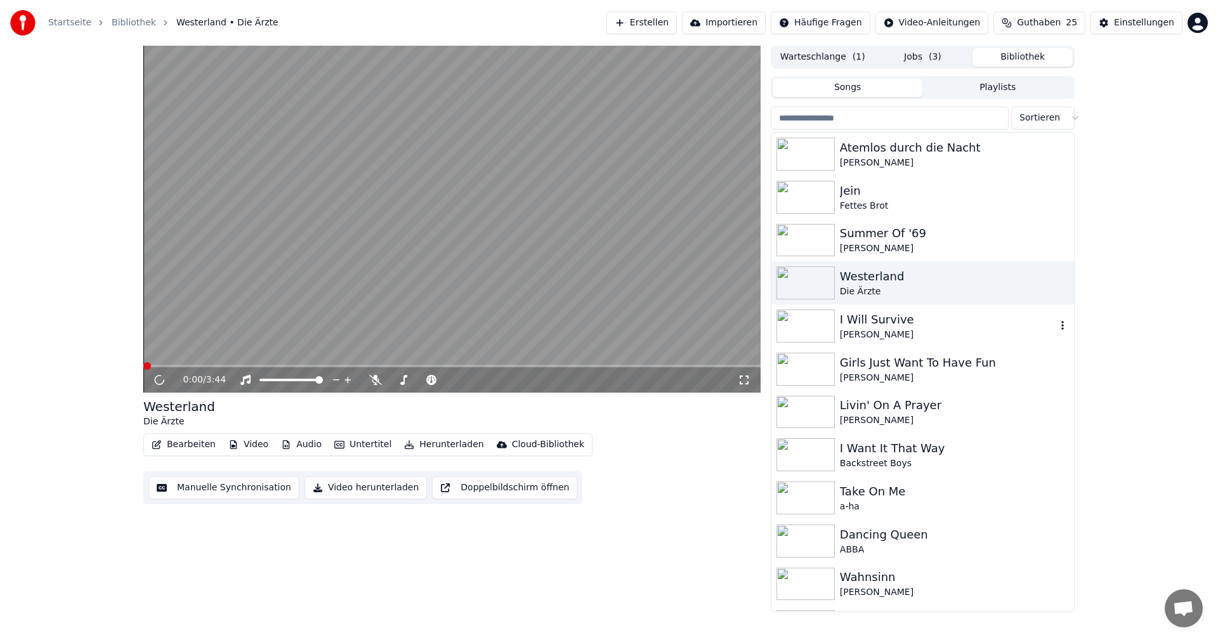
click at [892, 324] on div "I Will Survive" at bounding box center [948, 320] width 216 height 18
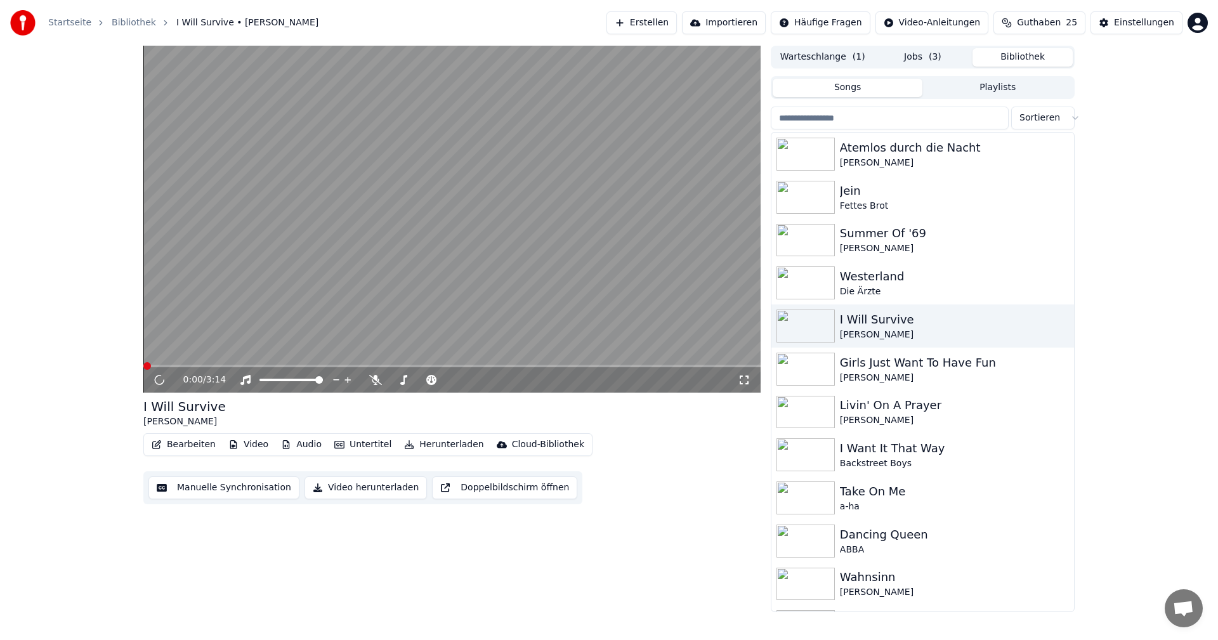
click at [363, 490] on button "Video herunterladen" at bounding box center [365, 487] width 122 height 23
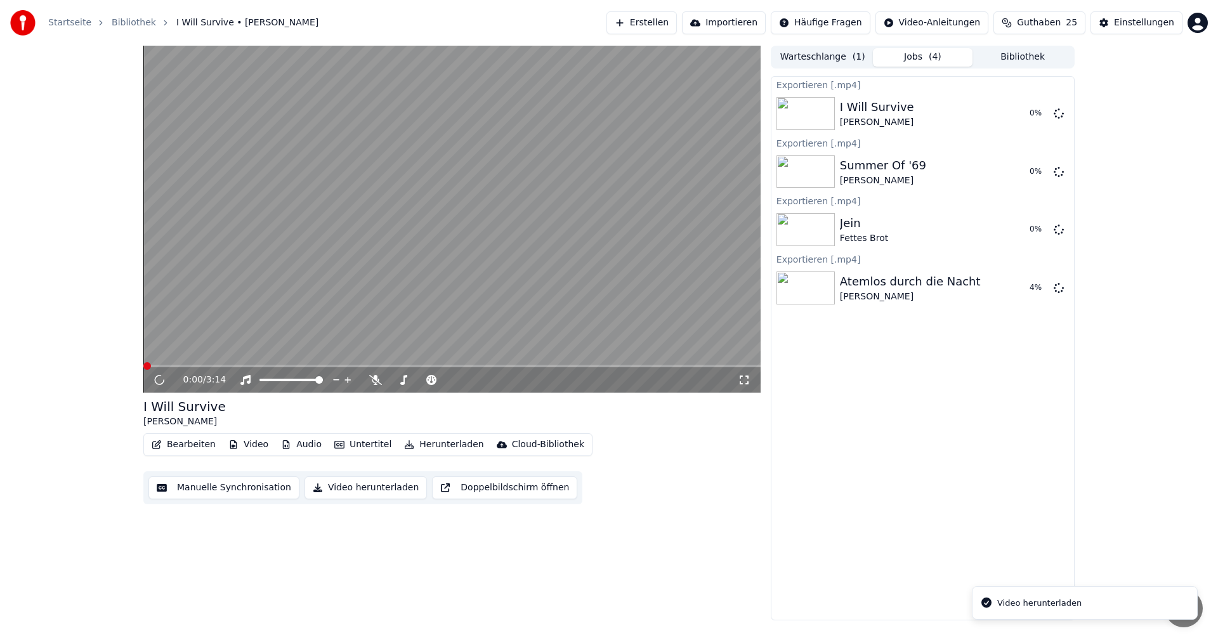
click at [1025, 53] on button "Bibliothek" at bounding box center [1022, 57] width 100 height 18
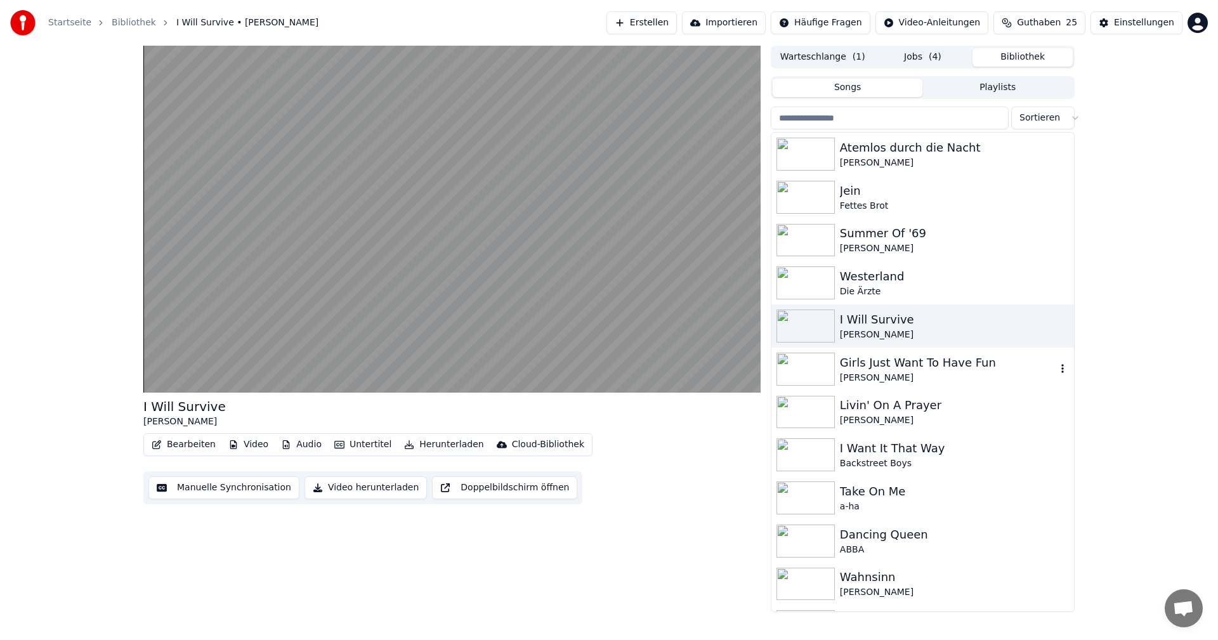
click at [887, 370] on div "Girls Just Want To Have Fun" at bounding box center [948, 363] width 216 height 18
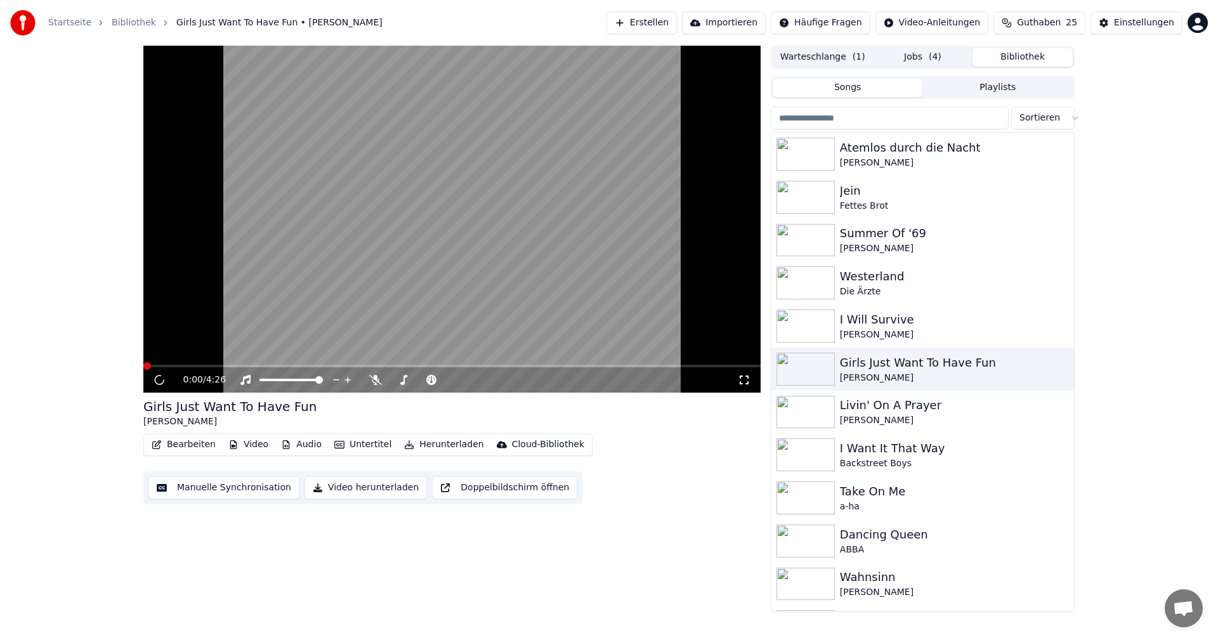
click at [333, 490] on button "Video herunterladen" at bounding box center [365, 487] width 122 height 23
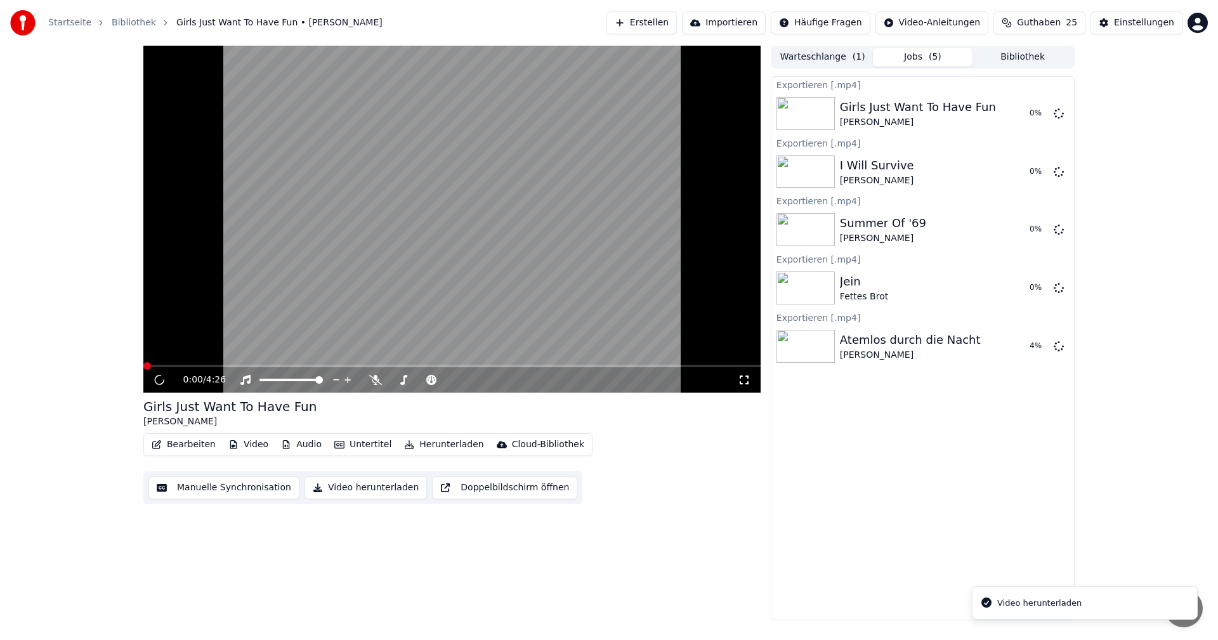
click at [1026, 59] on button "Bibliothek" at bounding box center [1022, 57] width 100 height 18
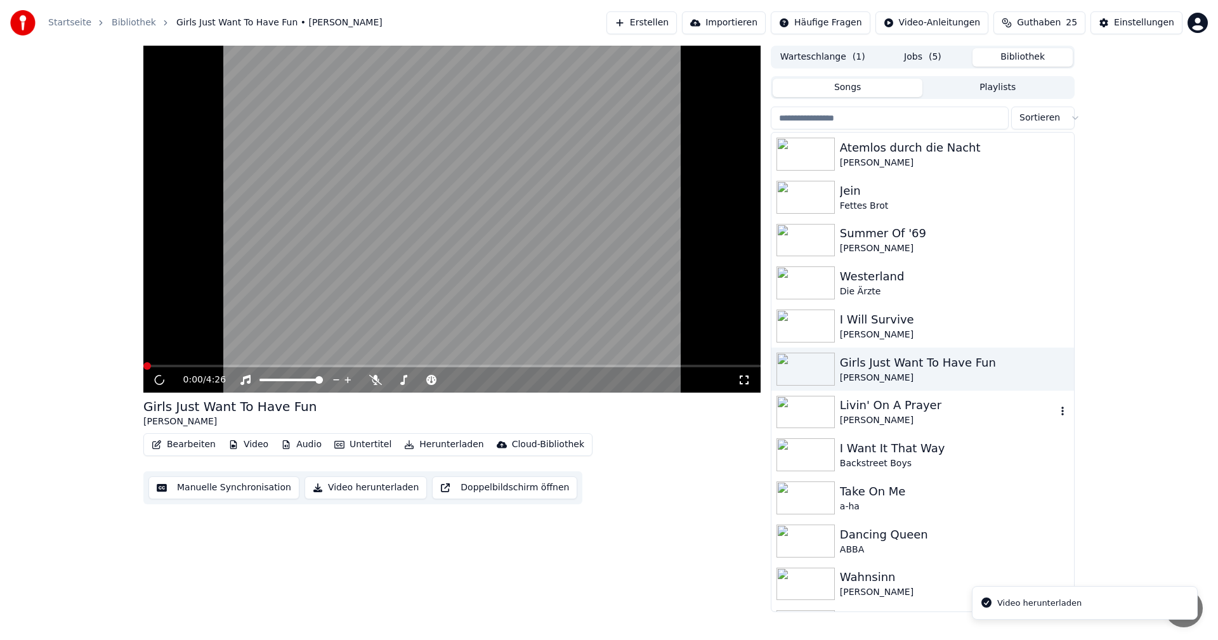
click at [899, 411] on div "Livin' On A Prayer" at bounding box center [948, 405] width 216 height 18
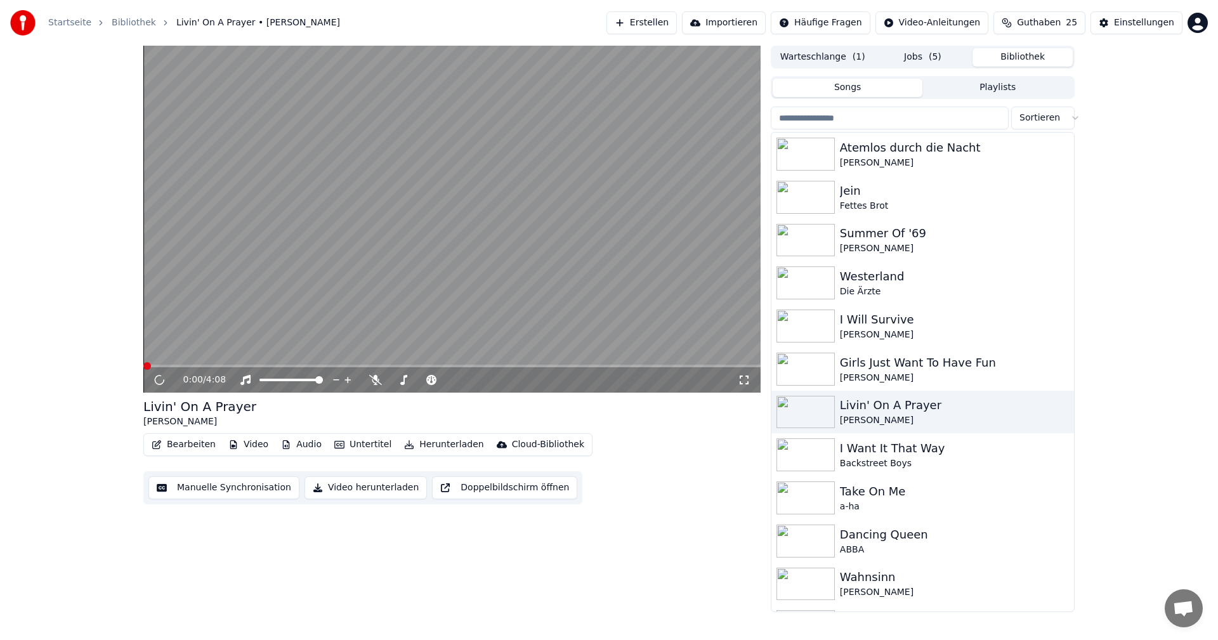
click at [346, 490] on button "Video herunterladen" at bounding box center [365, 487] width 122 height 23
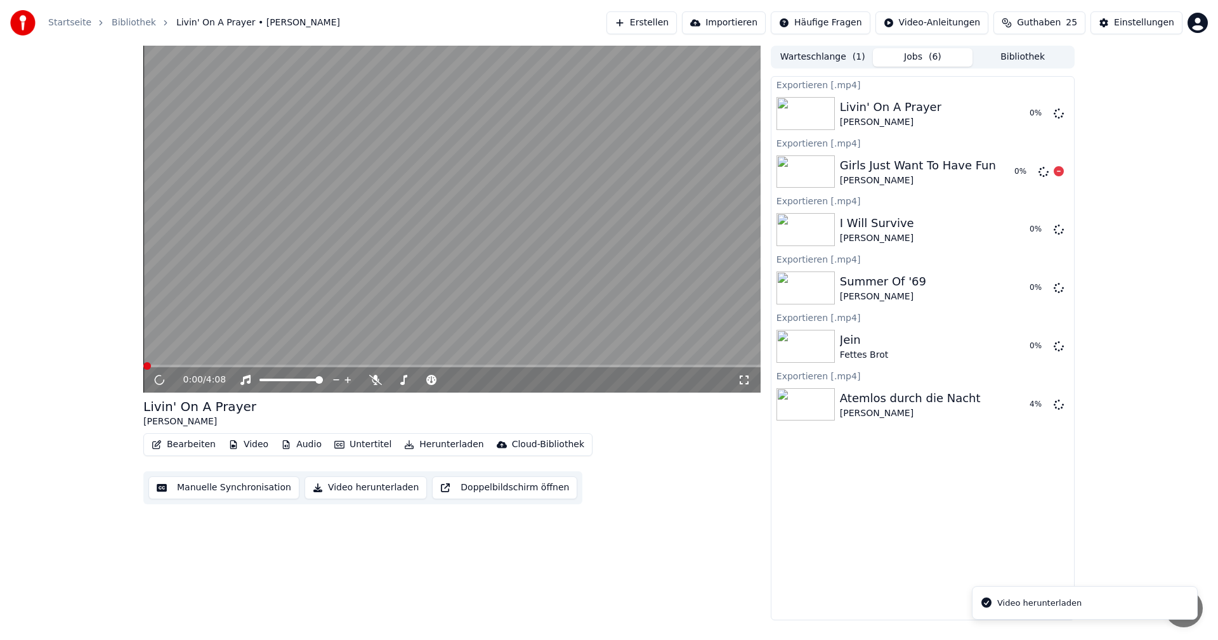
click at [1011, 52] on button "Bibliothek" at bounding box center [1022, 57] width 100 height 18
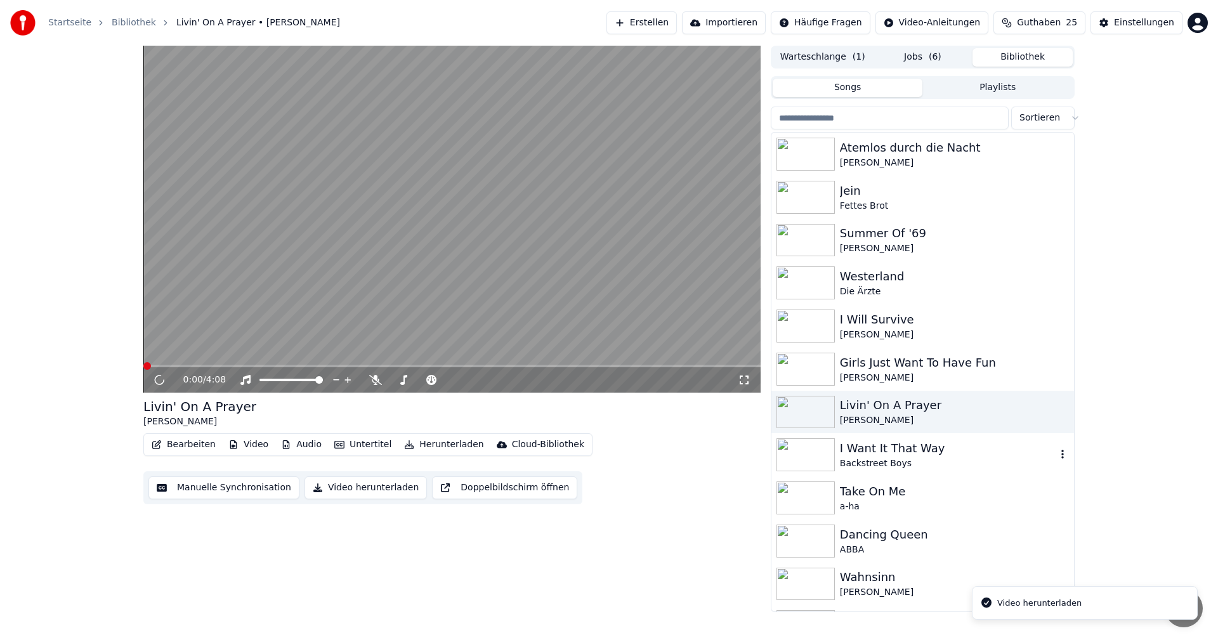
click at [884, 463] on div "Backstreet Boys" at bounding box center [948, 463] width 216 height 13
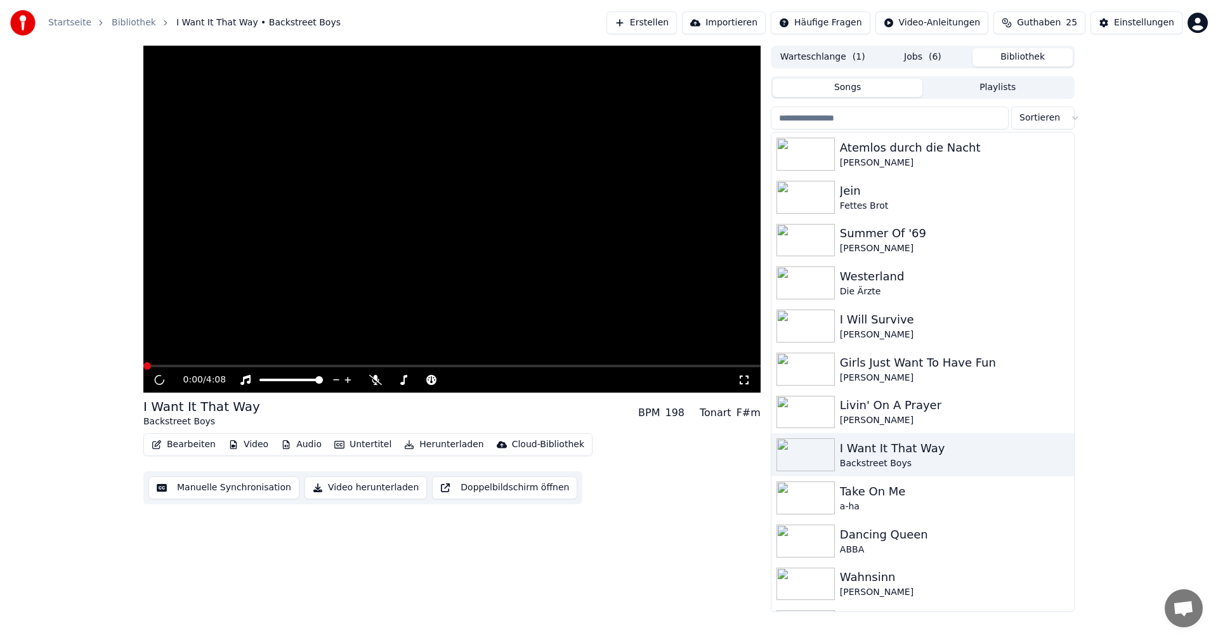
click at [351, 490] on button "Video herunterladen" at bounding box center [365, 487] width 122 height 23
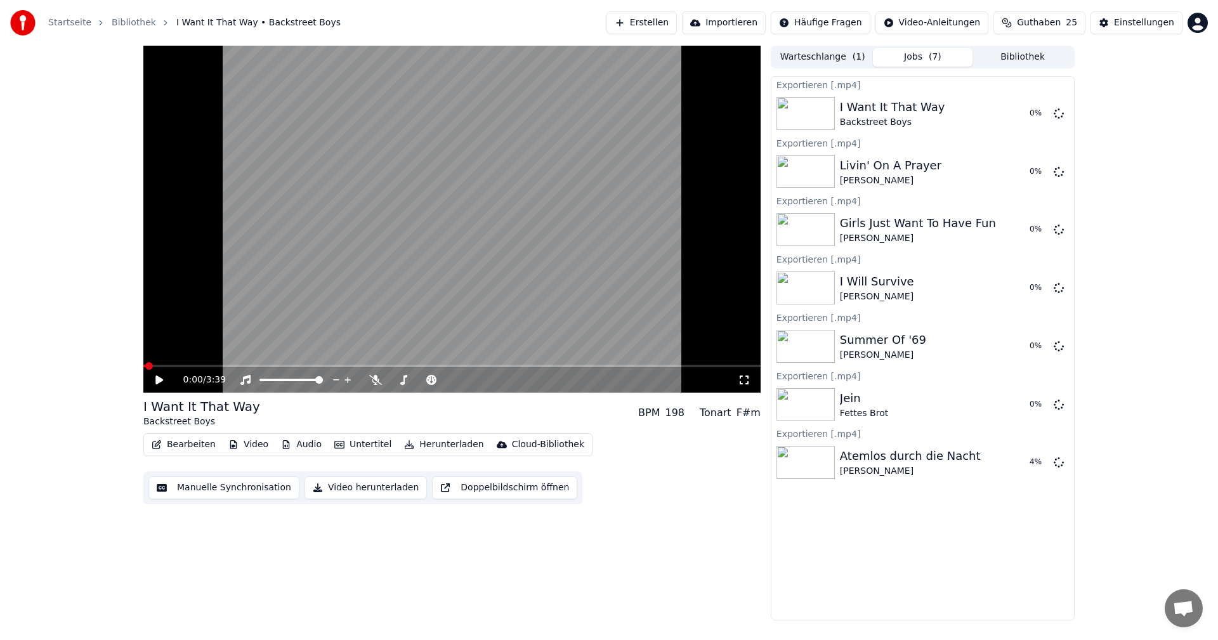
click at [1031, 53] on button "Bibliothek" at bounding box center [1022, 57] width 100 height 18
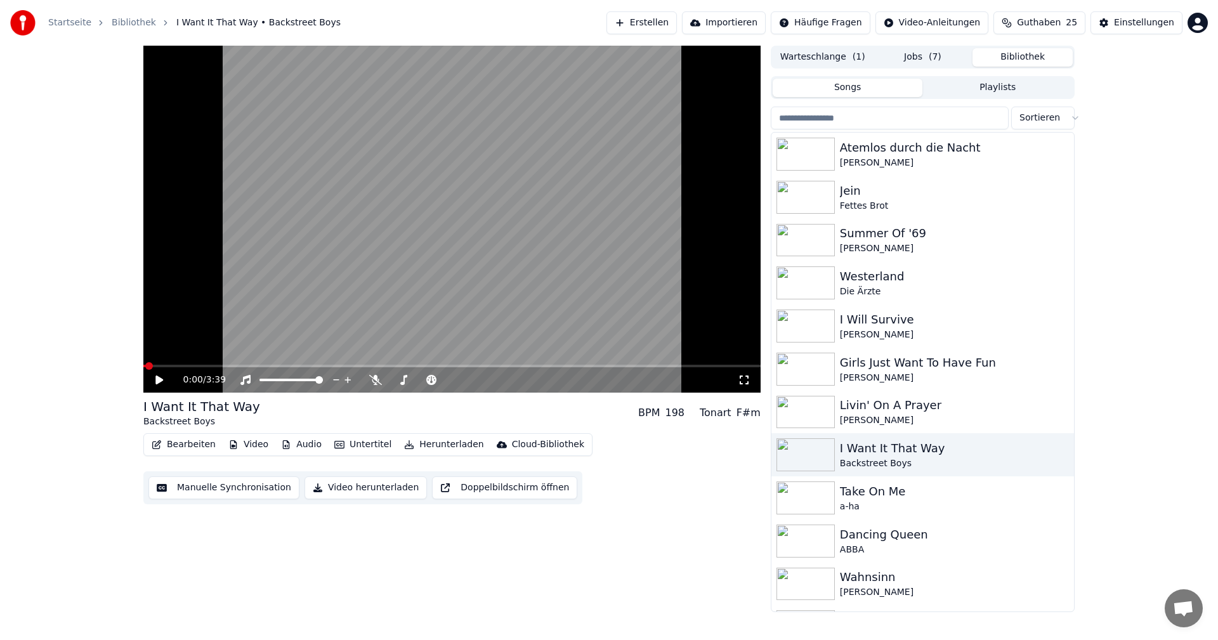
click at [915, 53] on button "Jobs ( 7 )" at bounding box center [923, 57] width 100 height 18
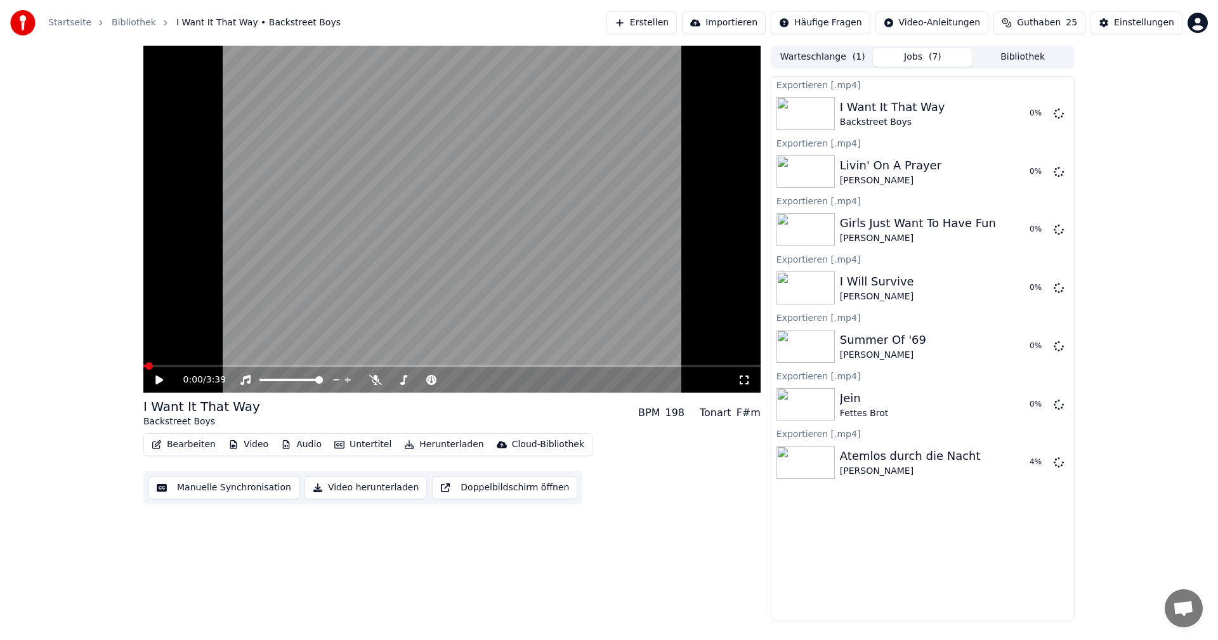
click at [1026, 54] on button "Bibliothek" at bounding box center [1022, 57] width 100 height 18
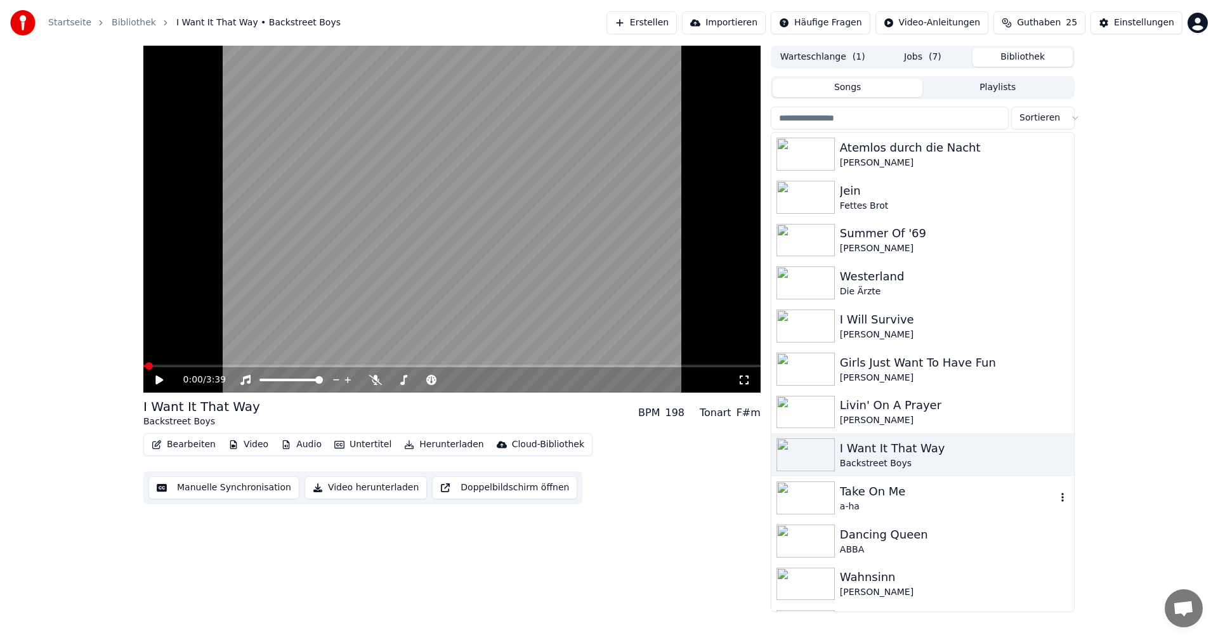
click at [872, 500] on div "a-ha" at bounding box center [948, 506] width 216 height 13
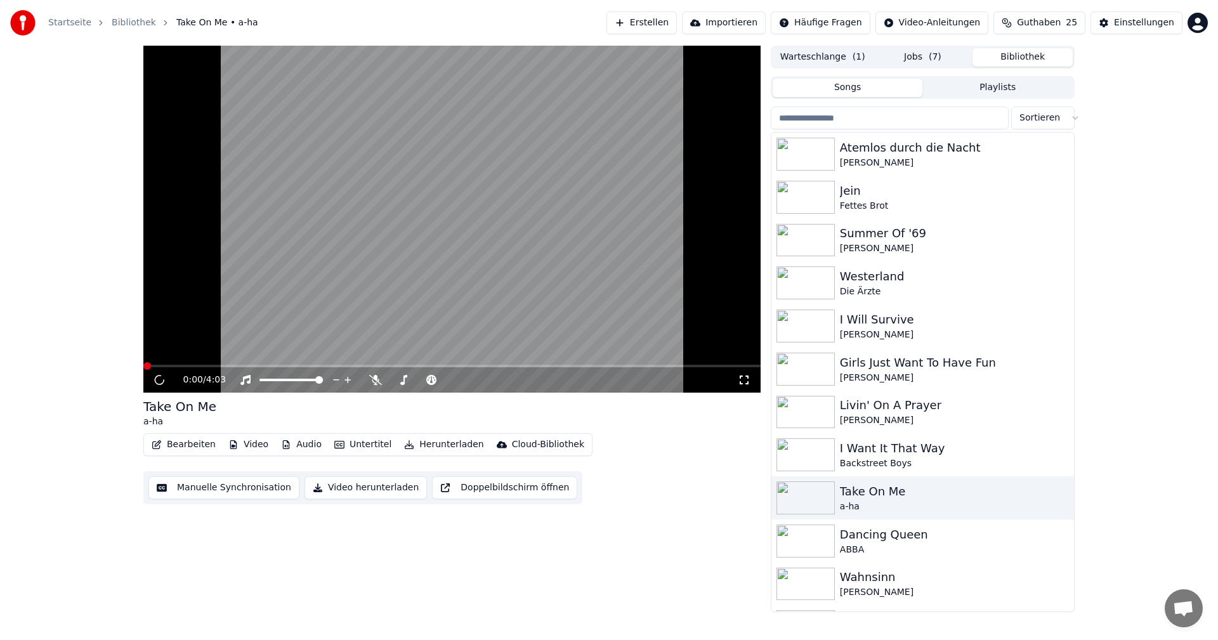
click at [348, 490] on button "Video herunterladen" at bounding box center [365, 487] width 122 height 23
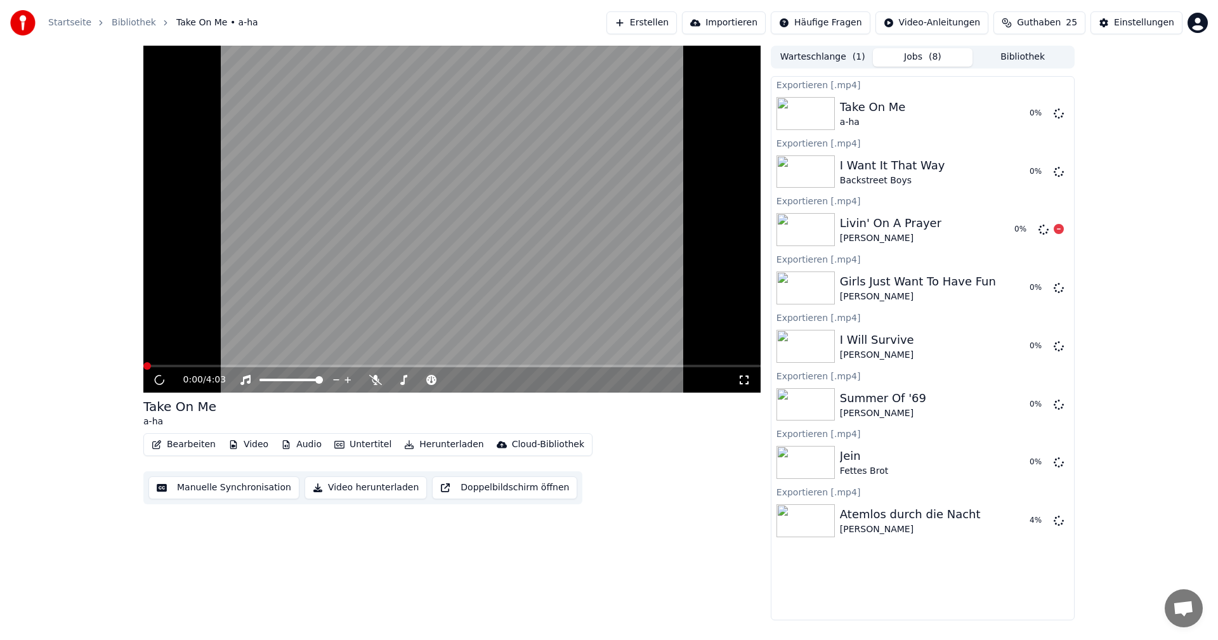
click at [1026, 51] on button "Bibliothek" at bounding box center [1022, 57] width 100 height 18
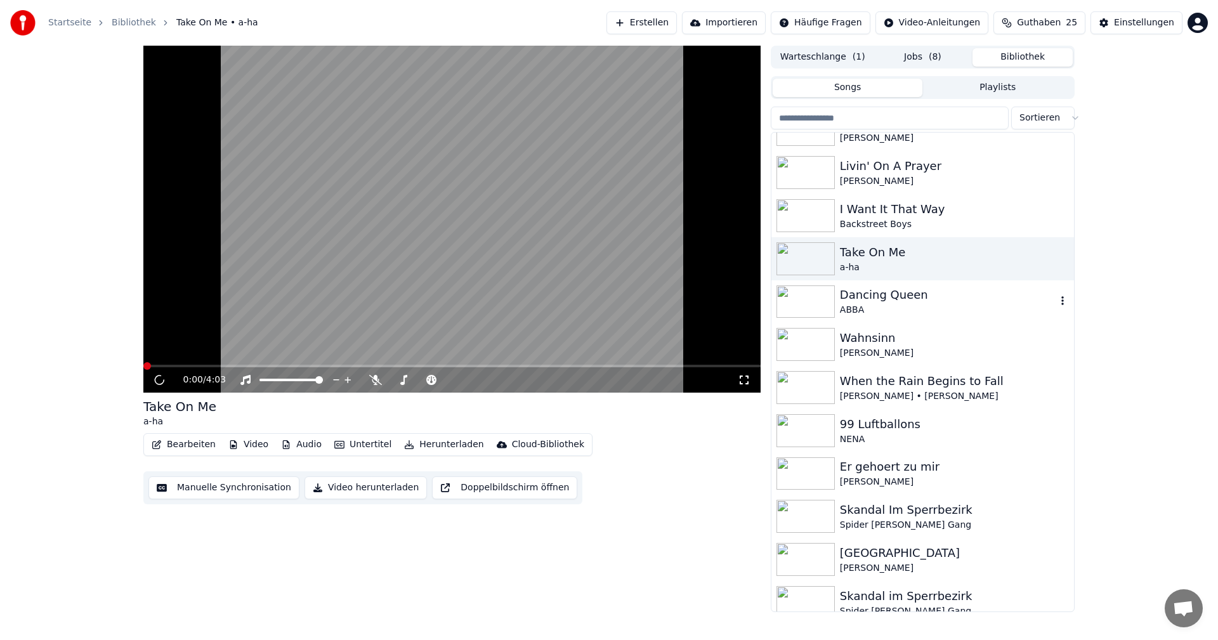
scroll to position [254, 0]
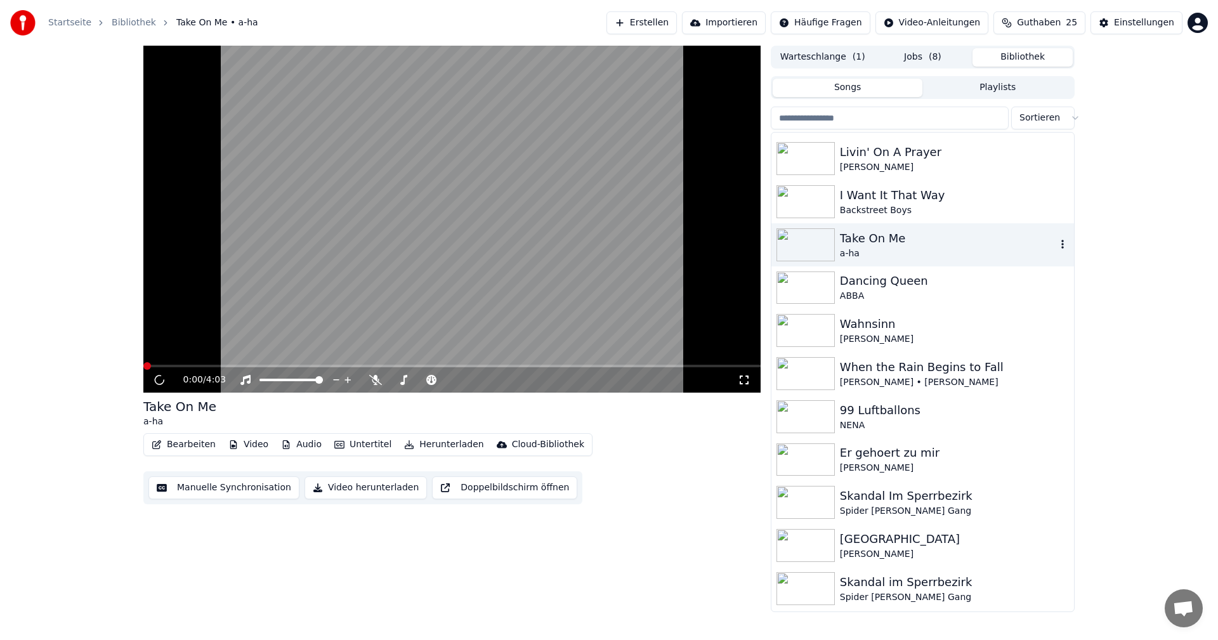
click at [870, 241] on div "Take On Me" at bounding box center [948, 239] width 216 height 18
click at [341, 487] on button "Video herunterladen" at bounding box center [365, 487] width 122 height 23
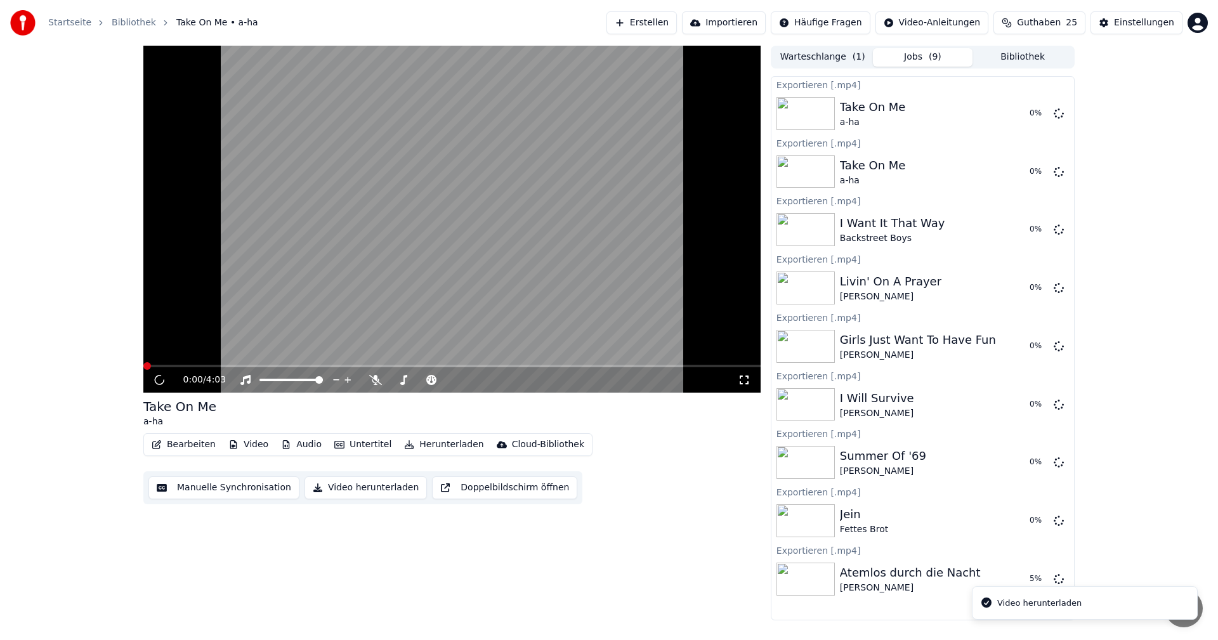
click at [1030, 48] on button "Bibliothek" at bounding box center [1022, 57] width 100 height 18
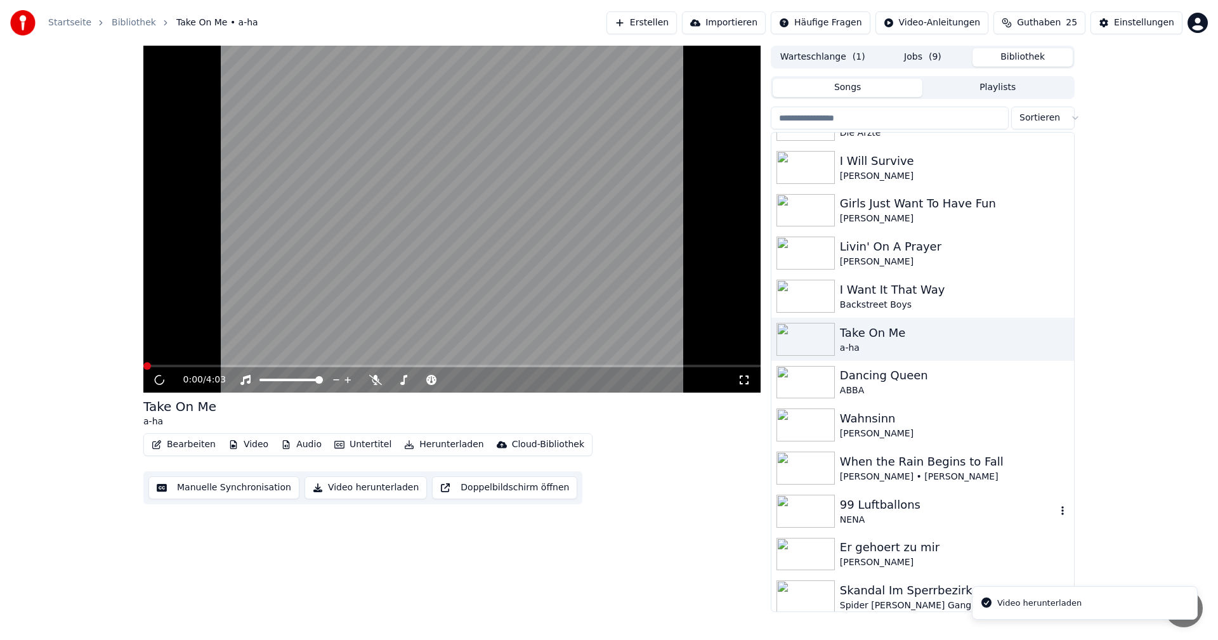
scroll to position [190, 0]
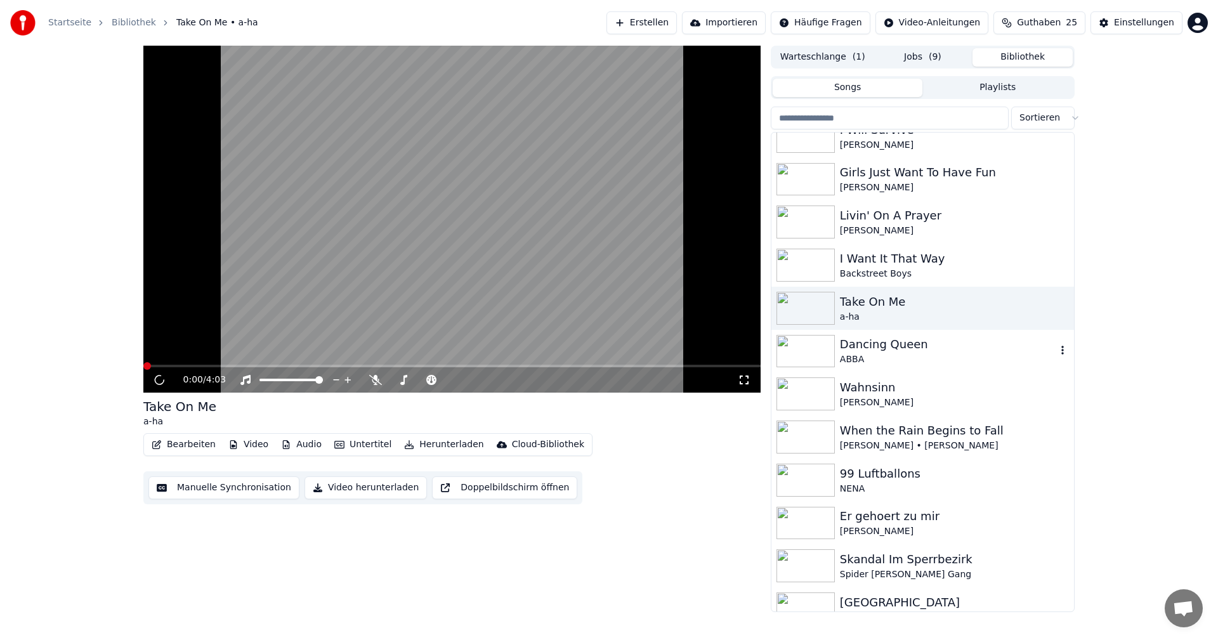
click at [866, 345] on div "Dancing Queen" at bounding box center [948, 345] width 216 height 18
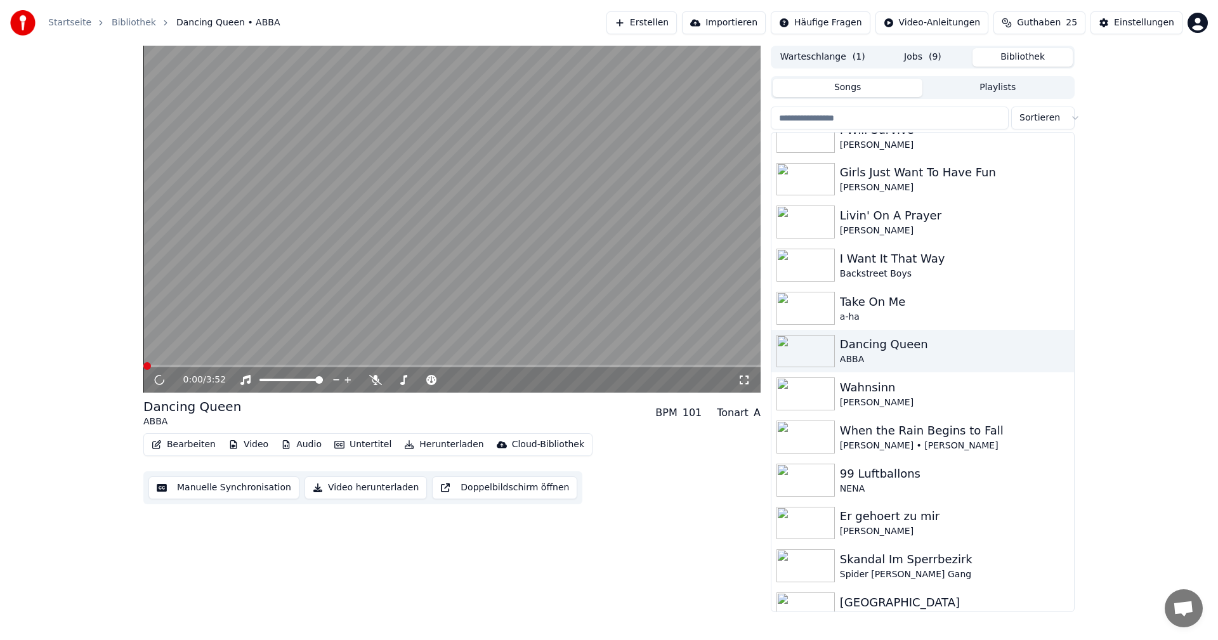
click at [362, 490] on button "Video herunterladen" at bounding box center [365, 487] width 122 height 23
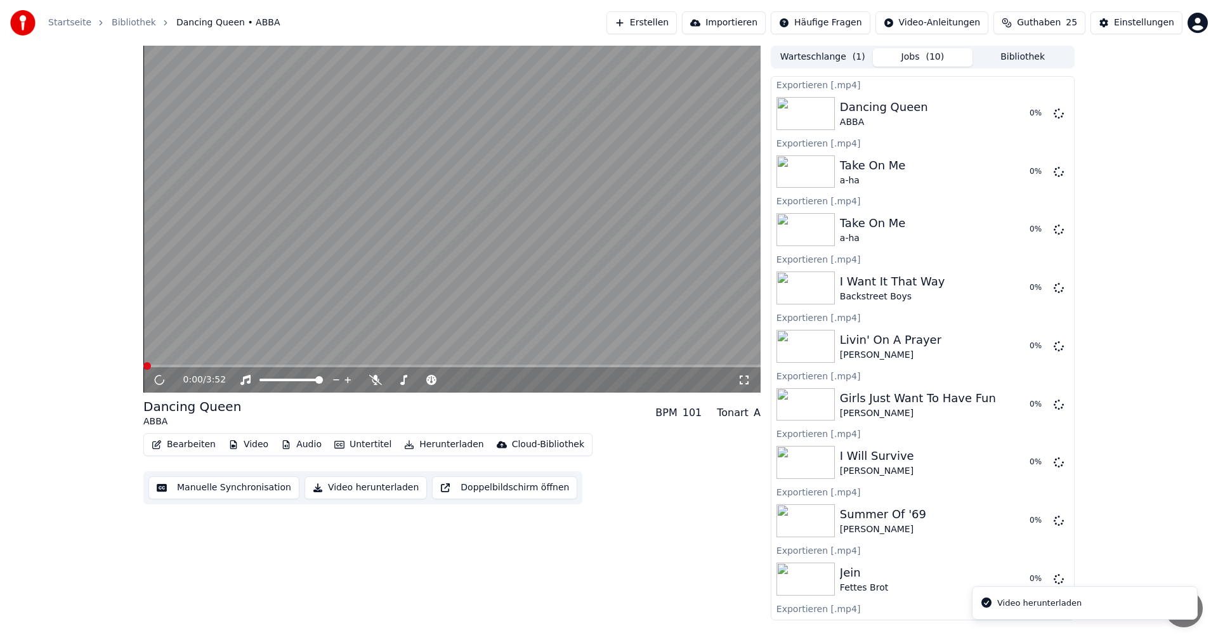
click at [1023, 59] on button "Bibliothek" at bounding box center [1022, 57] width 100 height 18
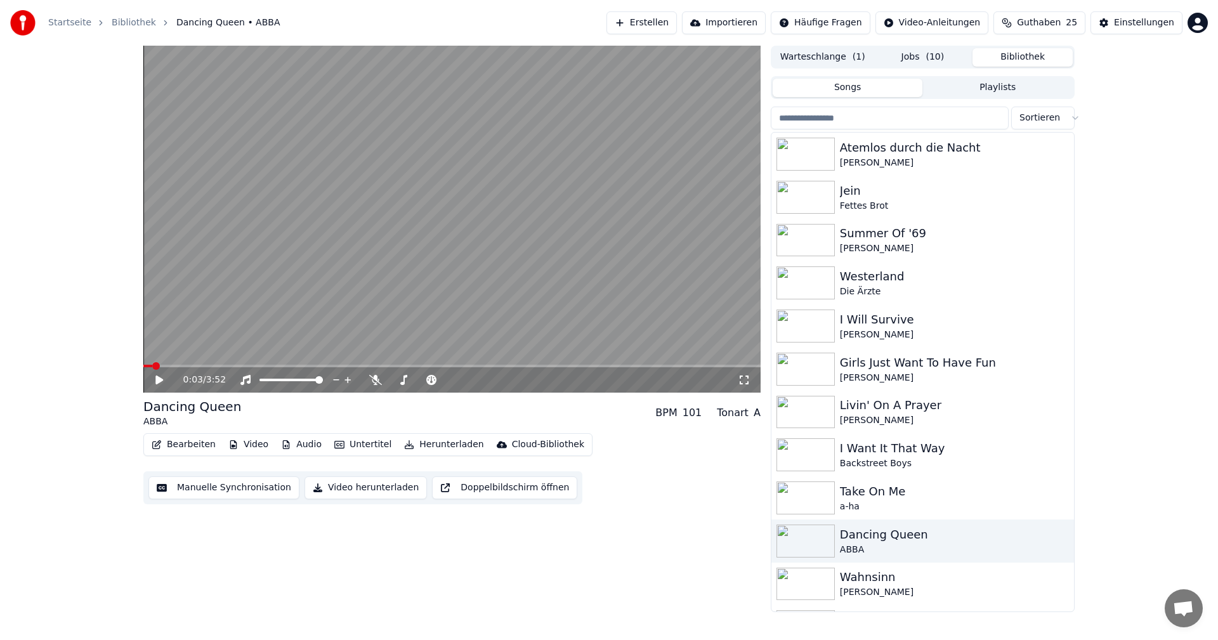
click at [849, 84] on button "Songs" at bounding box center [848, 88] width 150 height 18
click at [857, 86] on button "Songs" at bounding box center [848, 88] width 150 height 18
click at [999, 95] on button "Playlists" at bounding box center [997, 88] width 150 height 18
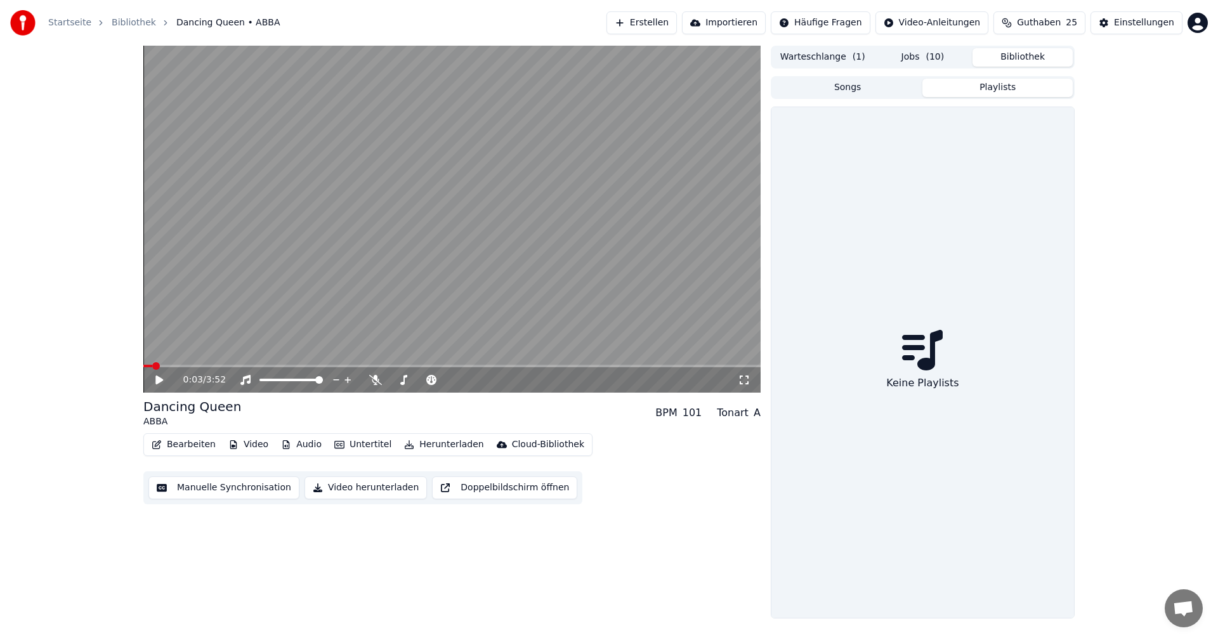
click at [859, 96] on button "Songs" at bounding box center [848, 88] width 150 height 18
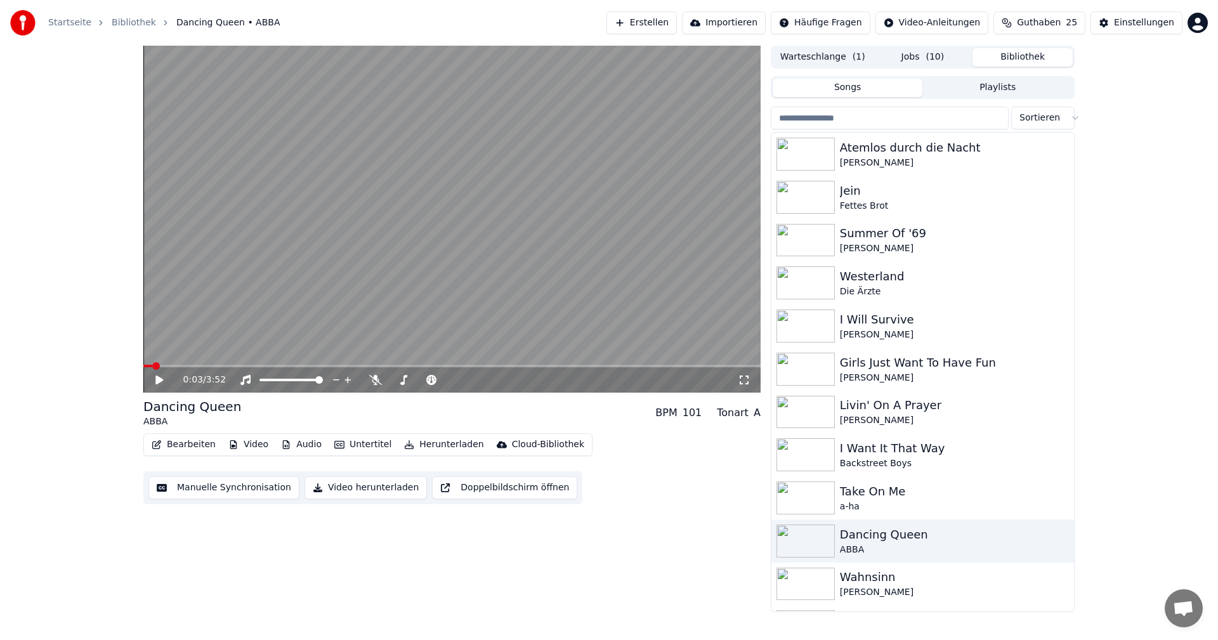
click at [923, 61] on button "Jobs ( 10 )" at bounding box center [923, 57] width 100 height 18
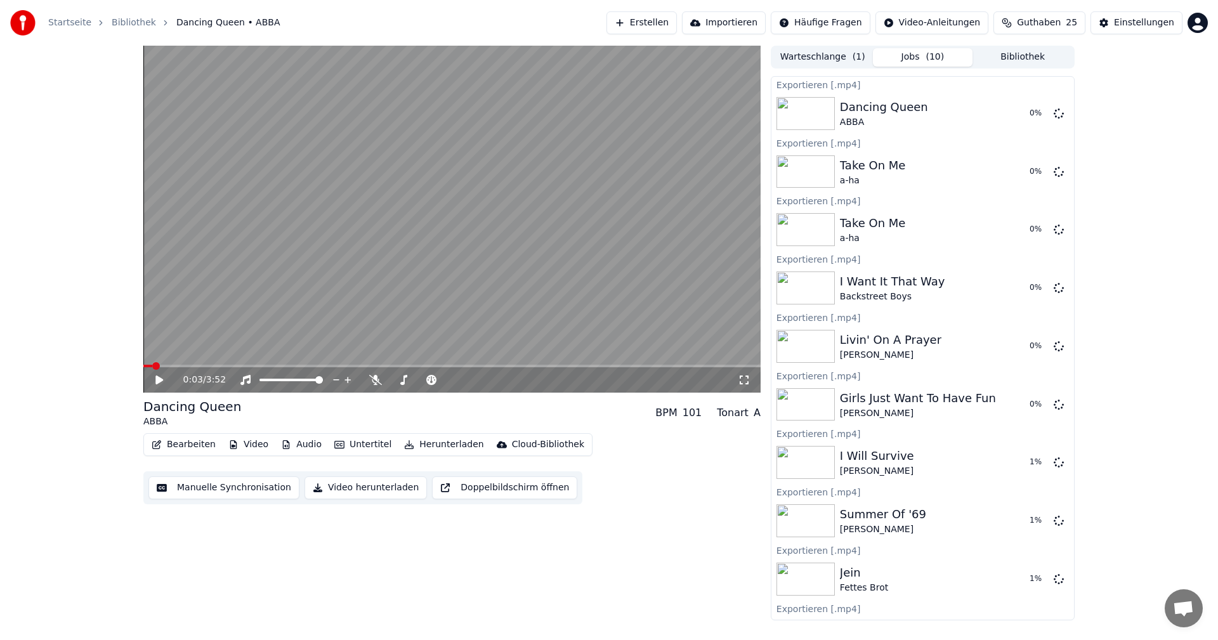
click at [837, 62] on button "Warteschlange ( 1 )" at bounding box center [823, 57] width 100 height 18
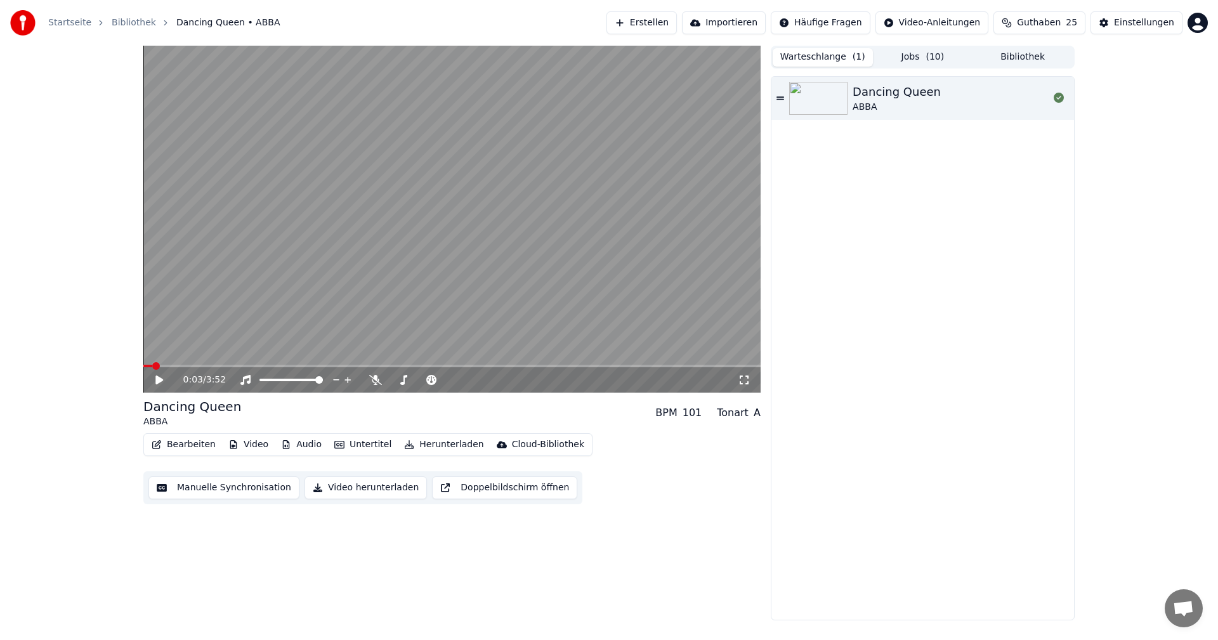
click at [928, 54] on span "( 10 )" at bounding box center [935, 57] width 18 height 13
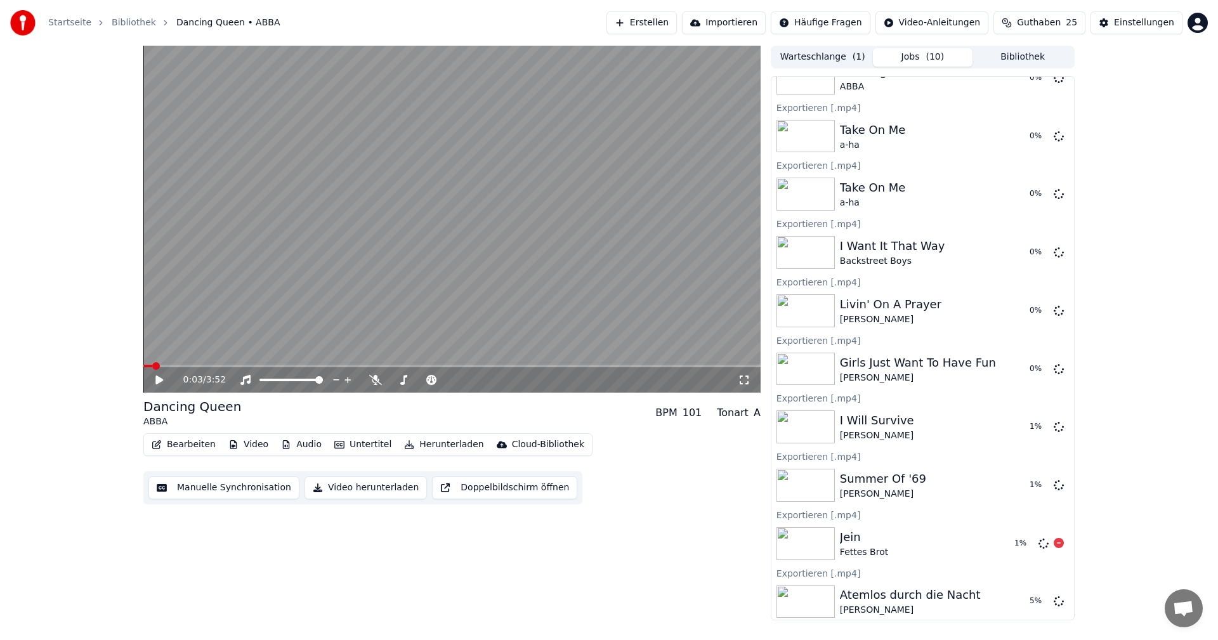
scroll to position [39, 0]
click at [1054, 188] on icon at bounding box center [1059, 190] width 10 height 10
click at [1054, 187] on icon at bounding box center [1059, 190] width 10 height 10
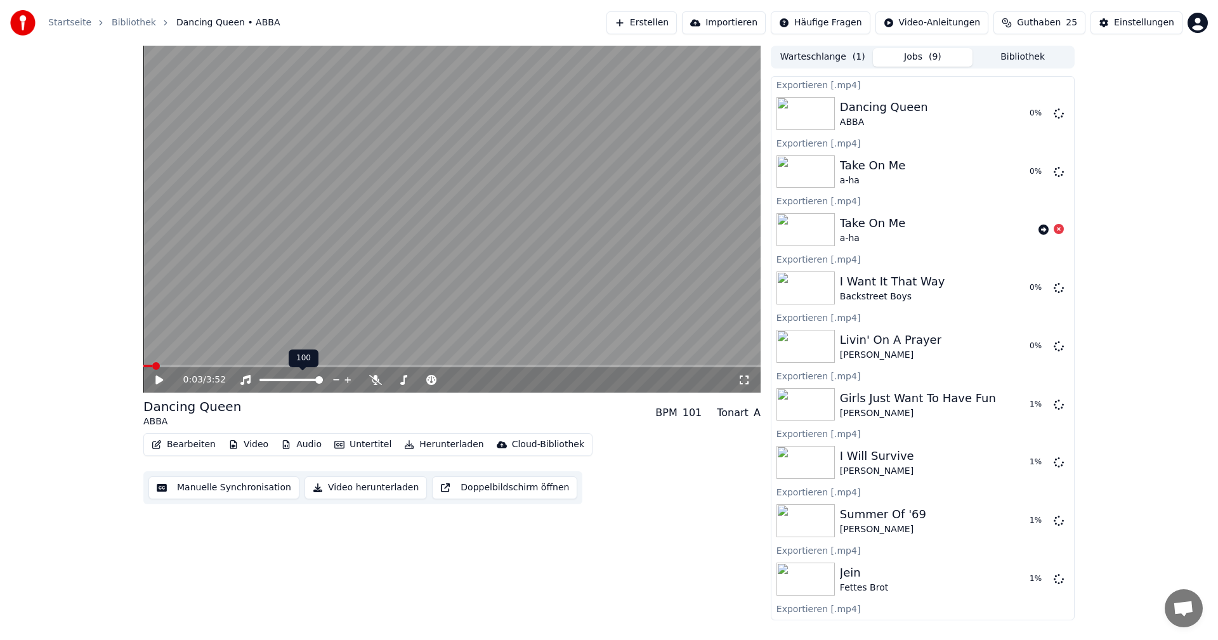
click at [264, 379] on span at bounding box center [290, 380] width 63 height 3
